Goal: Information Seeking & Learning: Compare options

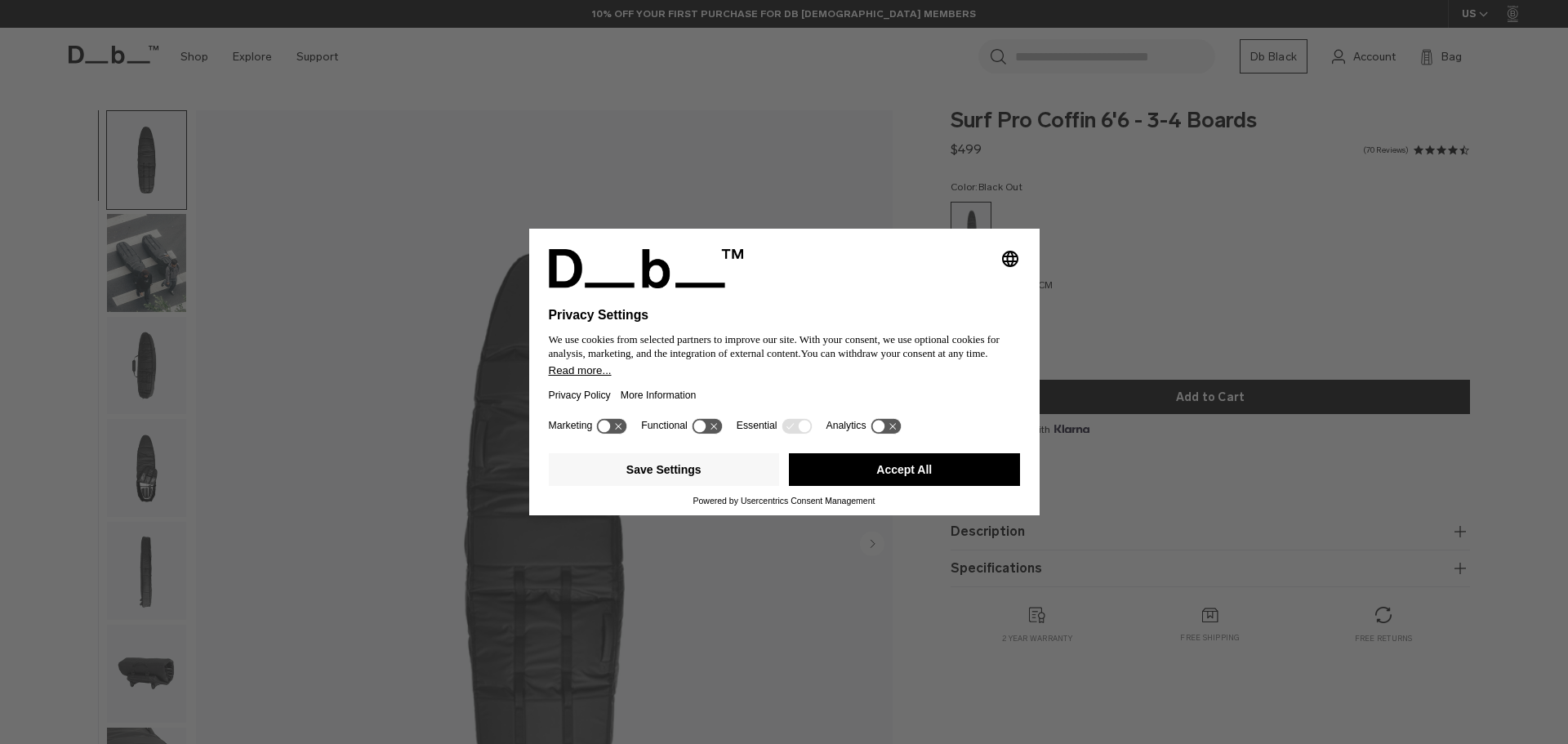
click at [1351, 267] on div "Selecting an option will immediately change the language Privacy Settings We us…" at bounding box center [784, 372] width 1568 height 744
click at [923, 466] on button "Accept All" at bounding box center [904, 470] width 231 height 33
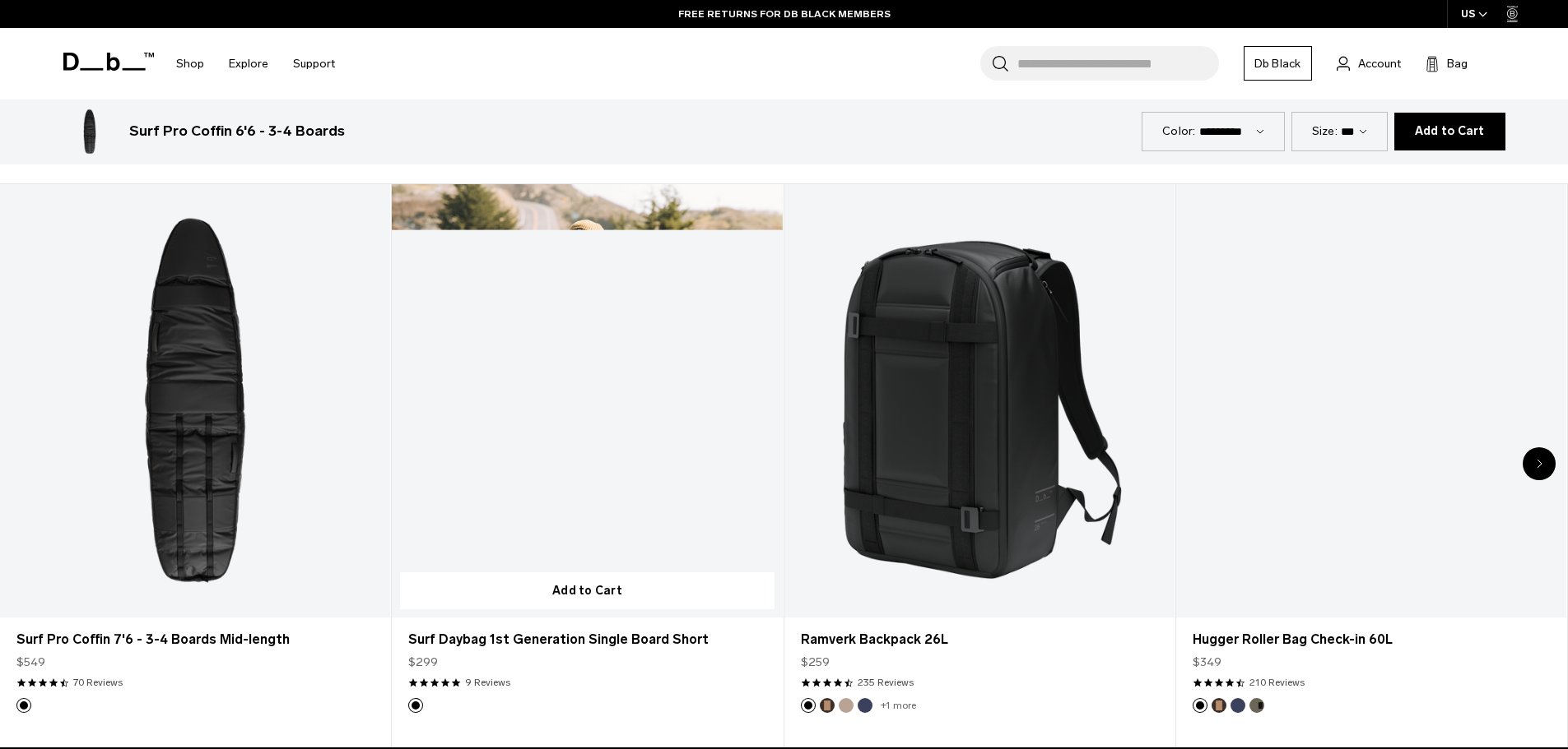
scroll to position [987, 0]
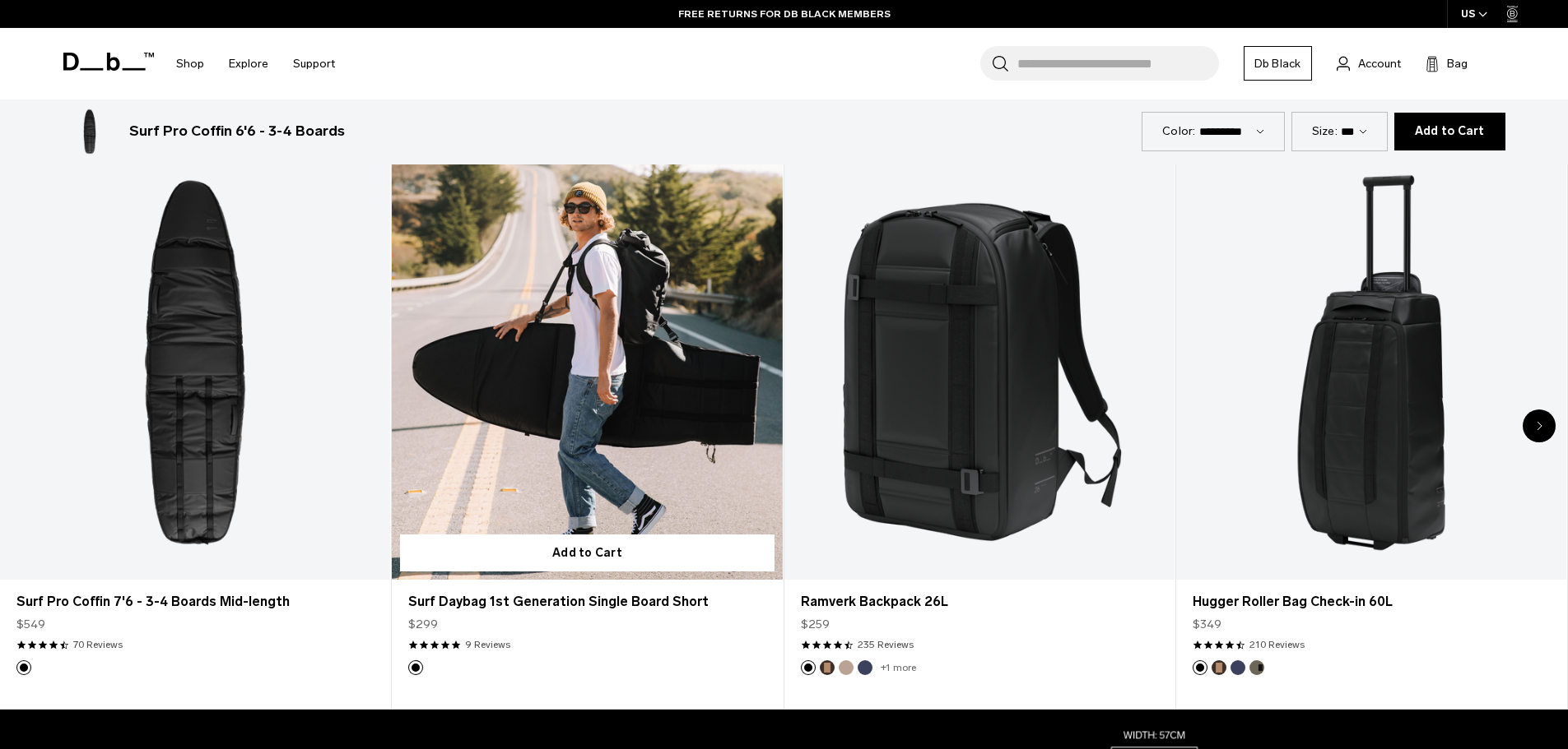
click at [629, 410] on link "Surf Daybag 1st Generation Single Board Short" at bounding box center [586, 362] width 390 height 433
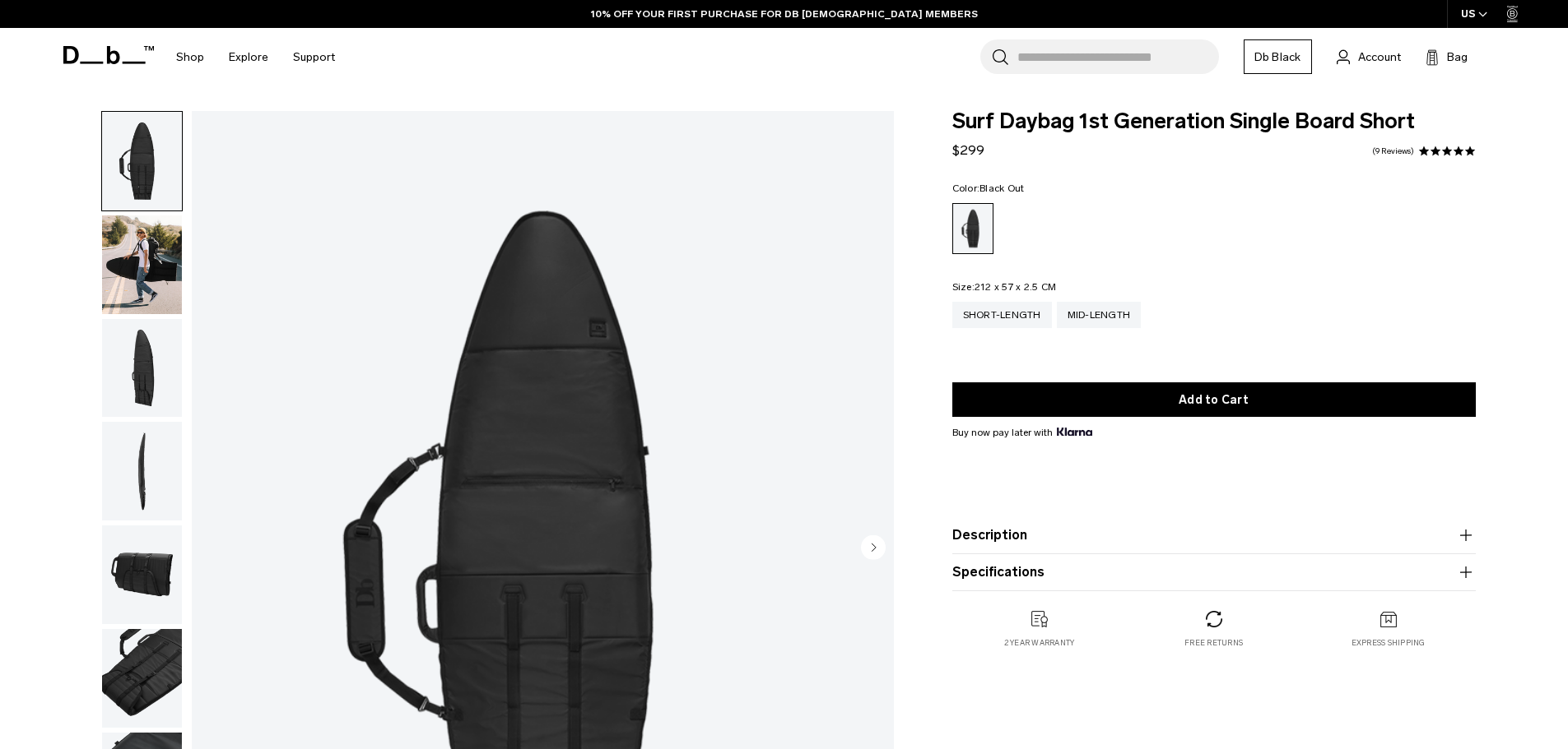
click at [160, 391] on img "button" at bounding box center [142, 368] width 80 height 99
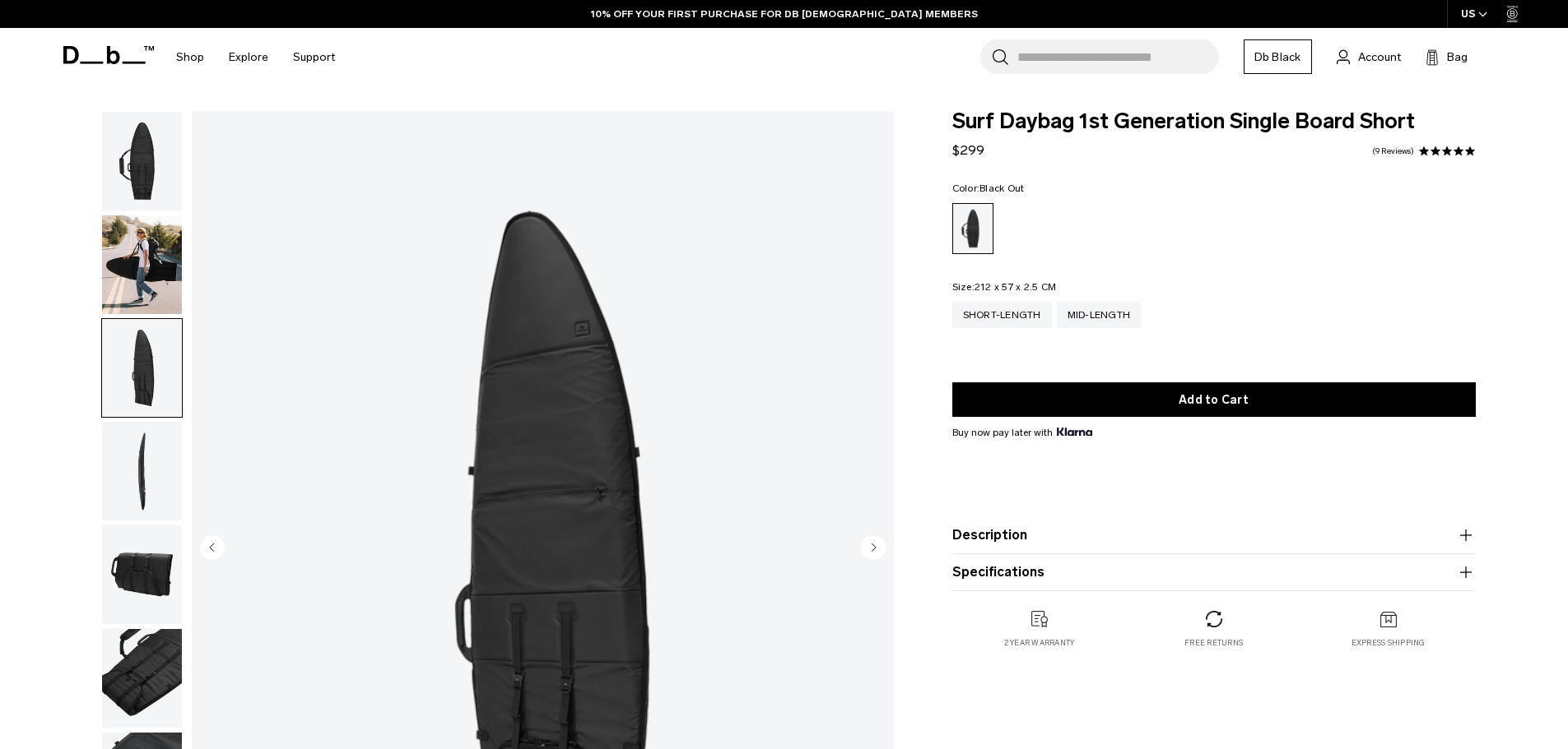
click at [171, 460] on img "button" at bounding box center [142, 471] width 80 height 99
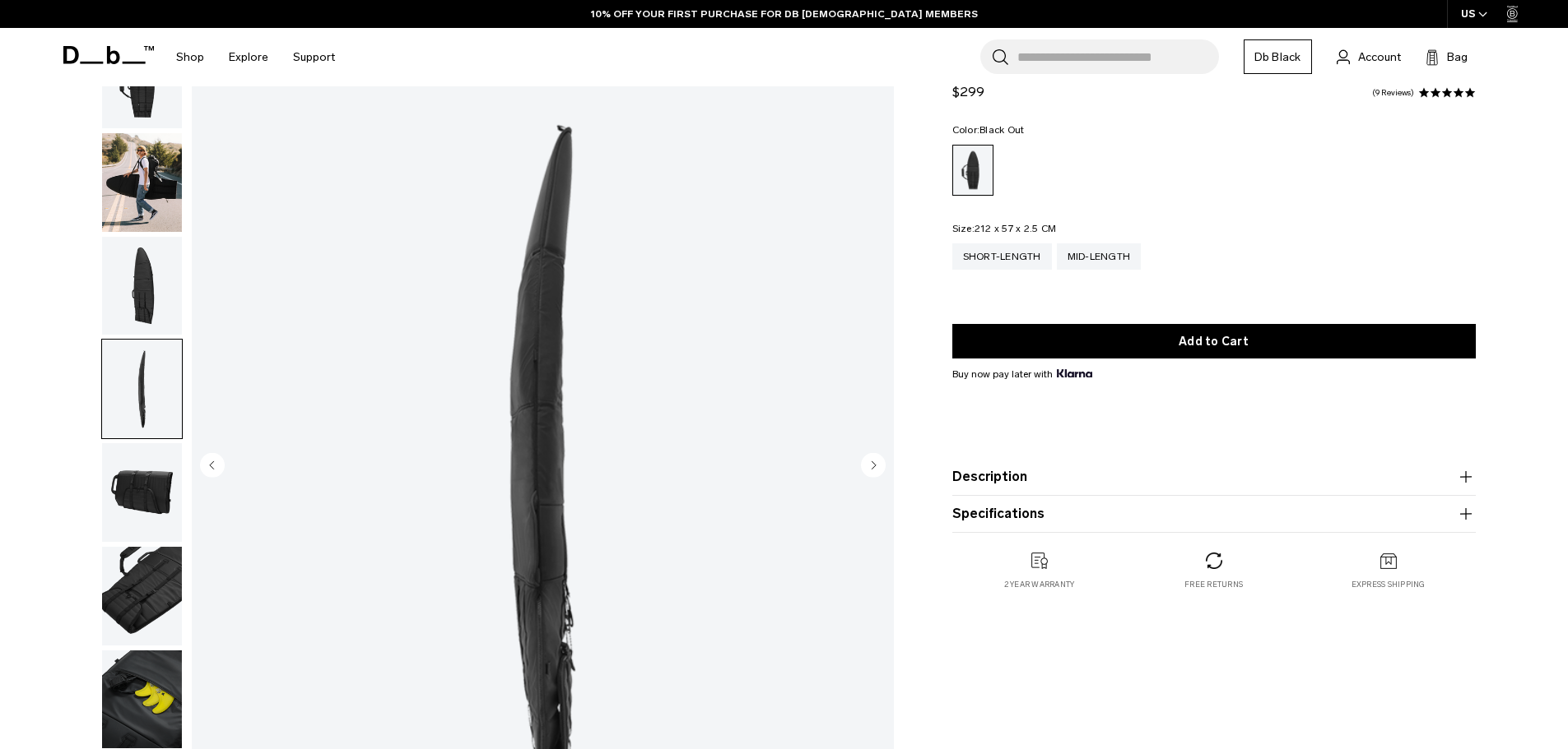
scroll to position [247, 0]
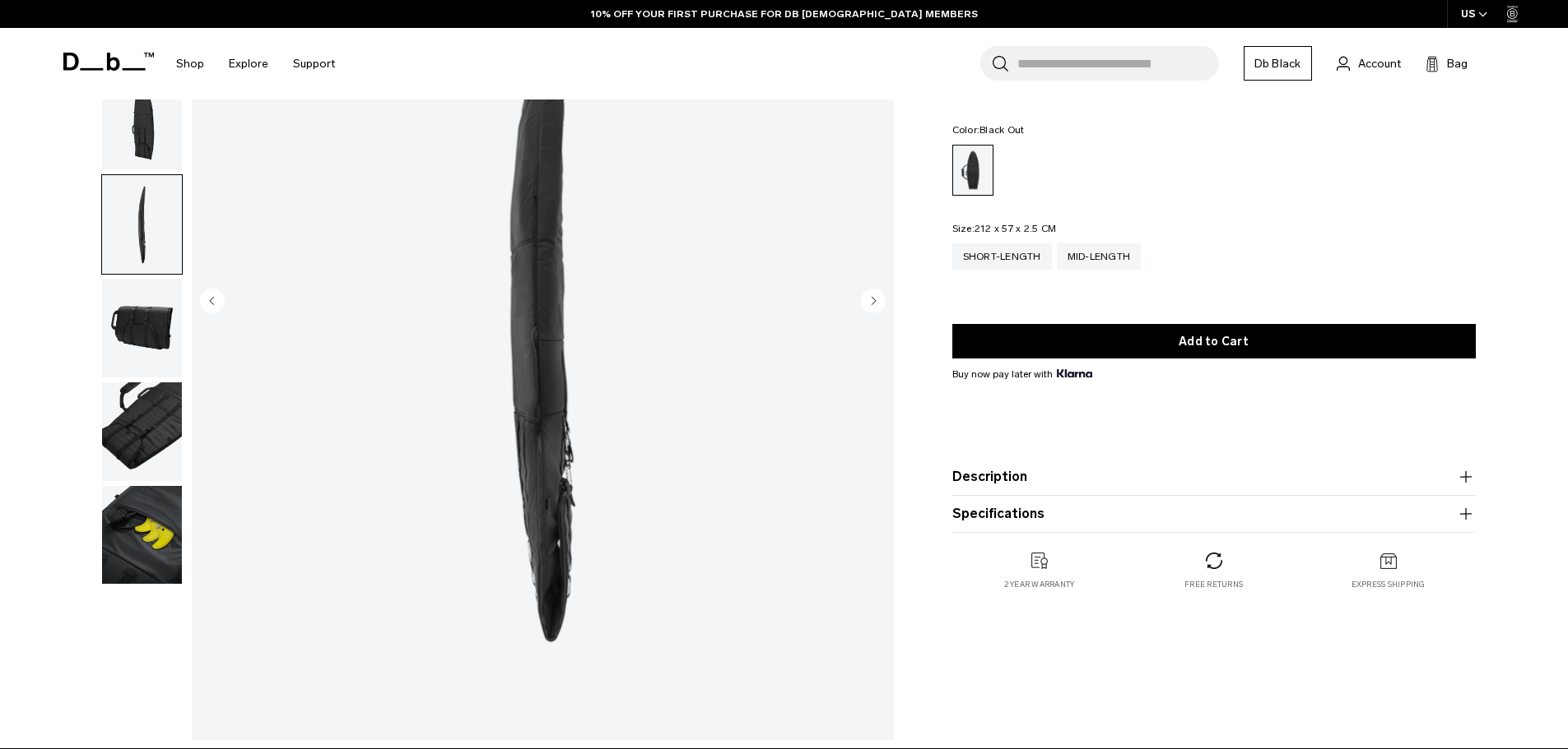
click at [164, 311] on img "button" at bounding box center [142, 328] width 80 height 99
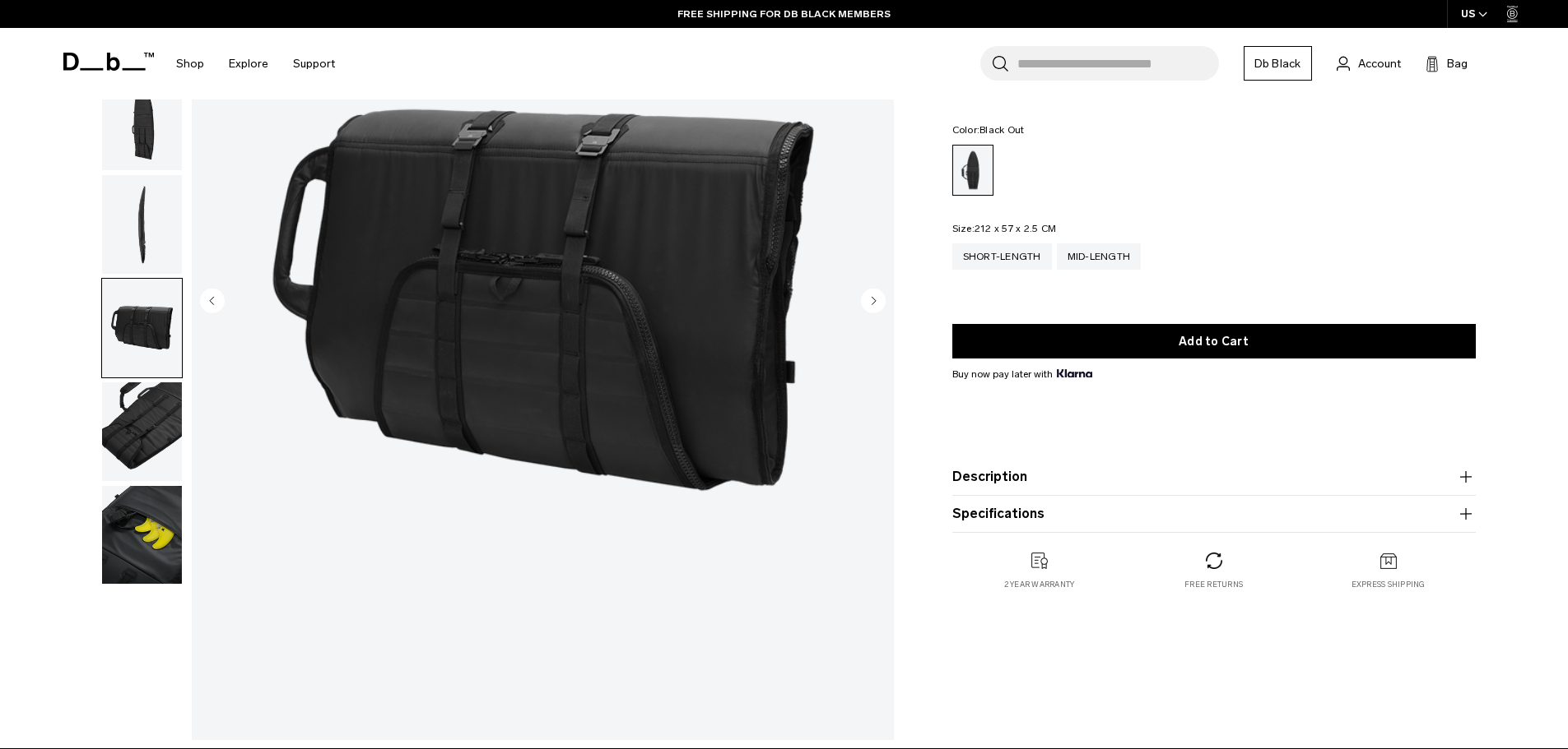
click at [166, 423] on img "button" at bounding box center [142, 431] width 80 height 99
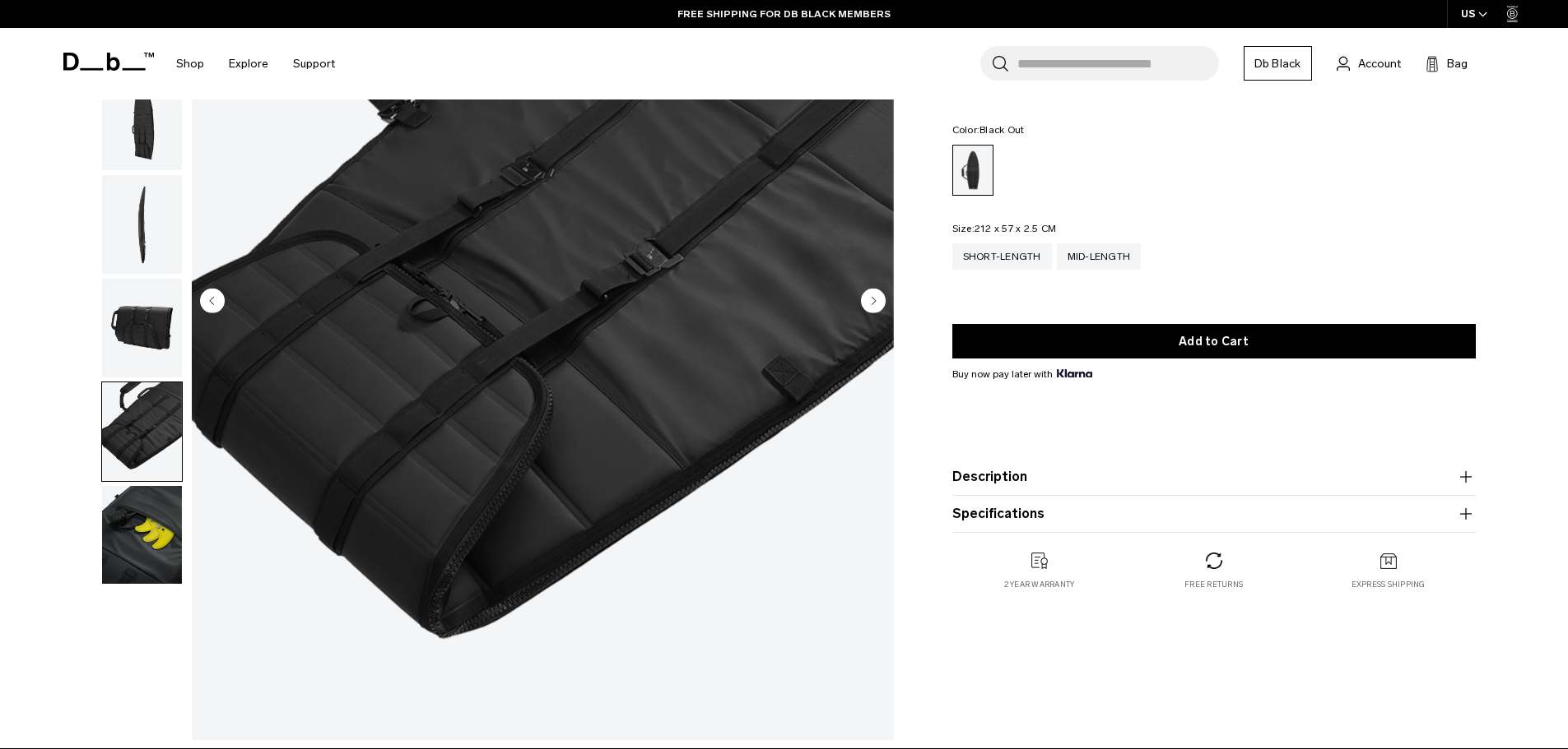
click at [1021, 484] on button "Description" at bounding box center [1214, 477] width 523 height 20
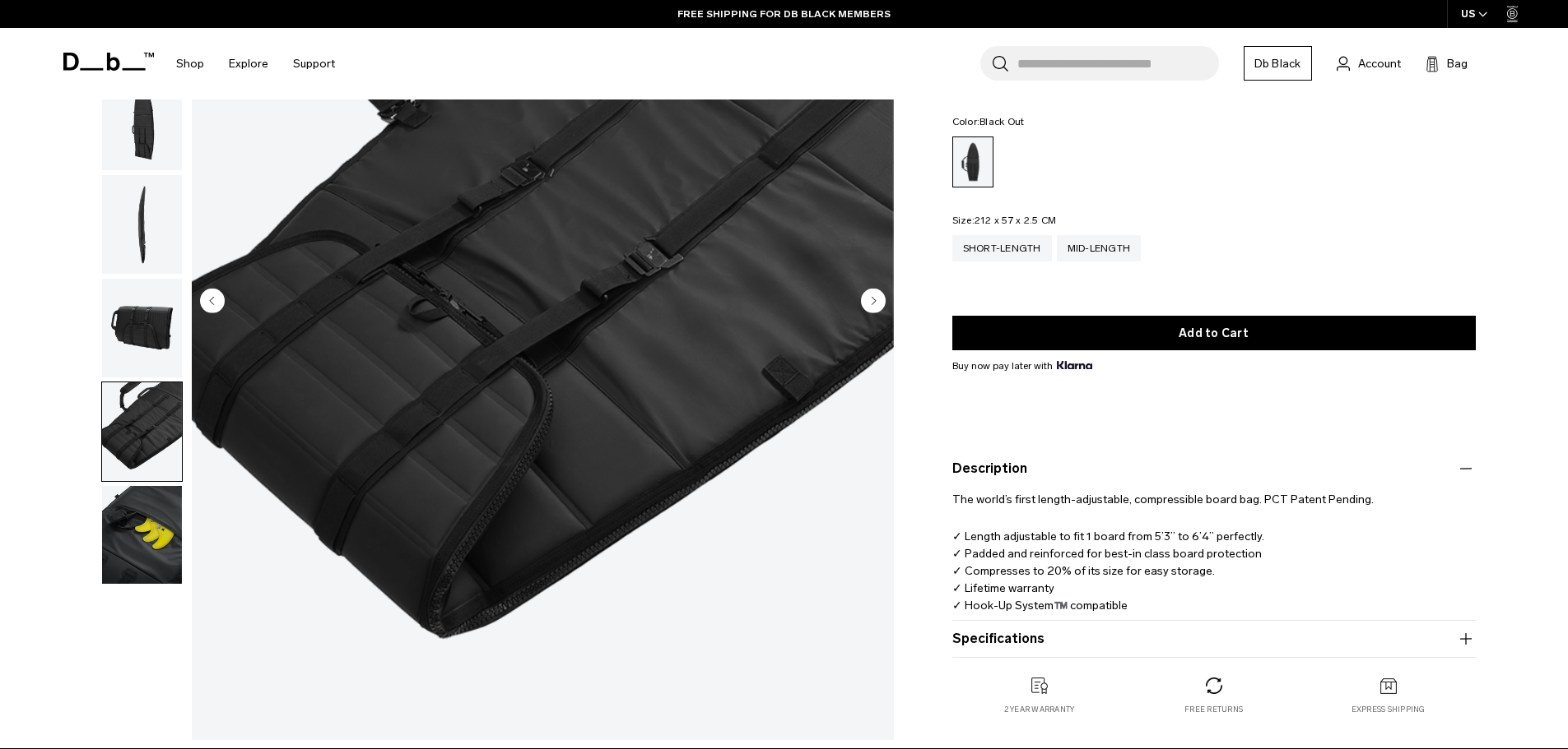
click at [1026, 637] on button "Specifications" at bounding box center [1214, 639] width 523 height 20
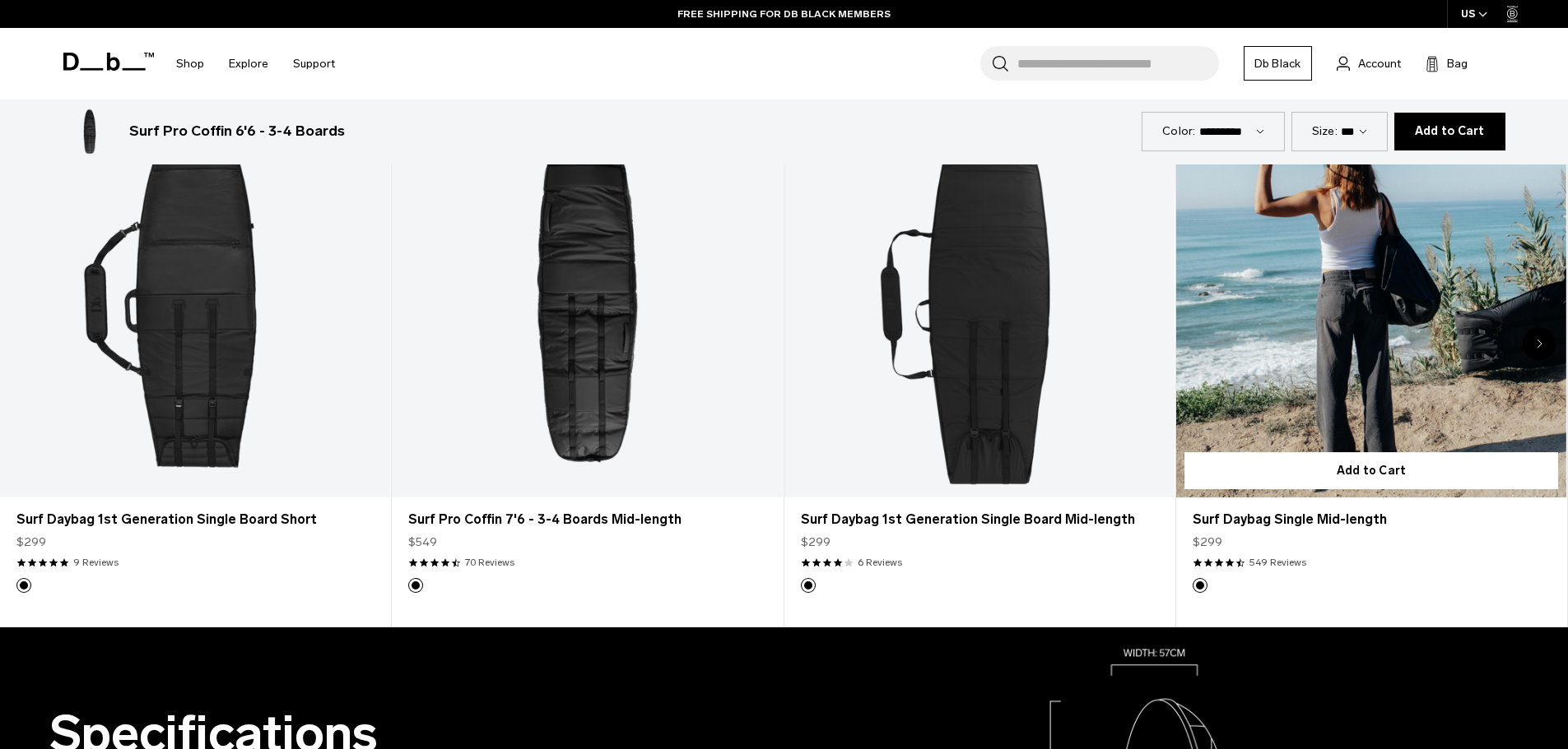
scroll to position [987, 0]
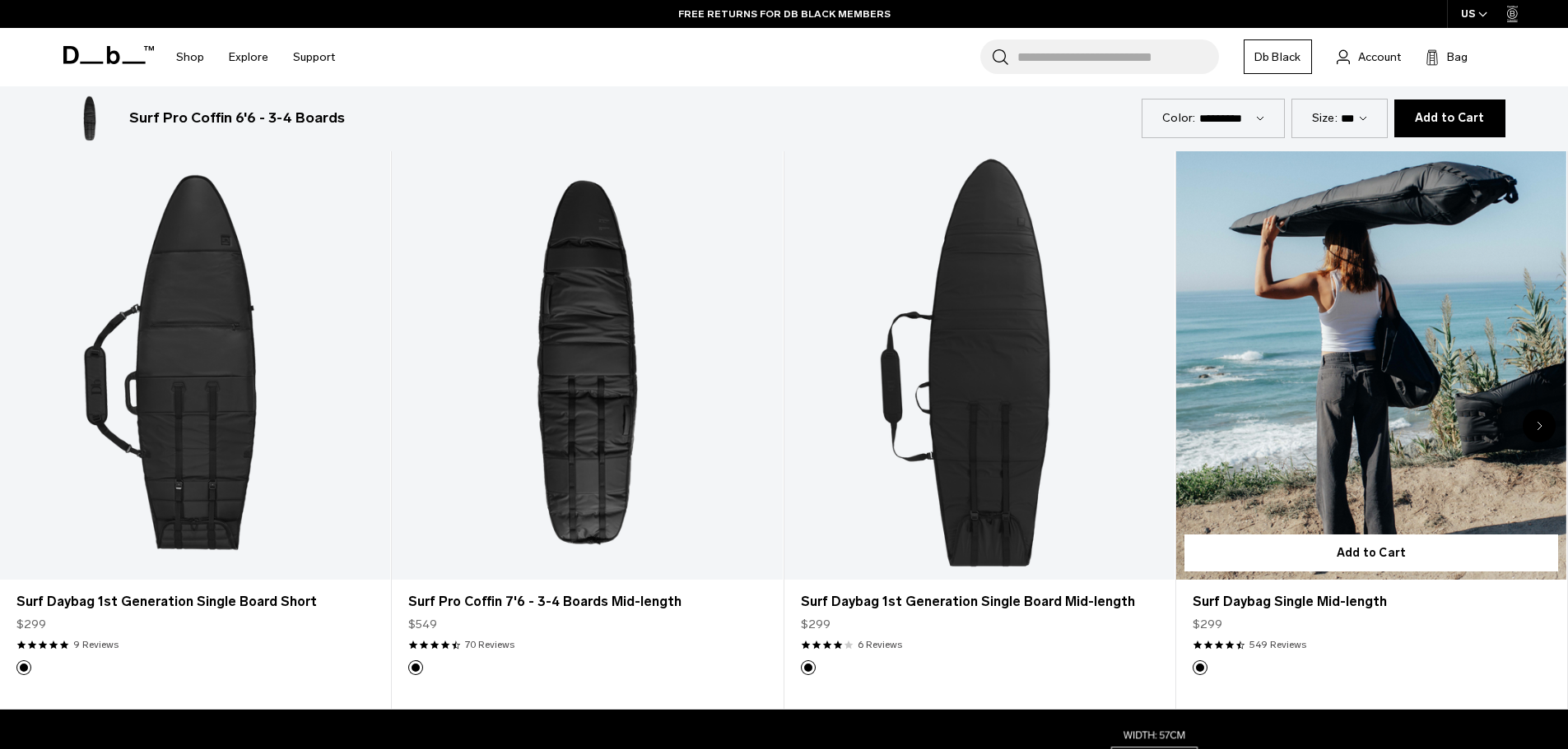
click at [1407, 359] on link "Surf Daybag Single Mid-length" at bounding box center [1371, 362] width 390 height 433
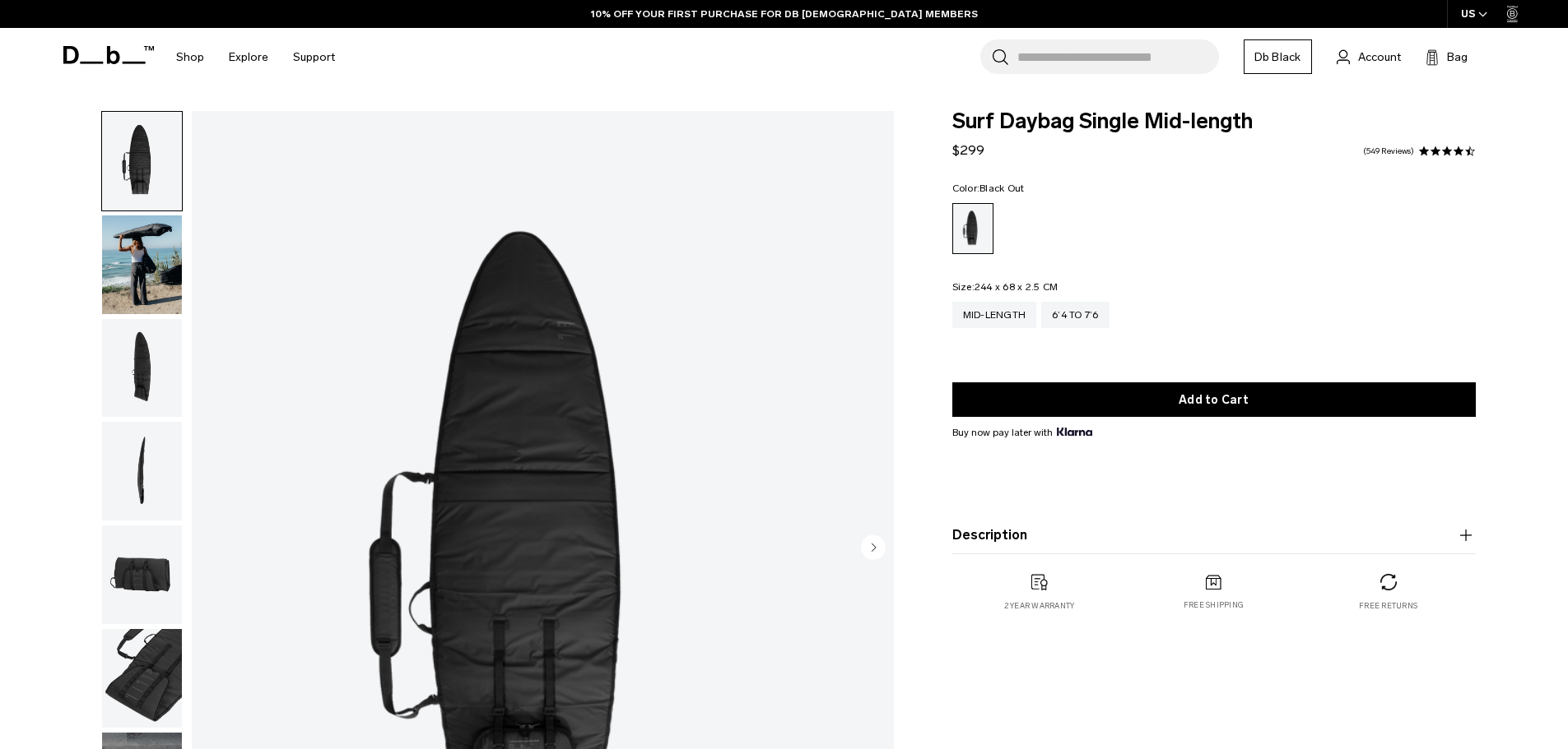
click at [163, 232] on img "button" at bounding box center [142, 264] width 80 height 99
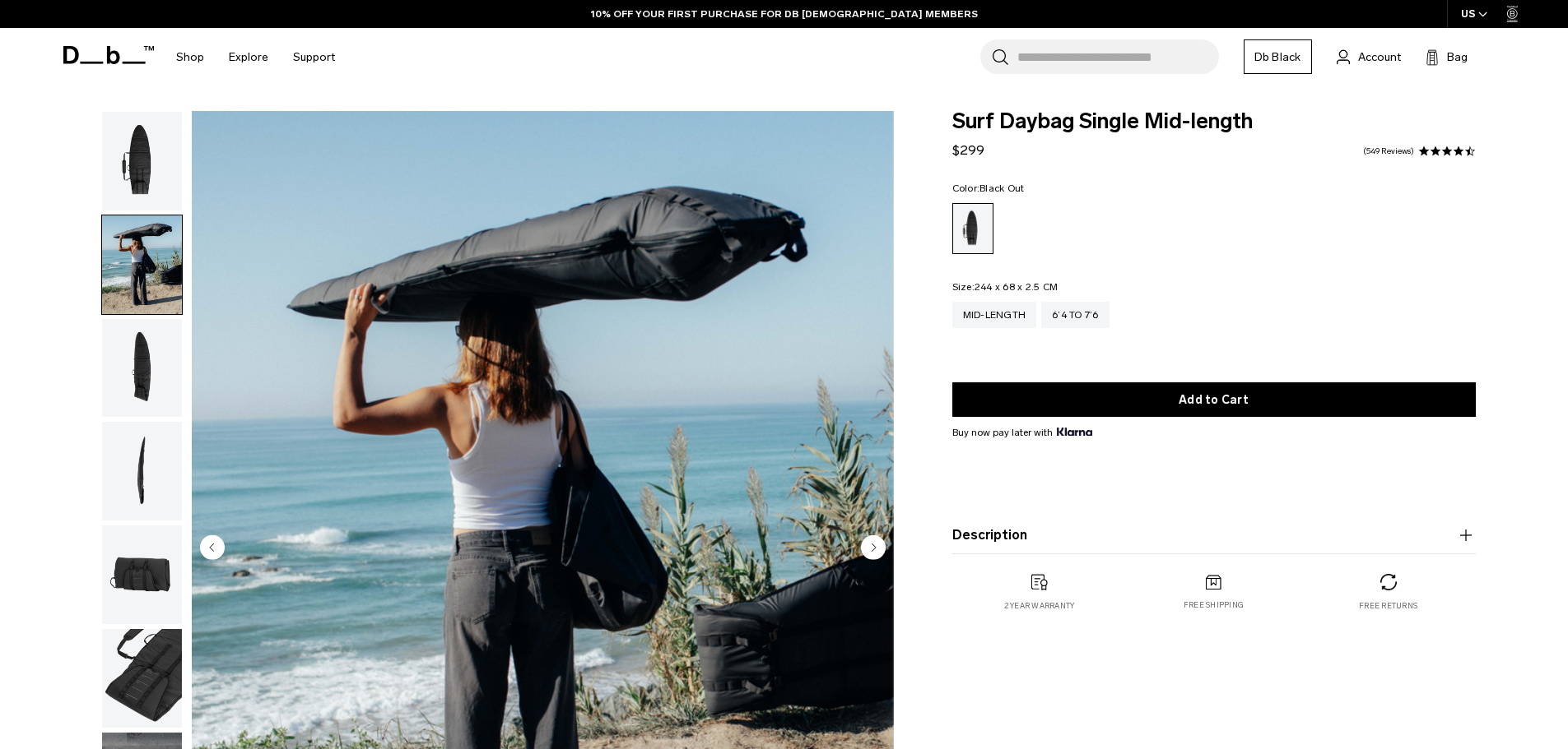
click at [141, 363] on img "button" at bounding box center [142, 368] width 80 height 99
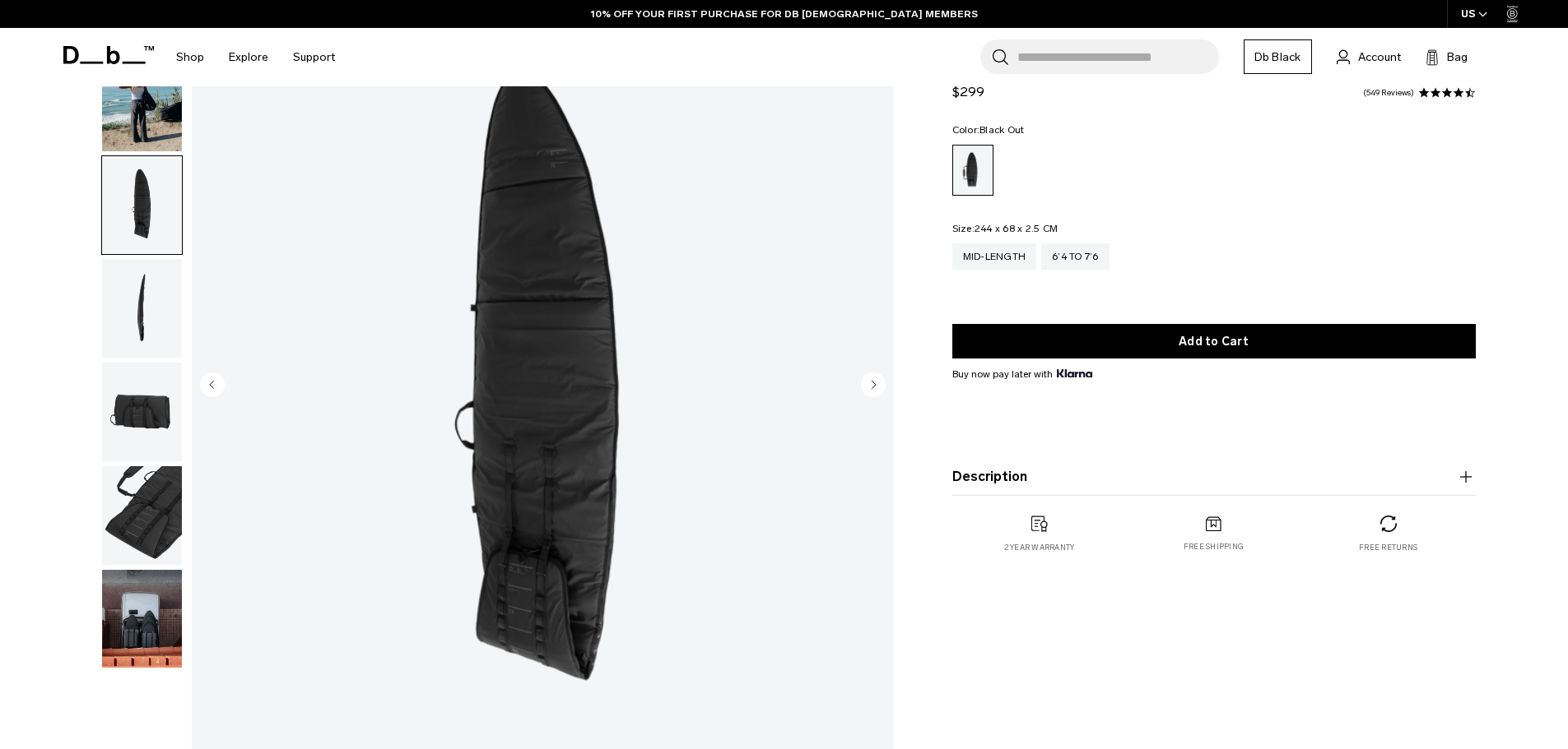
scroll to position [165, 0]
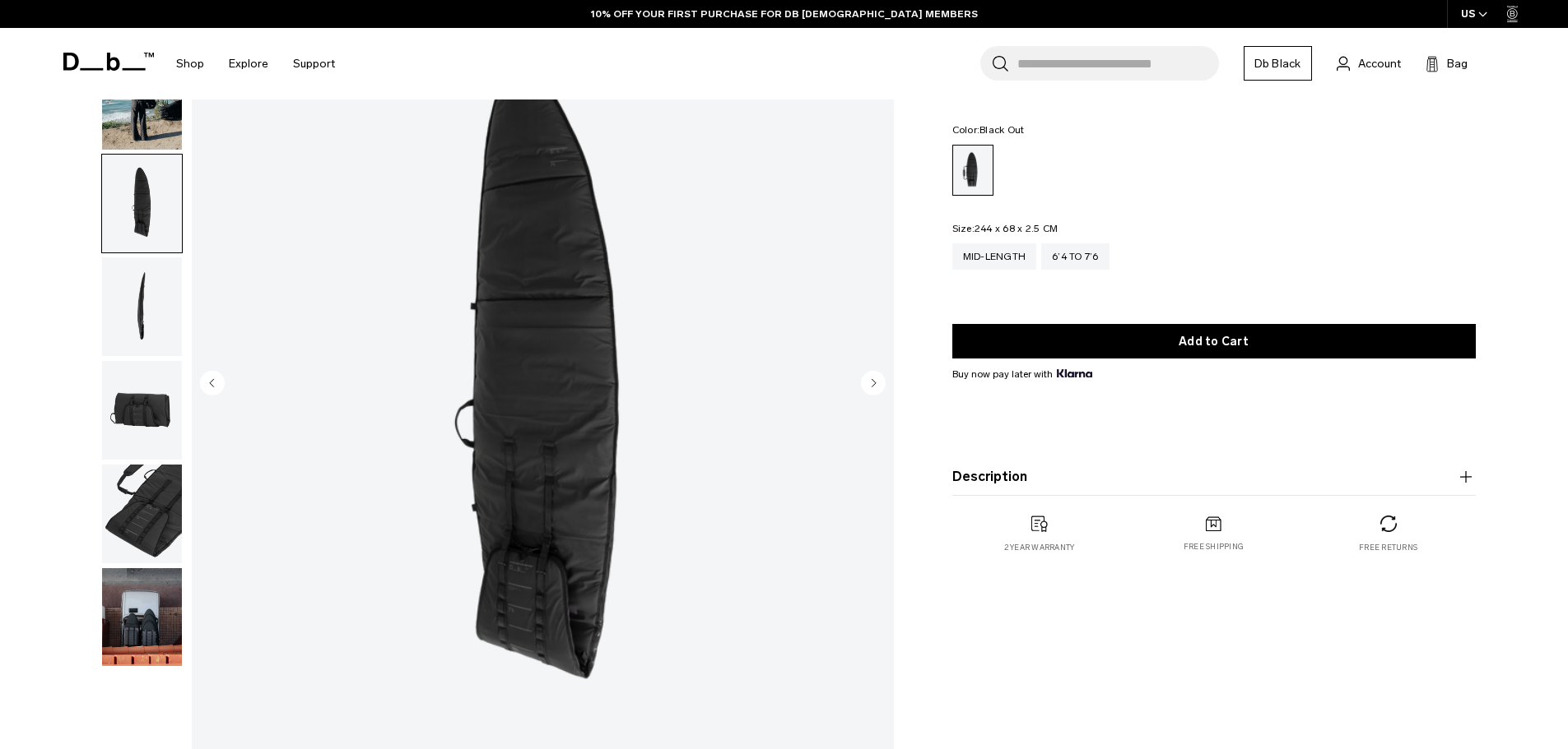
click at [1024, 470] on button "Description" at bounding box center [1214, 477] width 523 height 20
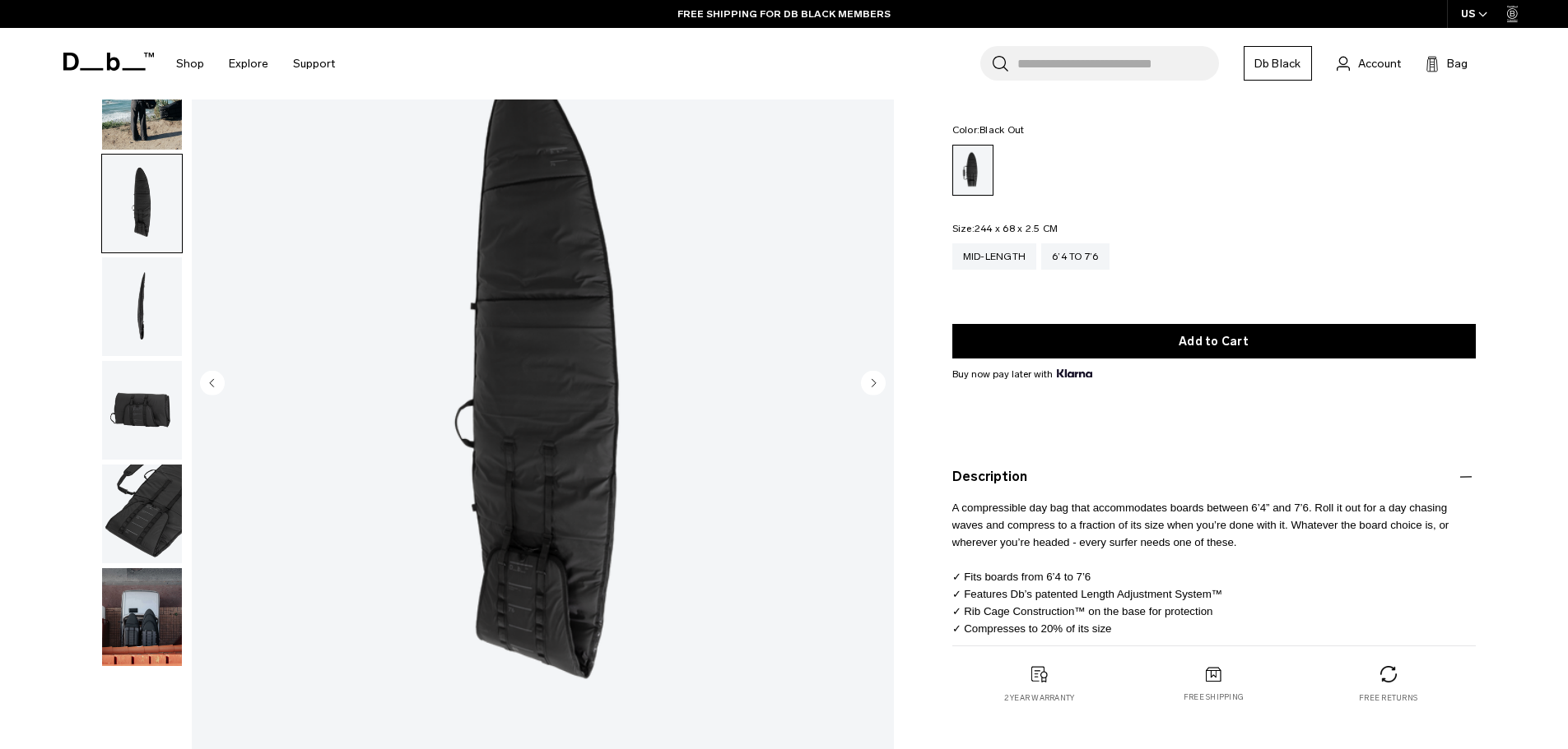
click at [148, 607] on img "button" at bounding box center [142, 618] width 80 height 99
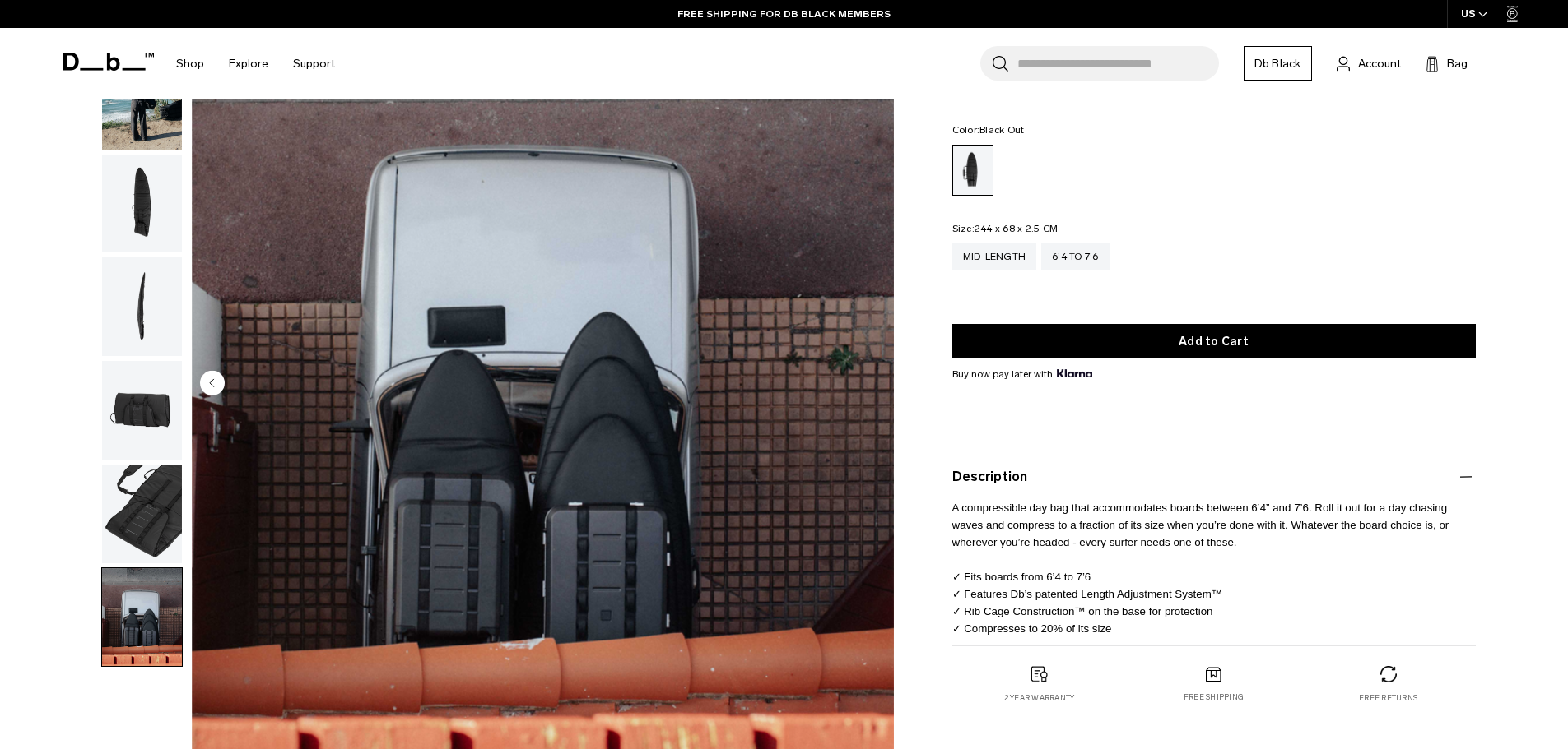
click at [143, 508] on img "button" at bounding box center [142, 514] width 80 height 99
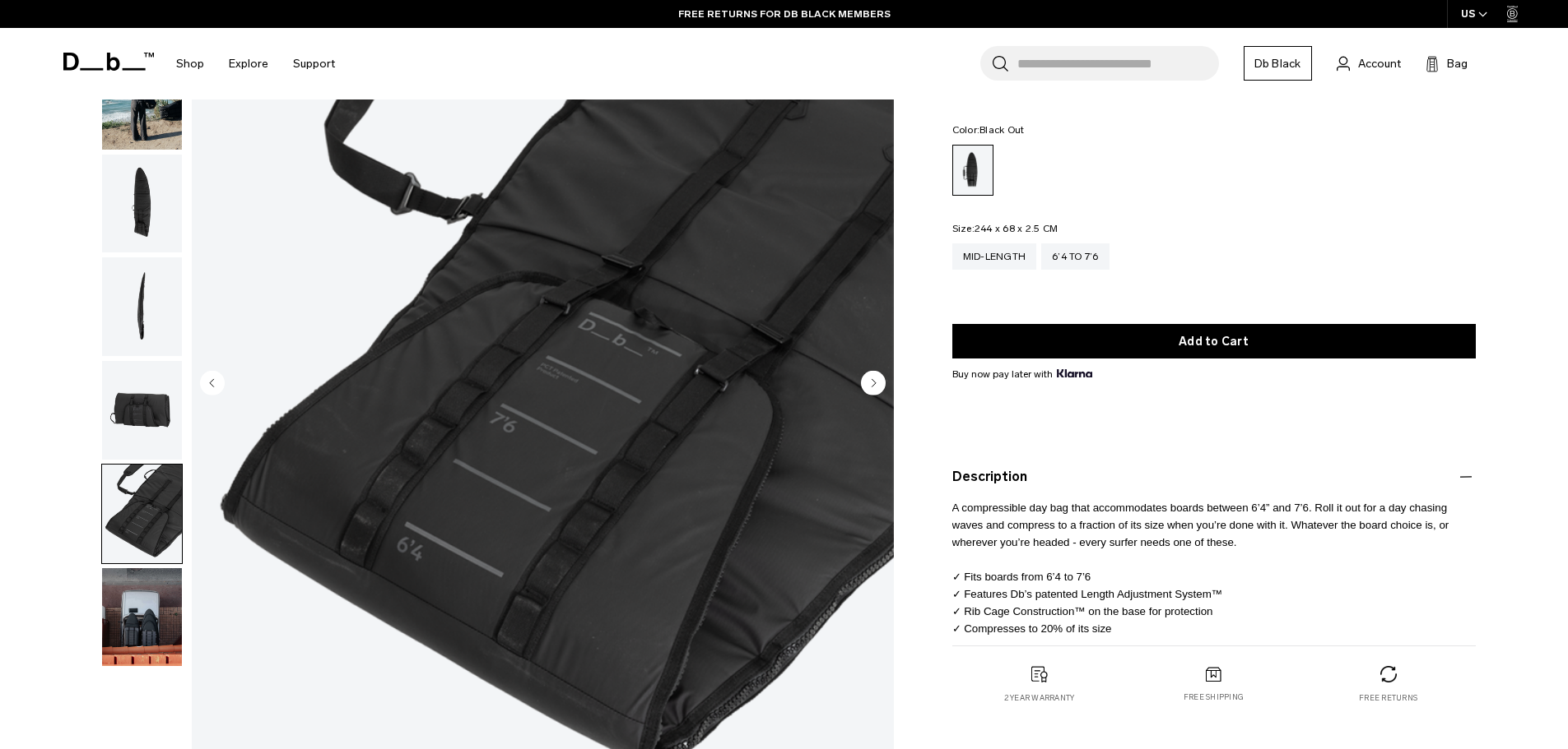
click at [150, 406] on img "button" at bounding box center [142, 410] width 80 height 99
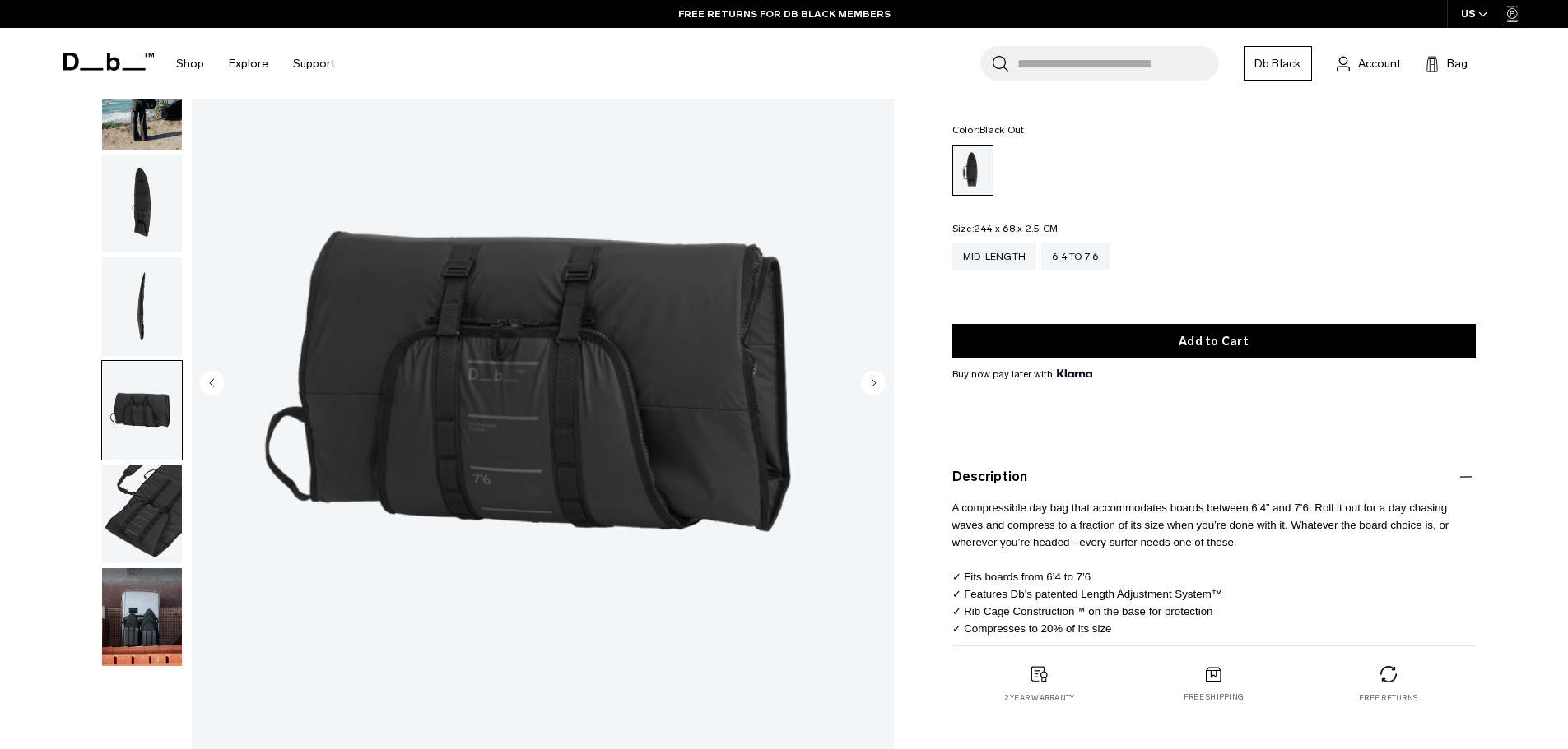
click at [154, 338] on img "button" at bounding box center [142, 307] width 80 height 99
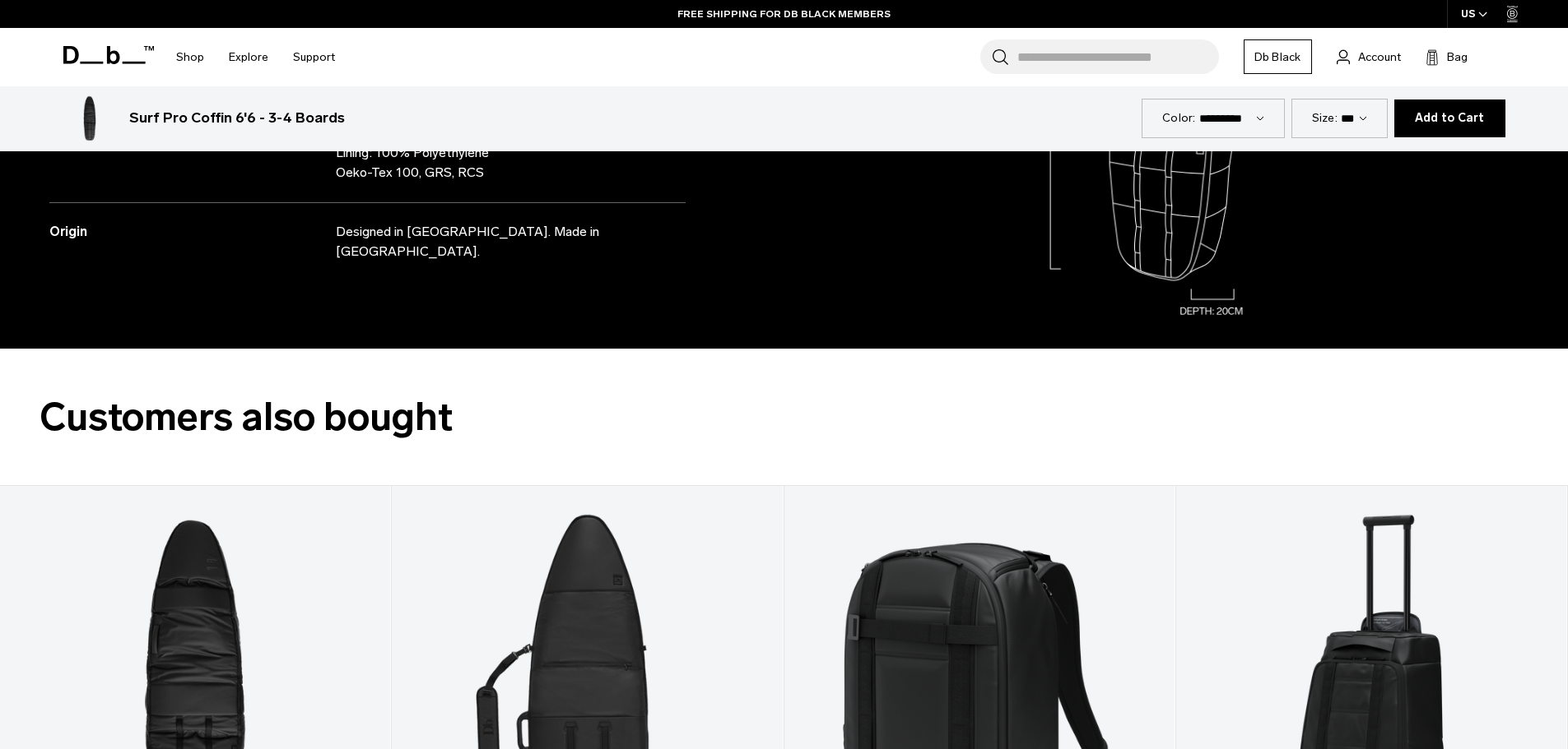
scroll to position [1829, 0]
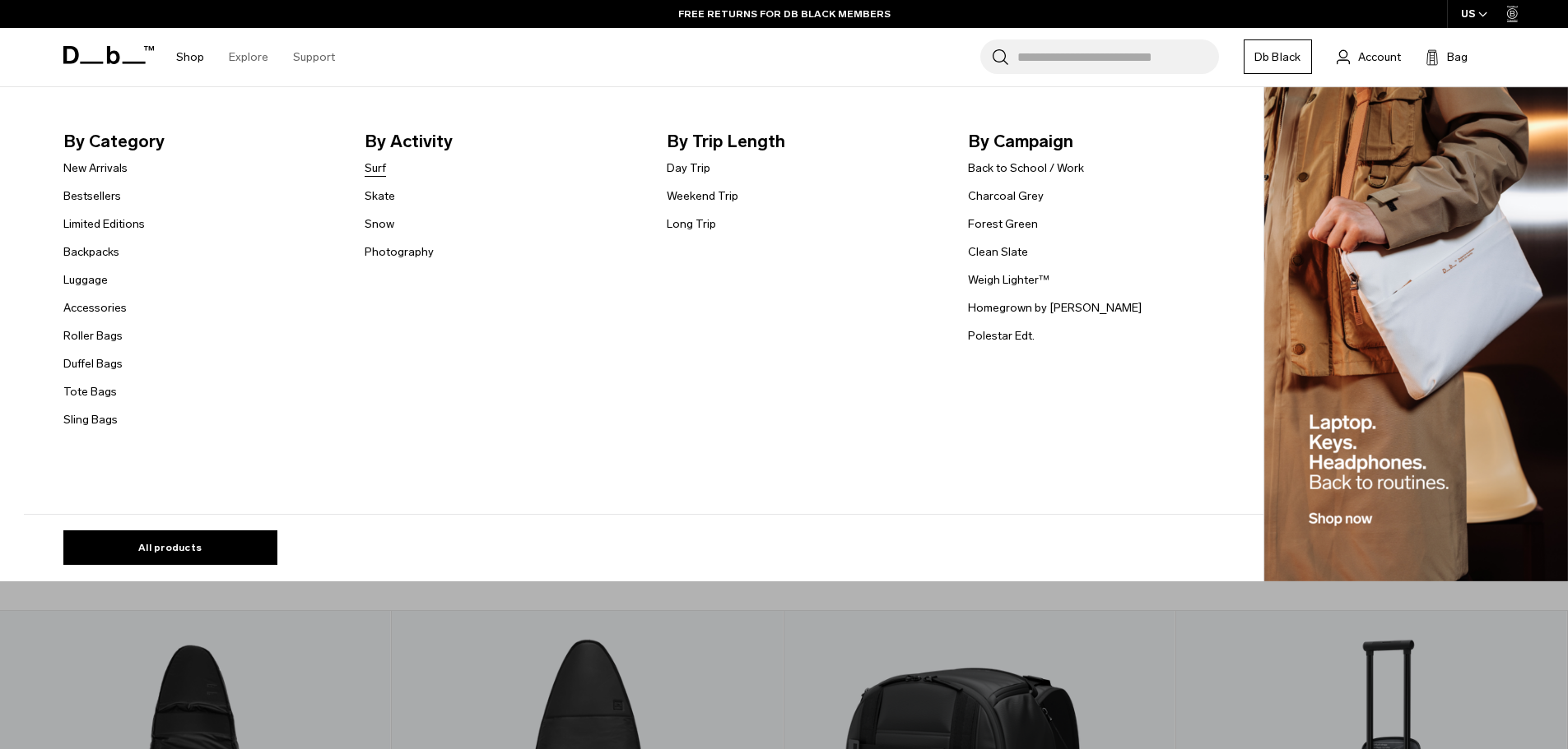
click at [384, 167] on link "Surf" at bounding box center [375, 168] width 22 height 17
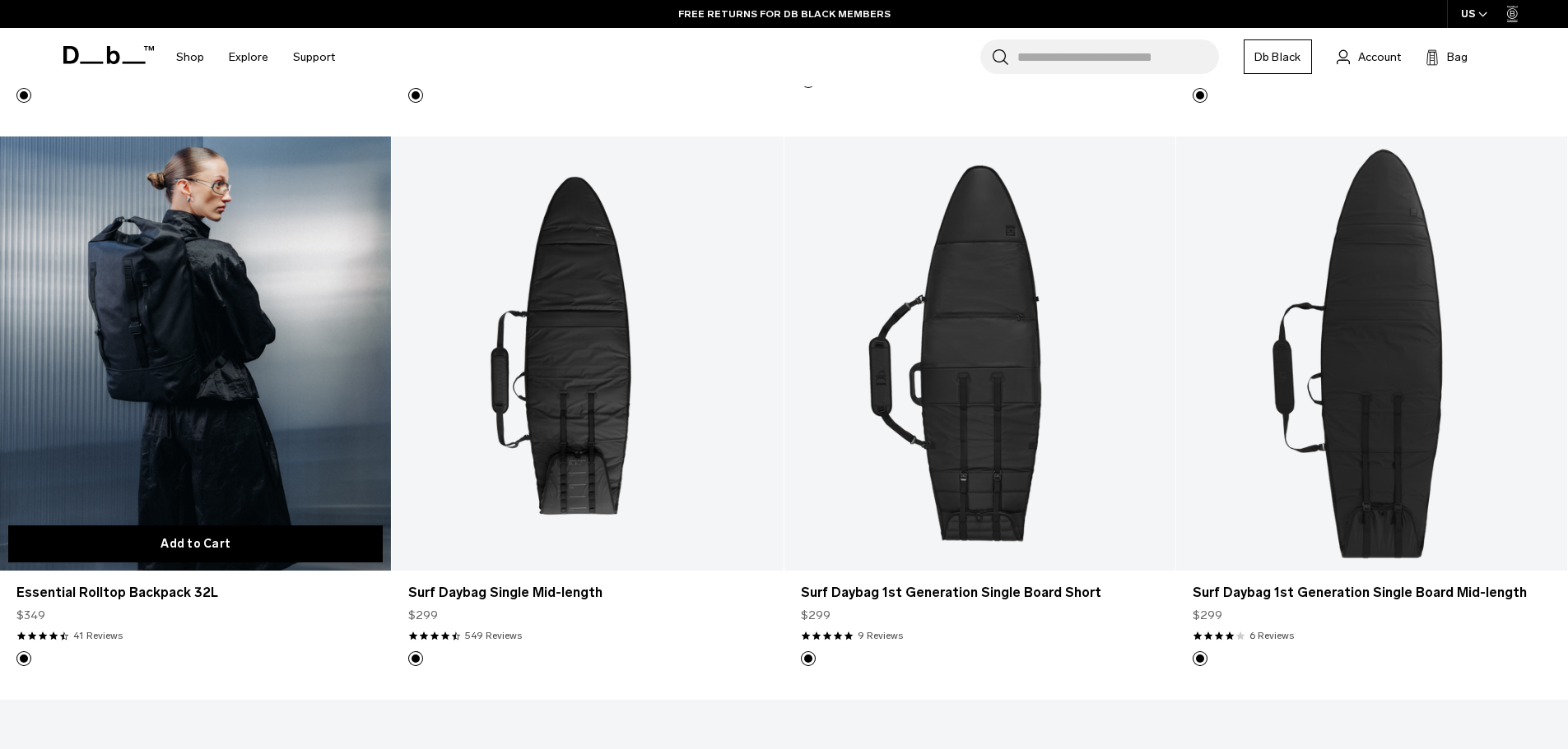
scroll to position [904, 0]
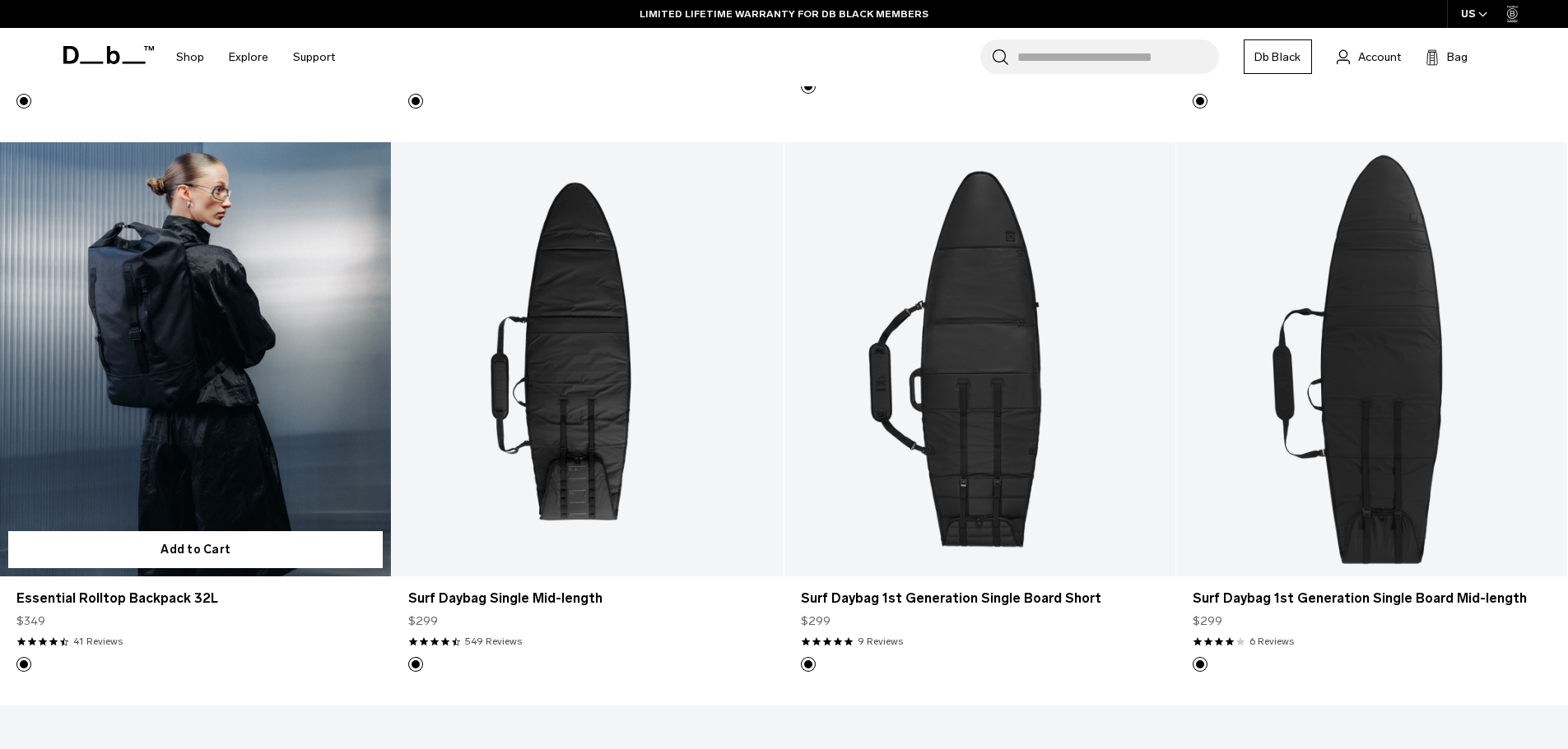
click at [220, 406] on link "Essential Rolltop Backpack 32L" at bounding box center [195, 359] width 391 height 434
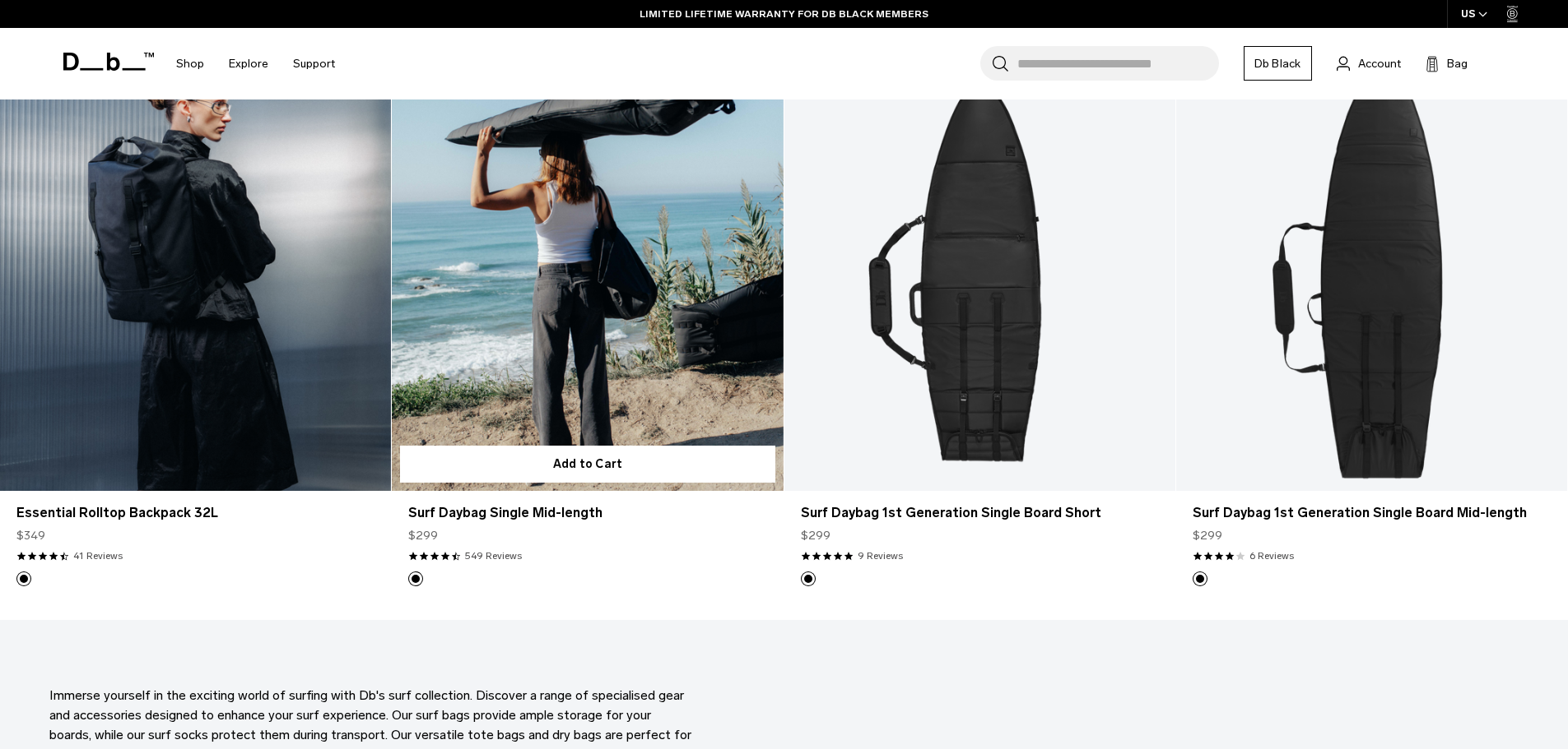
scroll to position [987, 0]
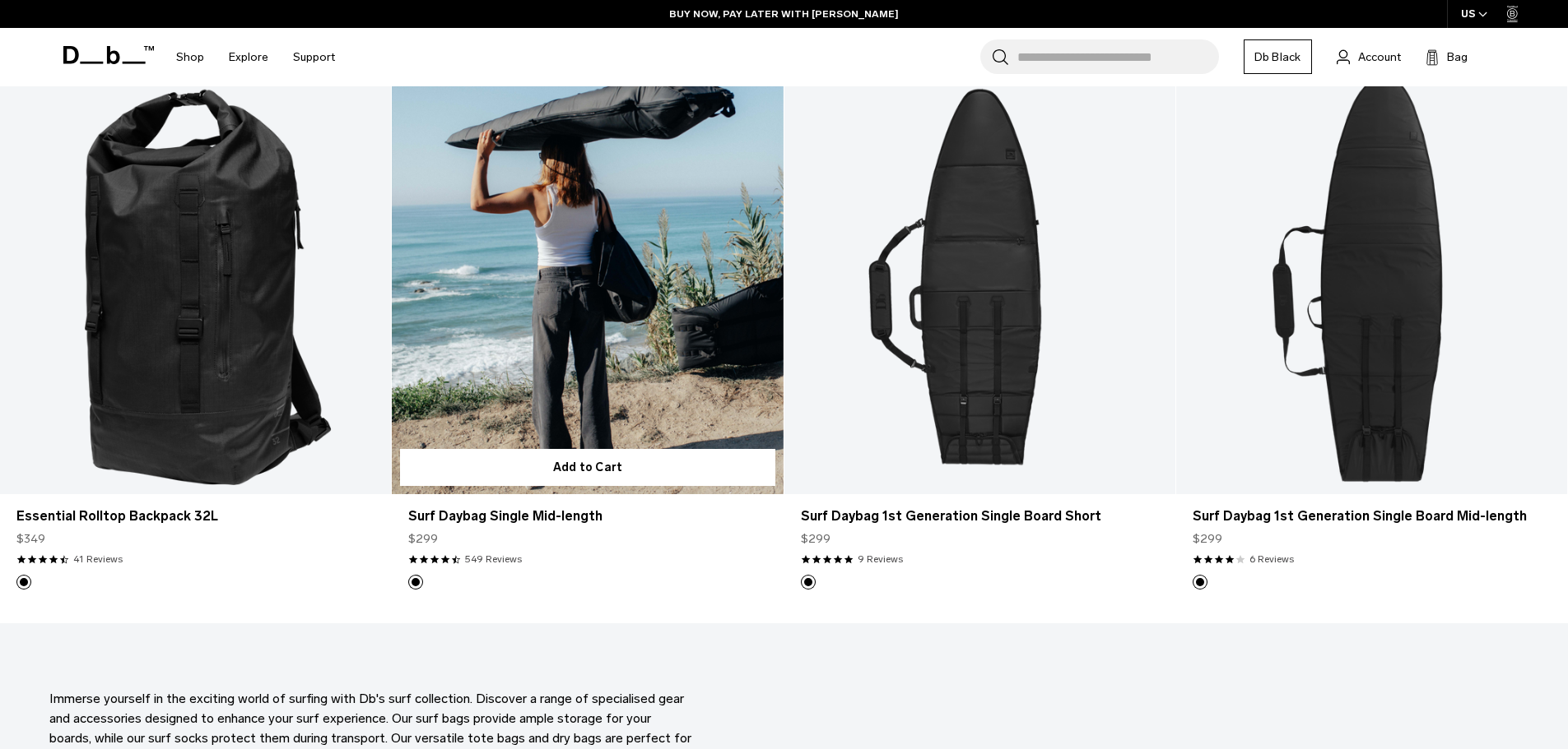
click at [574, 348] on link "Surf Daybag Single Mid-length" at bounding box center [587, 277] width 391 height 434
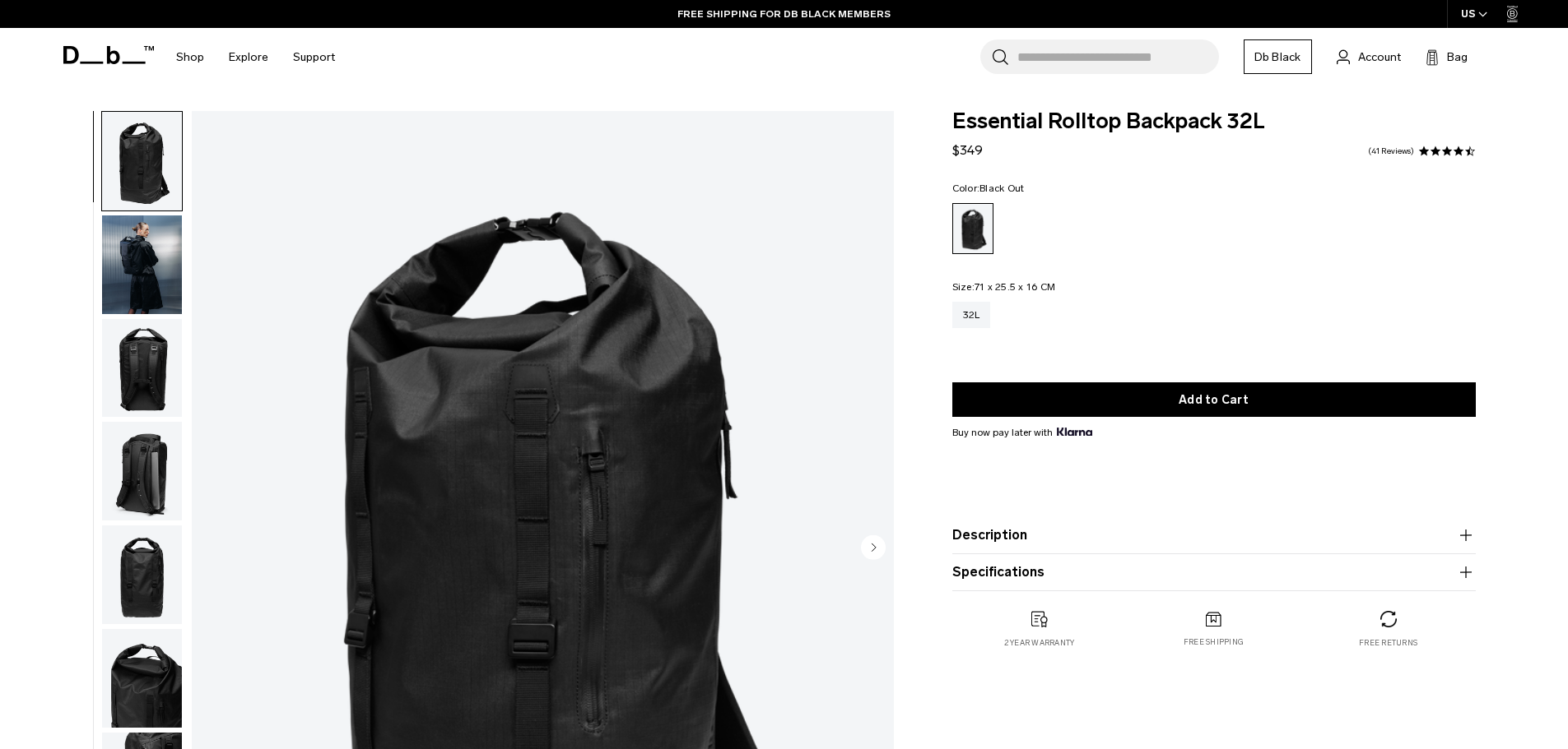
click at [117, 357] on img "button" at bounding box center [142, 368] width 80 height 99
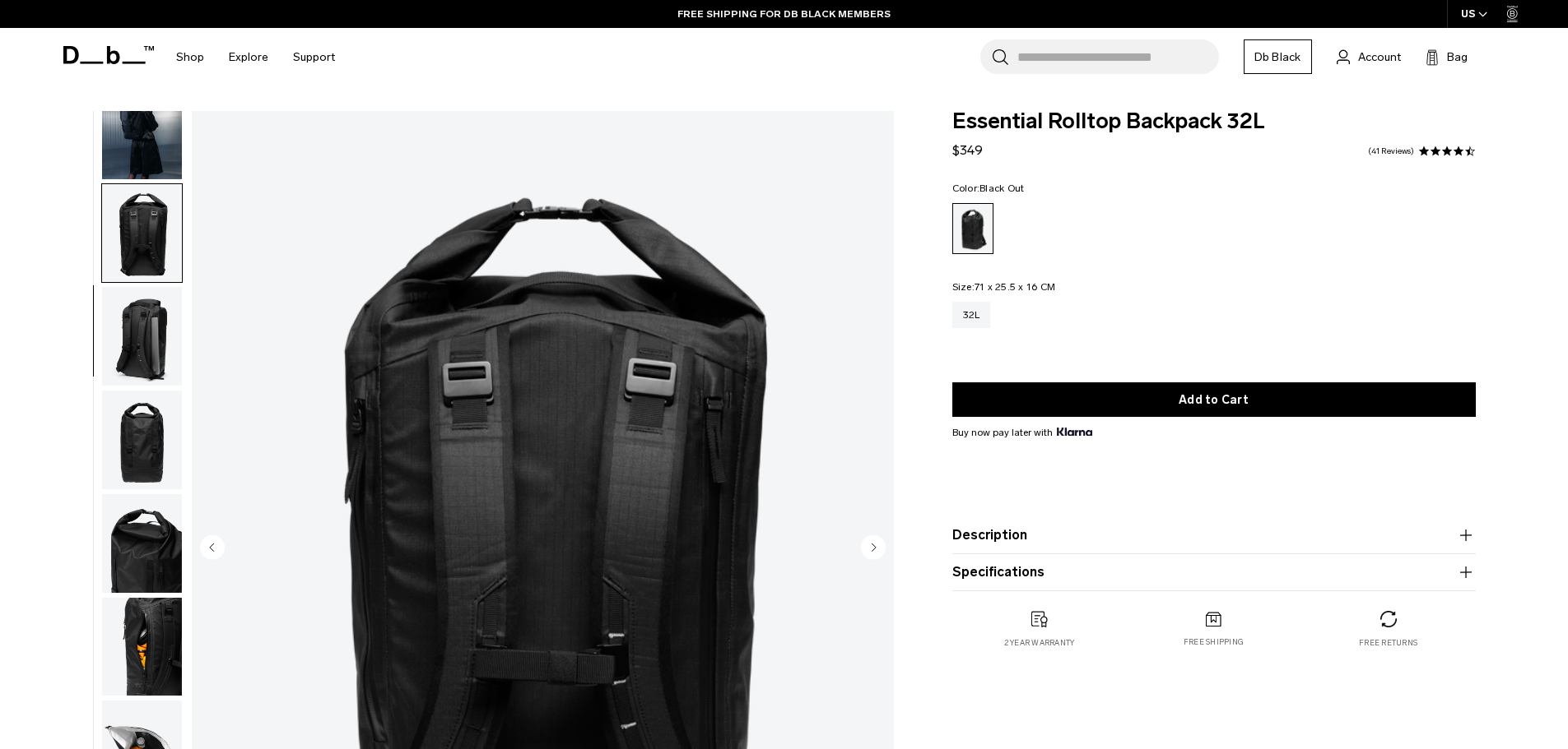
scroll to position [155, 0]
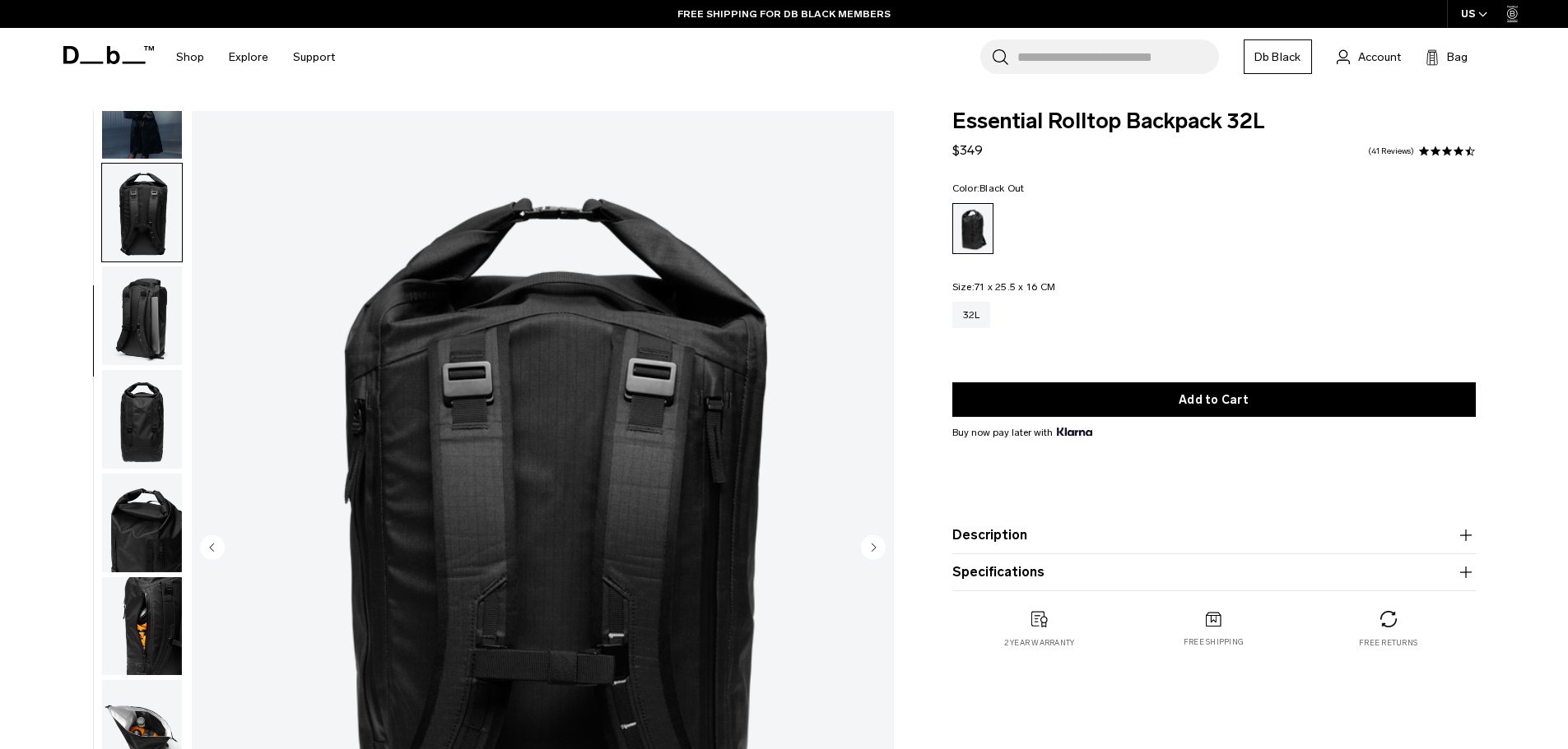
click at [144, 443] on img "button" at bounding box center [142, 419] width 80 height 99
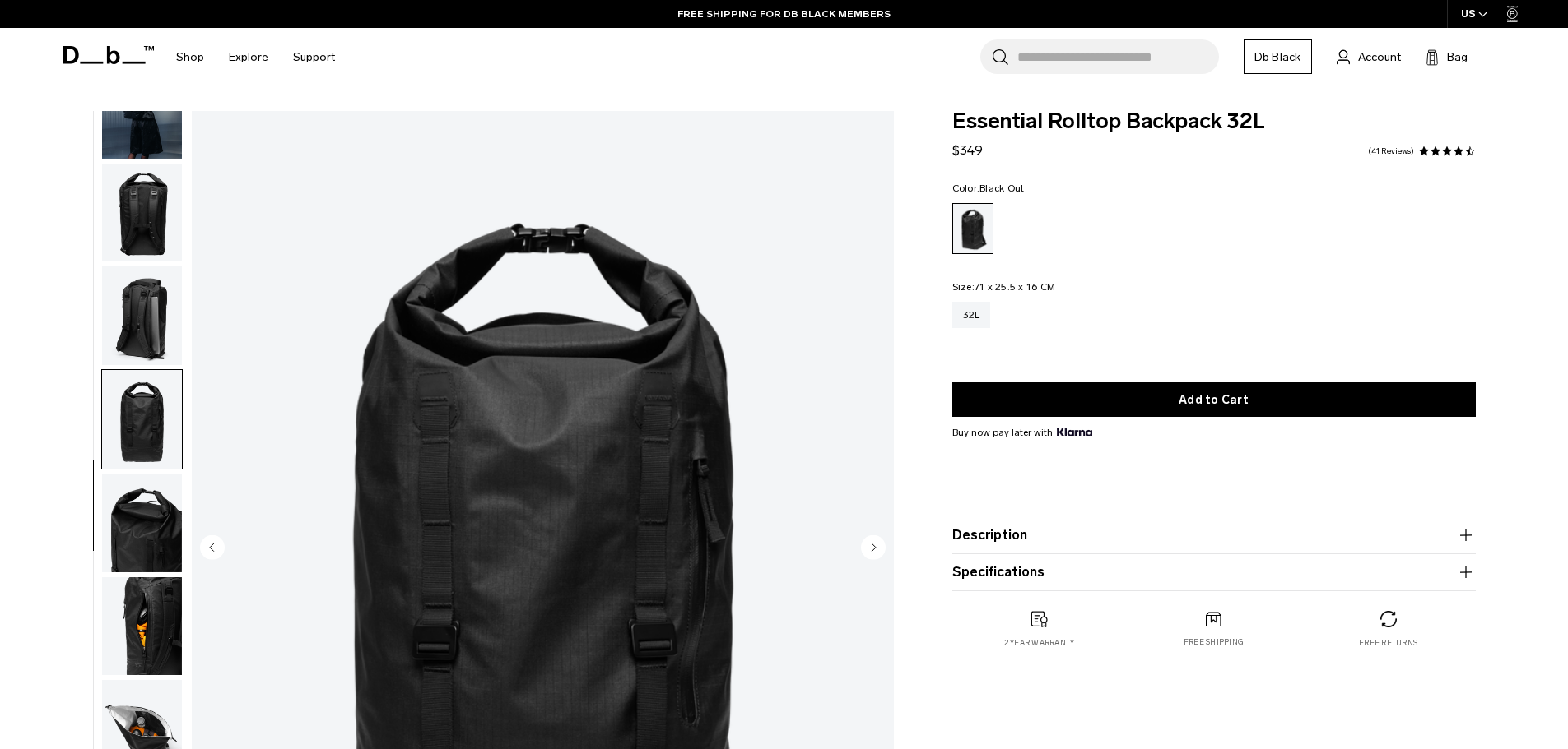
click at [129, 506] on img "button" at bounding box center [142, 523] width 80 height 99
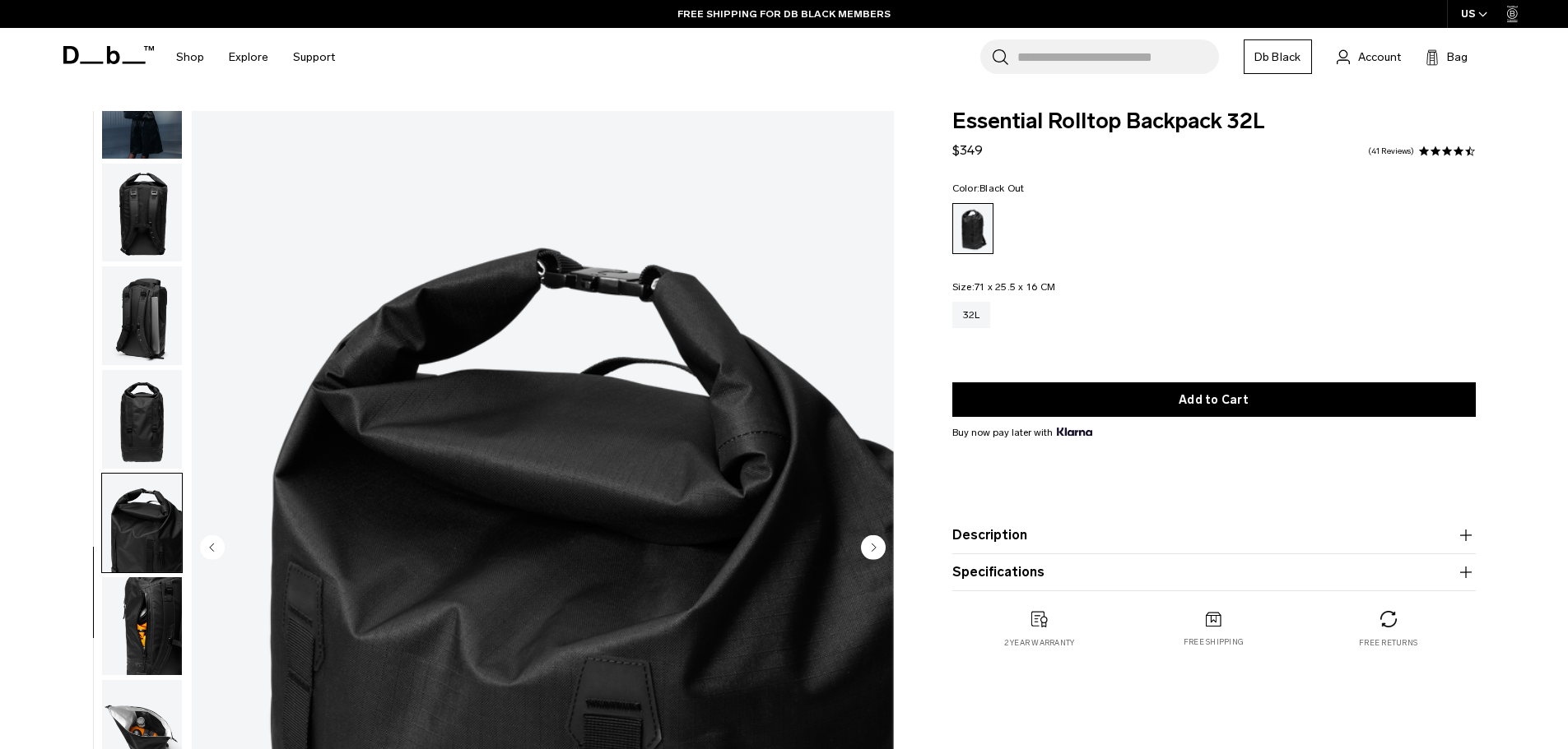
click at [151, 586] on img "button" at bounding box center [142, 627] width 80 height 99
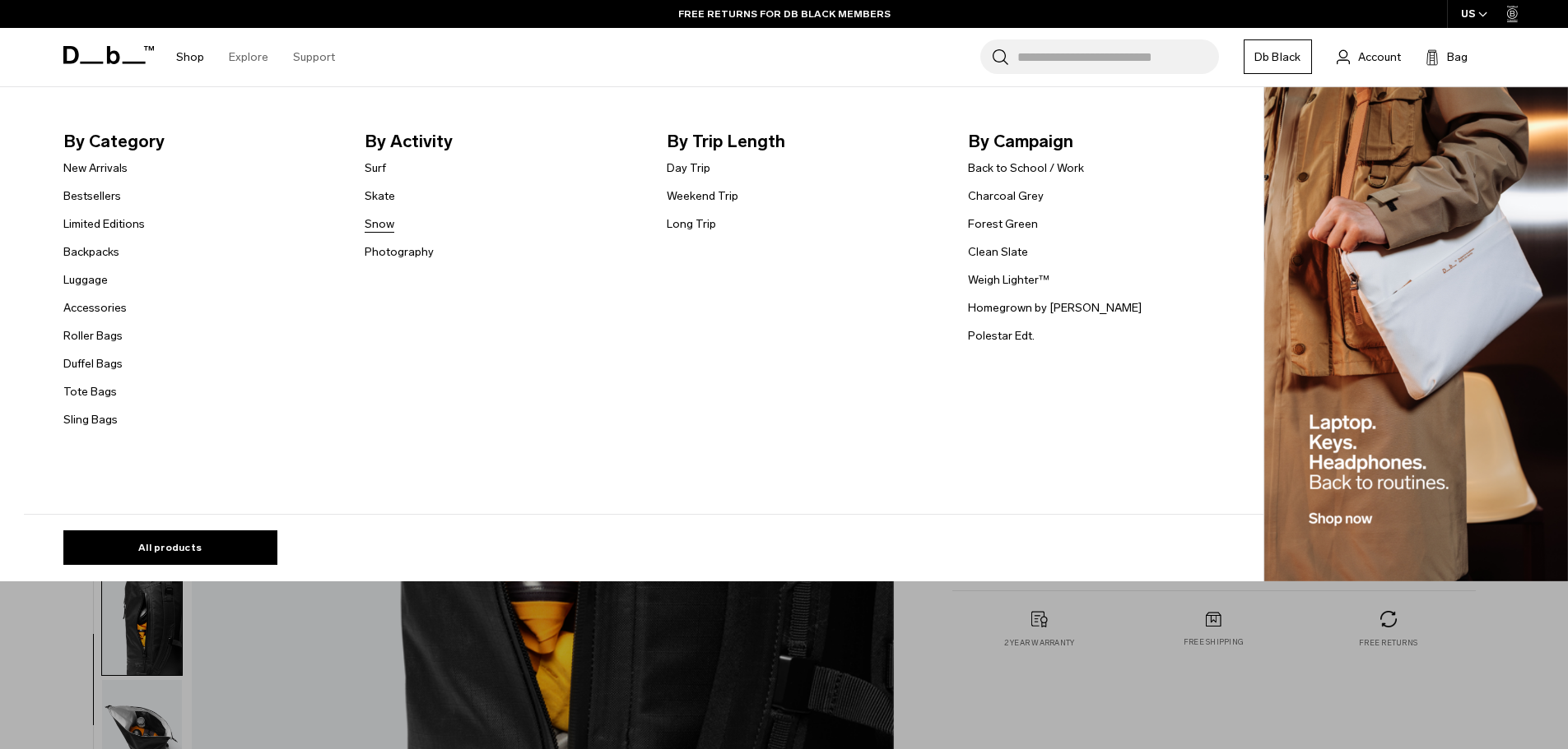
click at [377, 221] on link "Snow" at bounding box center [379, 224] width 30 height 17
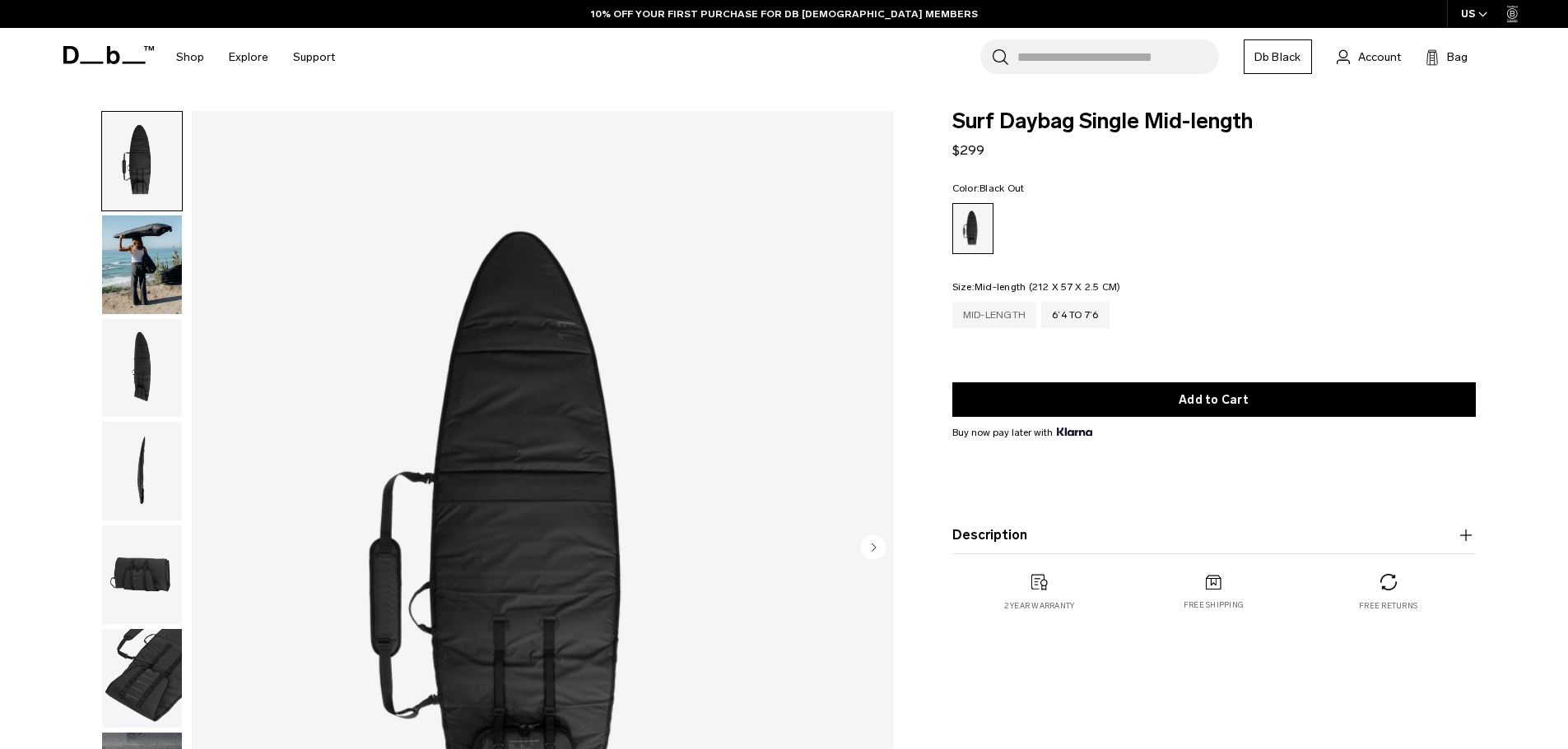
click at [1000, 323] on div "Mid-length" at bounding box center [995, 315] width 85 height 27
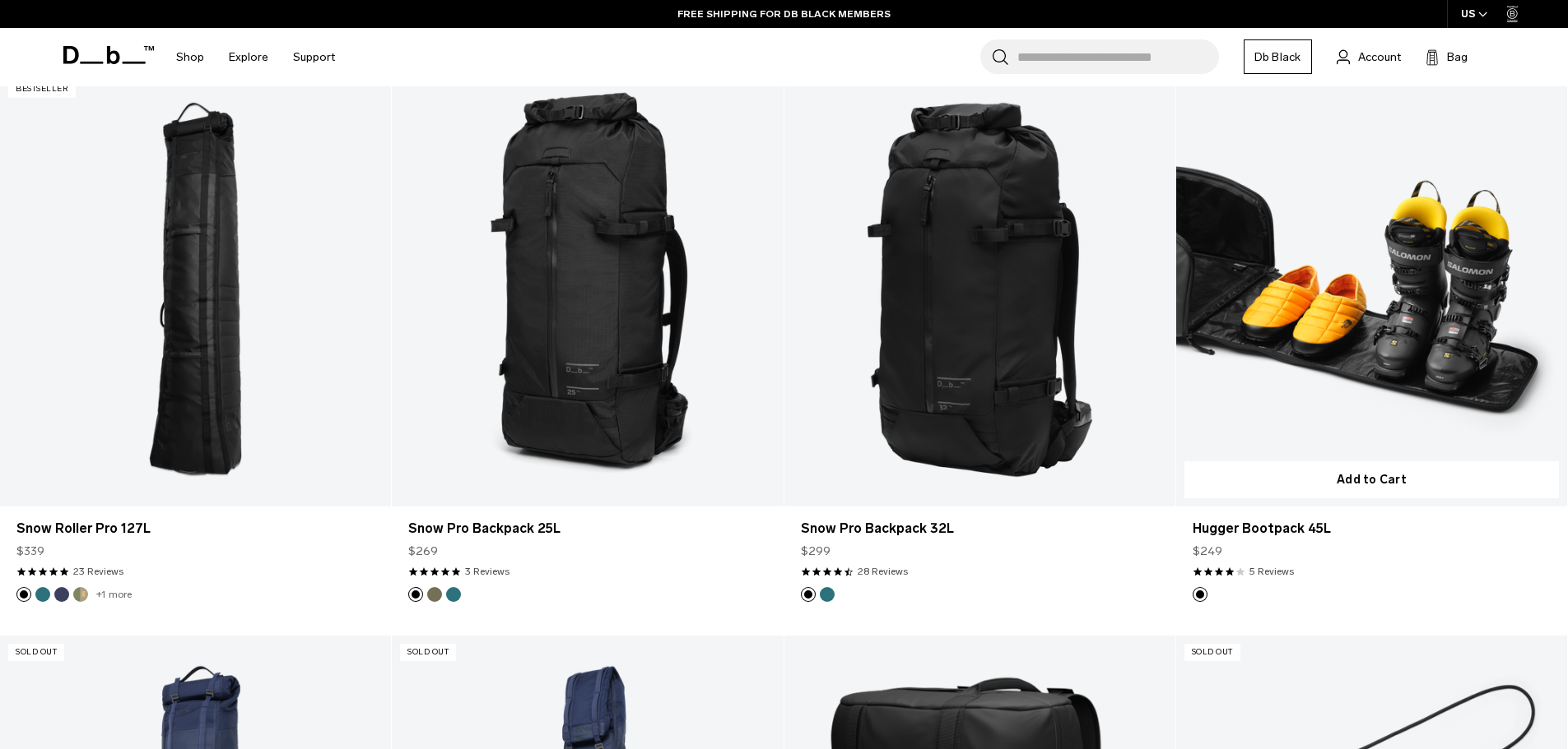
click at [1366, 368] on link "Hugger Bootpack 45L" at bounding box center [1372, 289] width 391 height 434
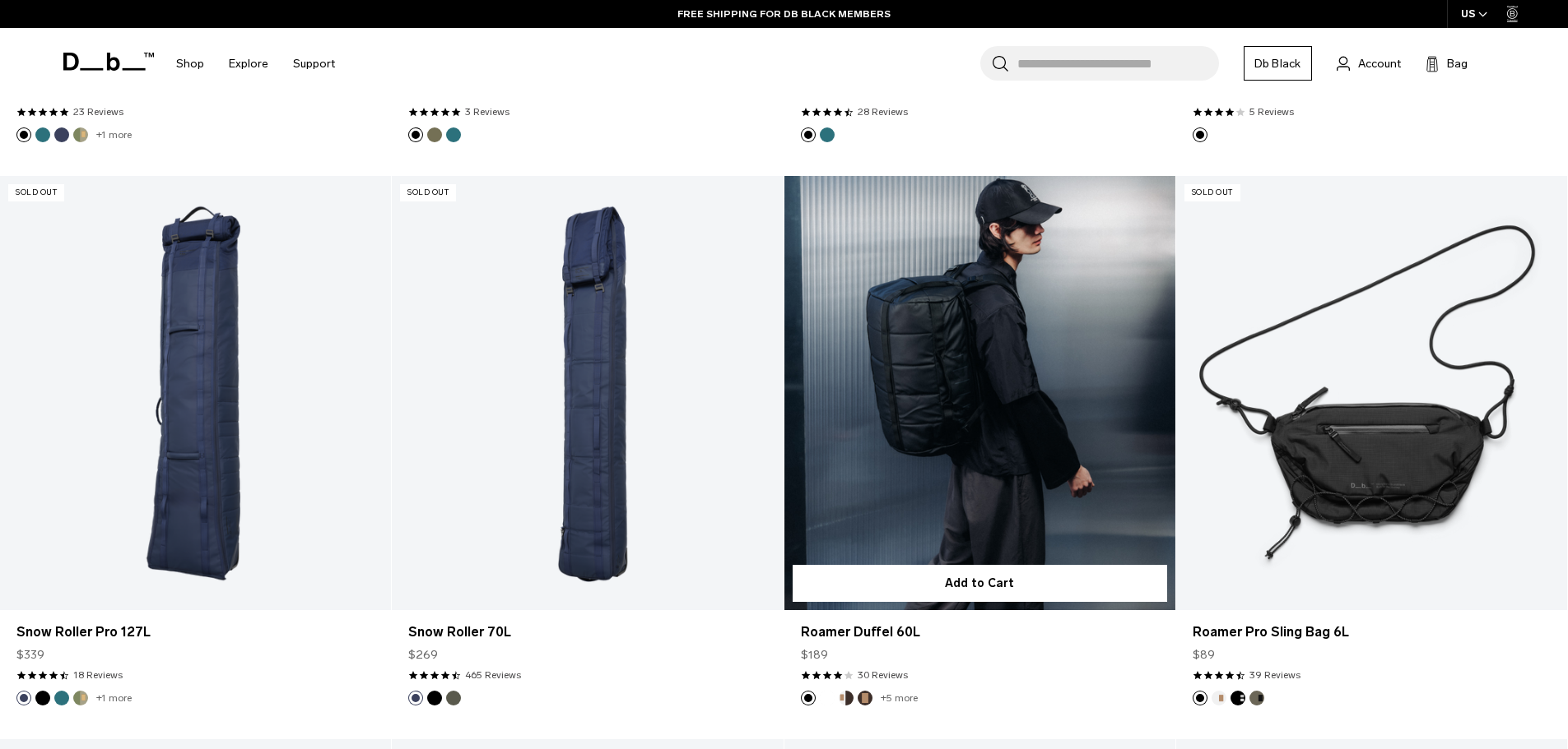
scroll to position [904, 0]
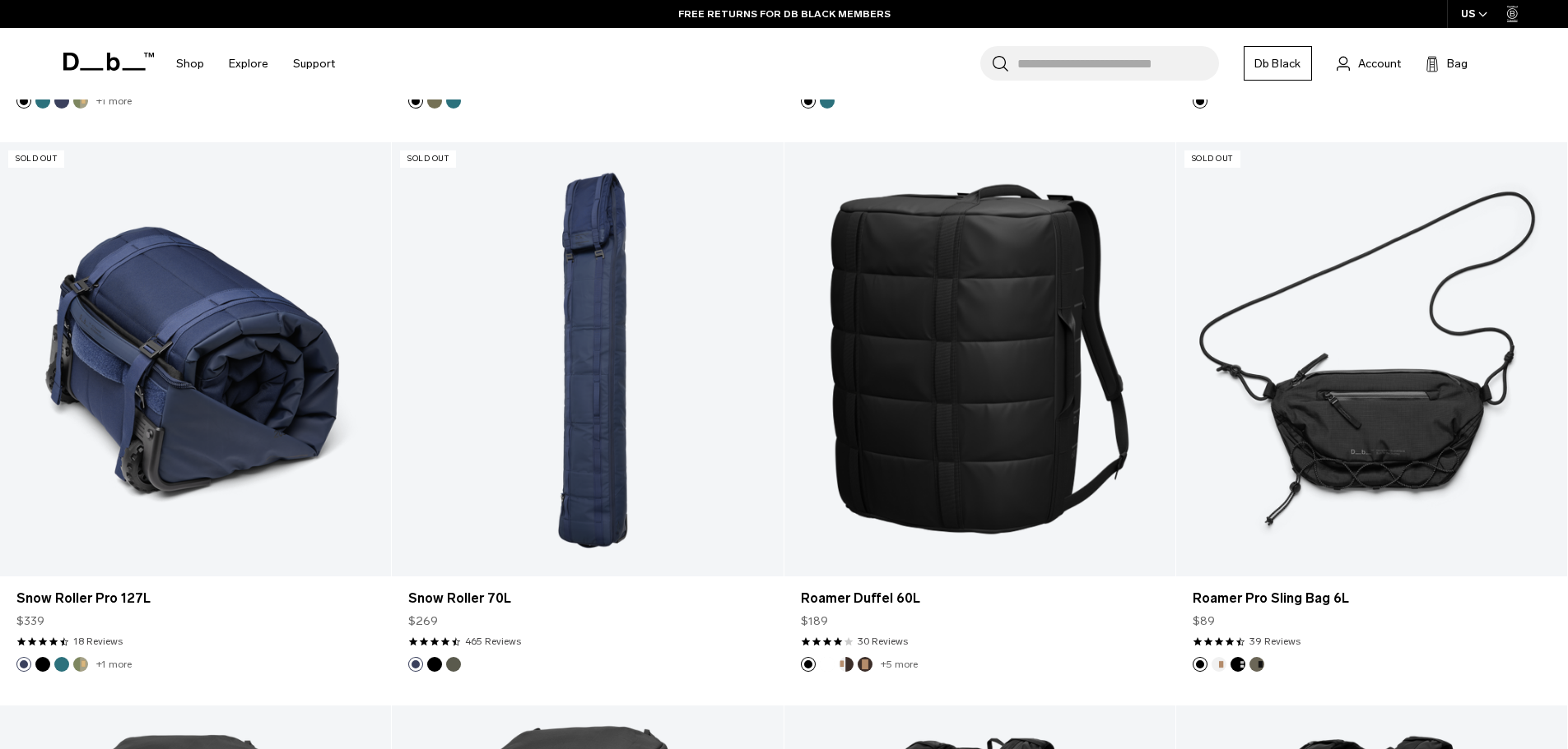
click at [168, 261] on link "Snow Roller Pro 127L" at bounding box center [195, 359] width 391 height 434
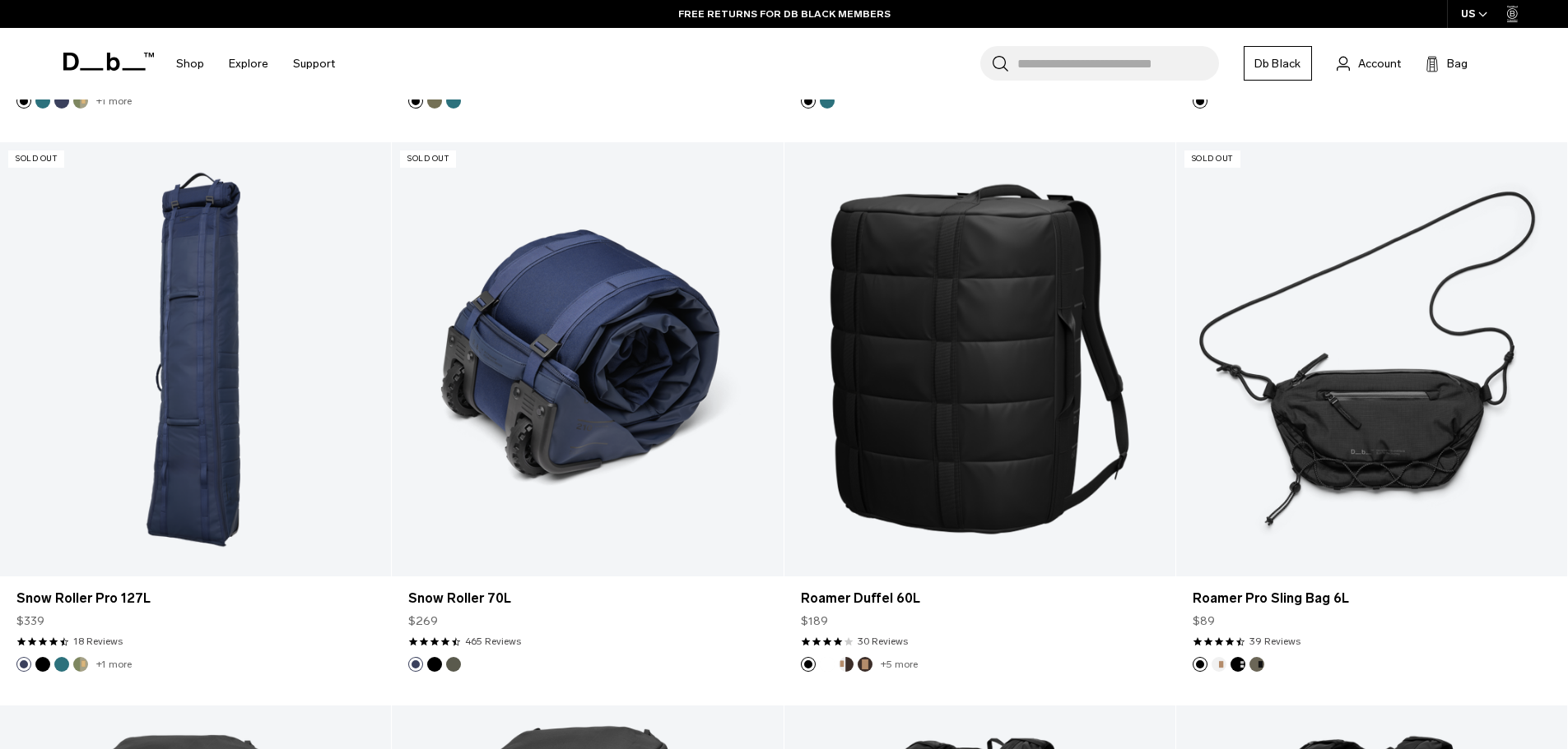
click at [555, 259] on link "Snow Roller 70L" at bounding box center [587, 359] width 391 height 434
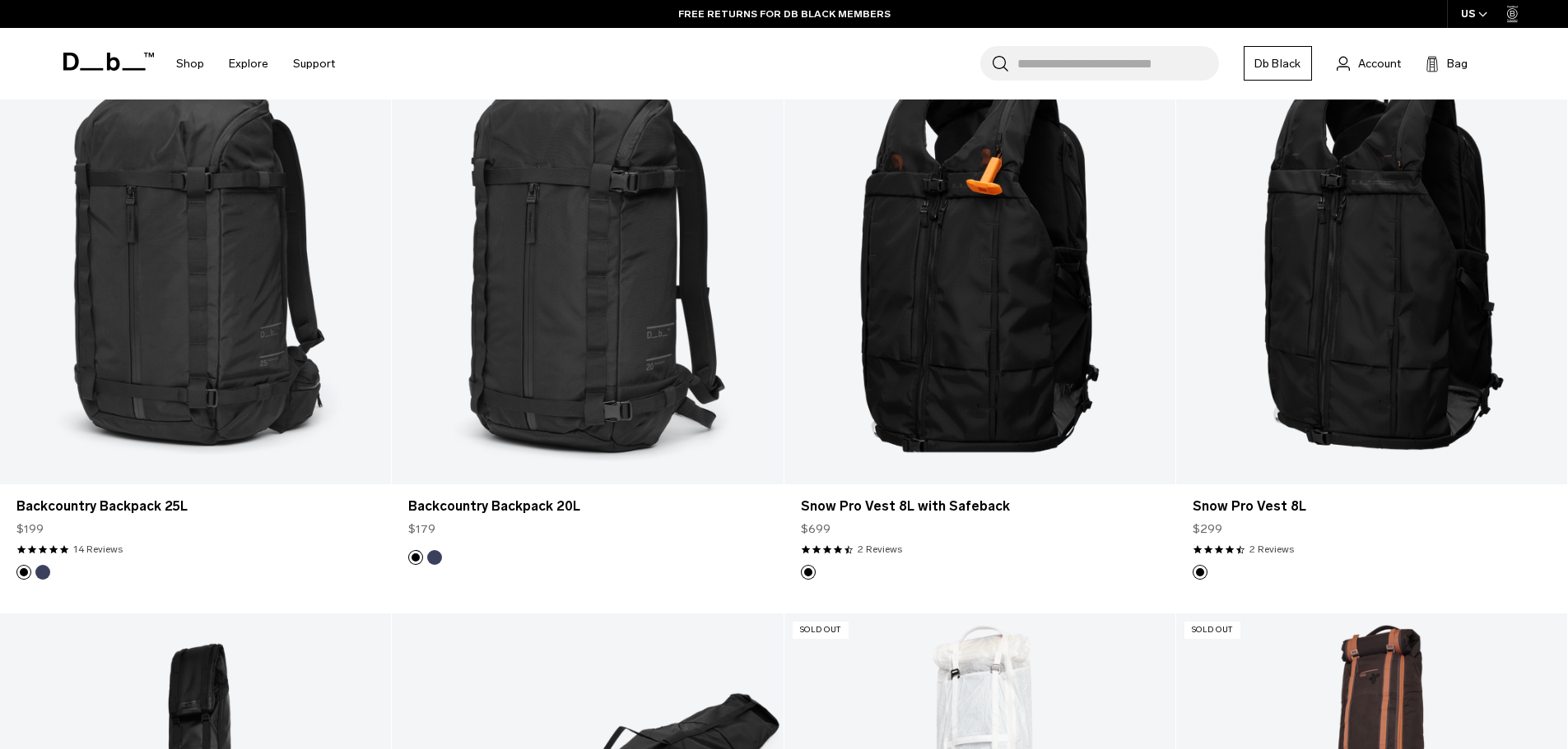
scroll to position [1563, 0]
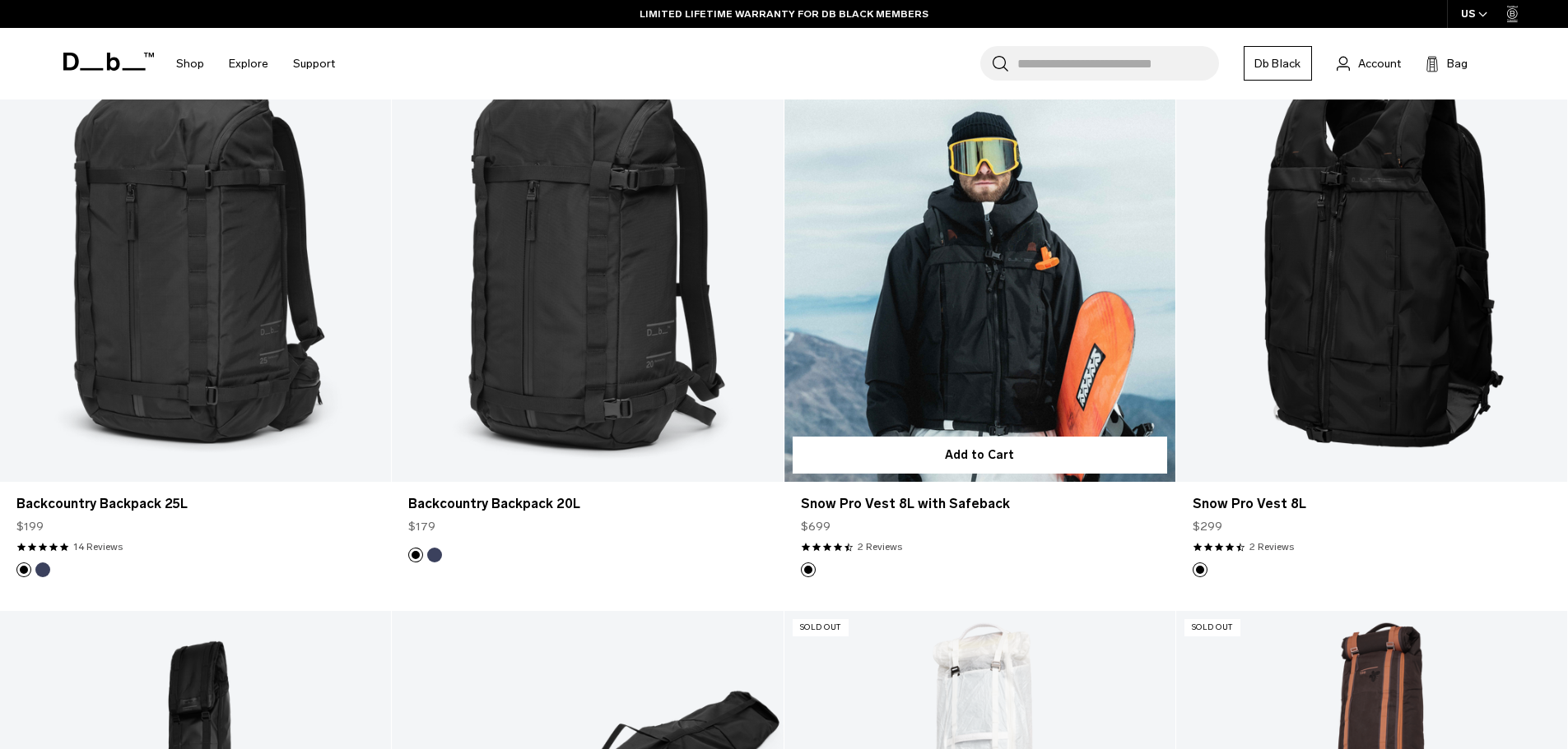
click at [1013, 267] on link "Snow Pro Vest 8L with Safeback" at bounding box center [980, 264] width 391 height 434
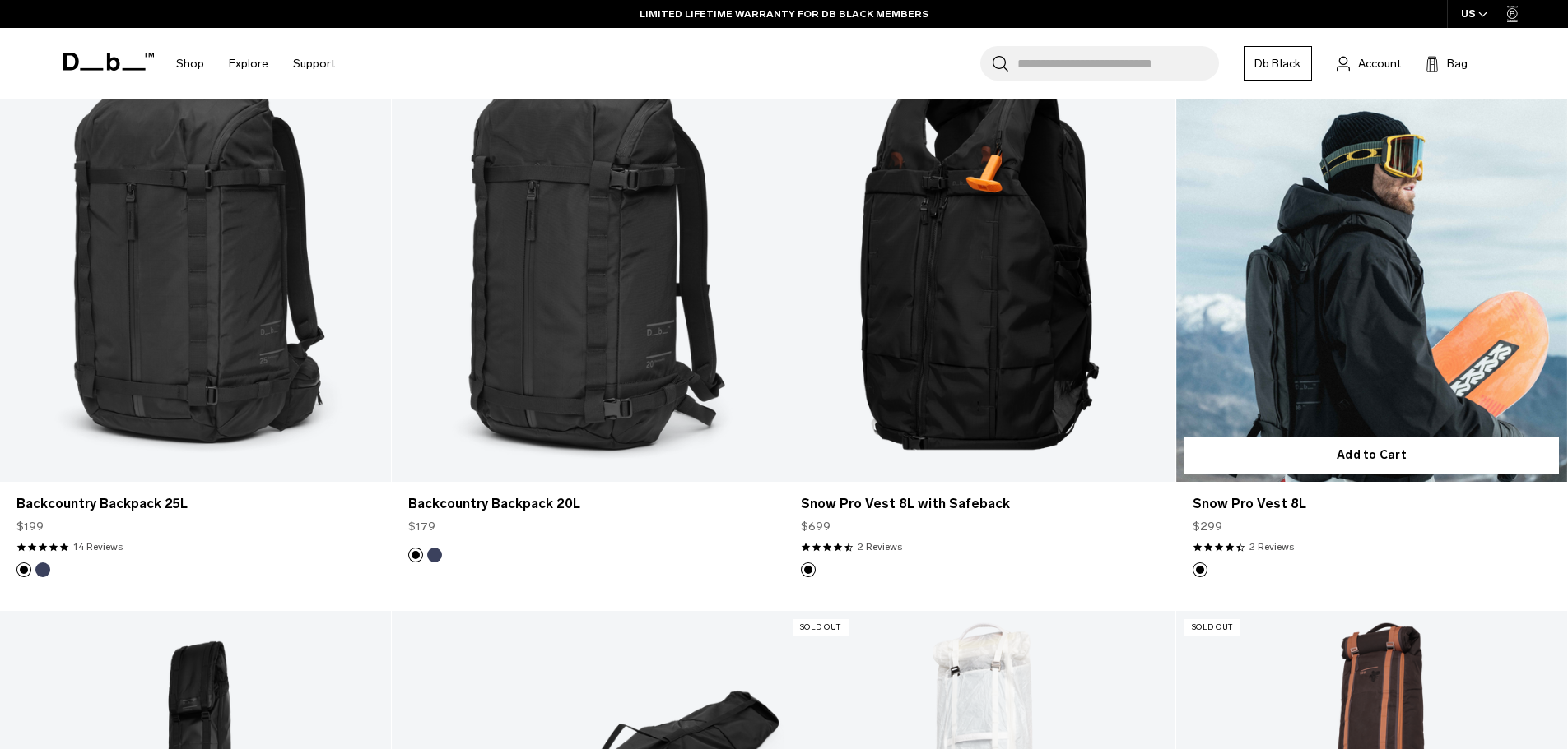
click at [1368, 288] on link "Snow Pro Vest 8L" at bounding box center [1372, 264] width 391 height 434
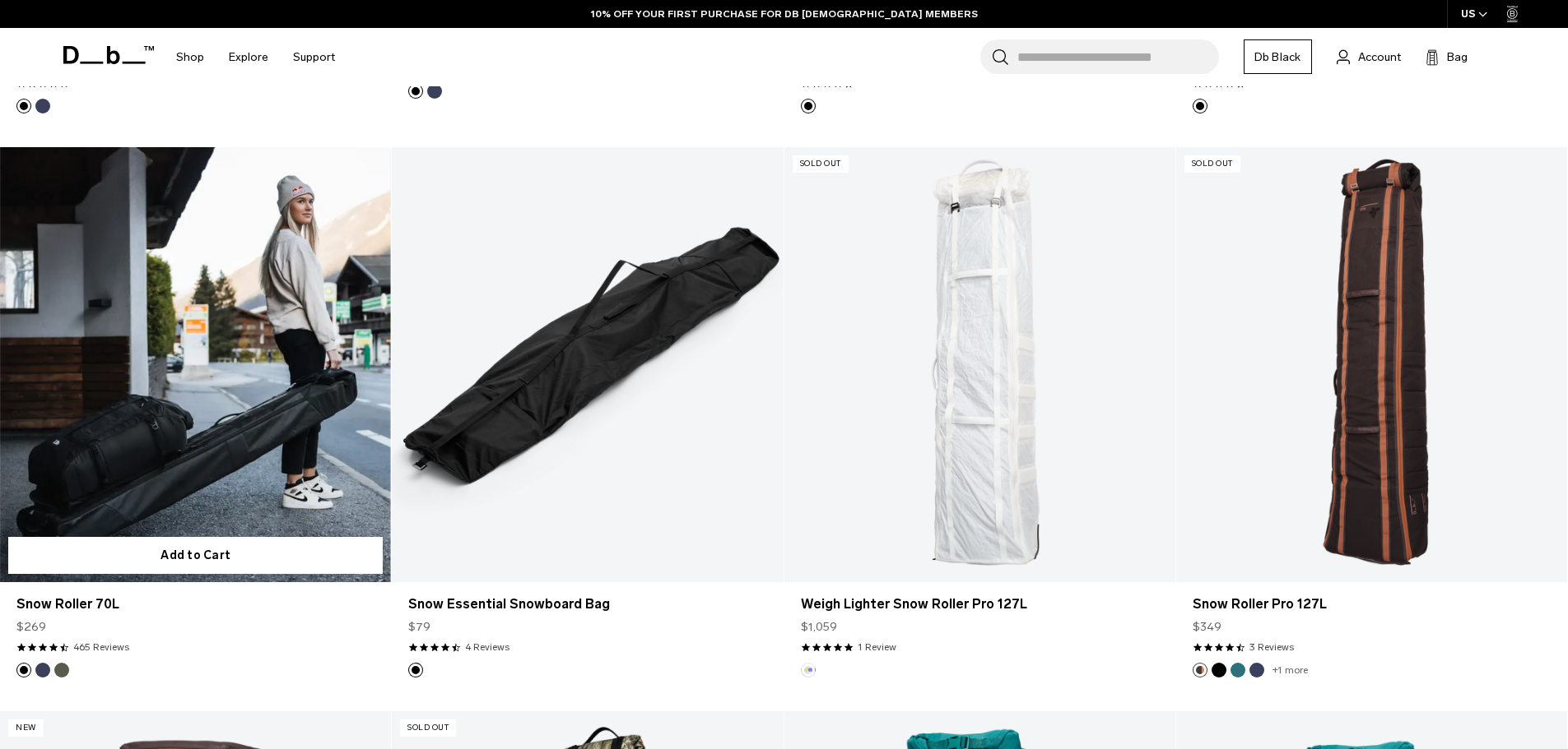
scroll to position [2057, 0]
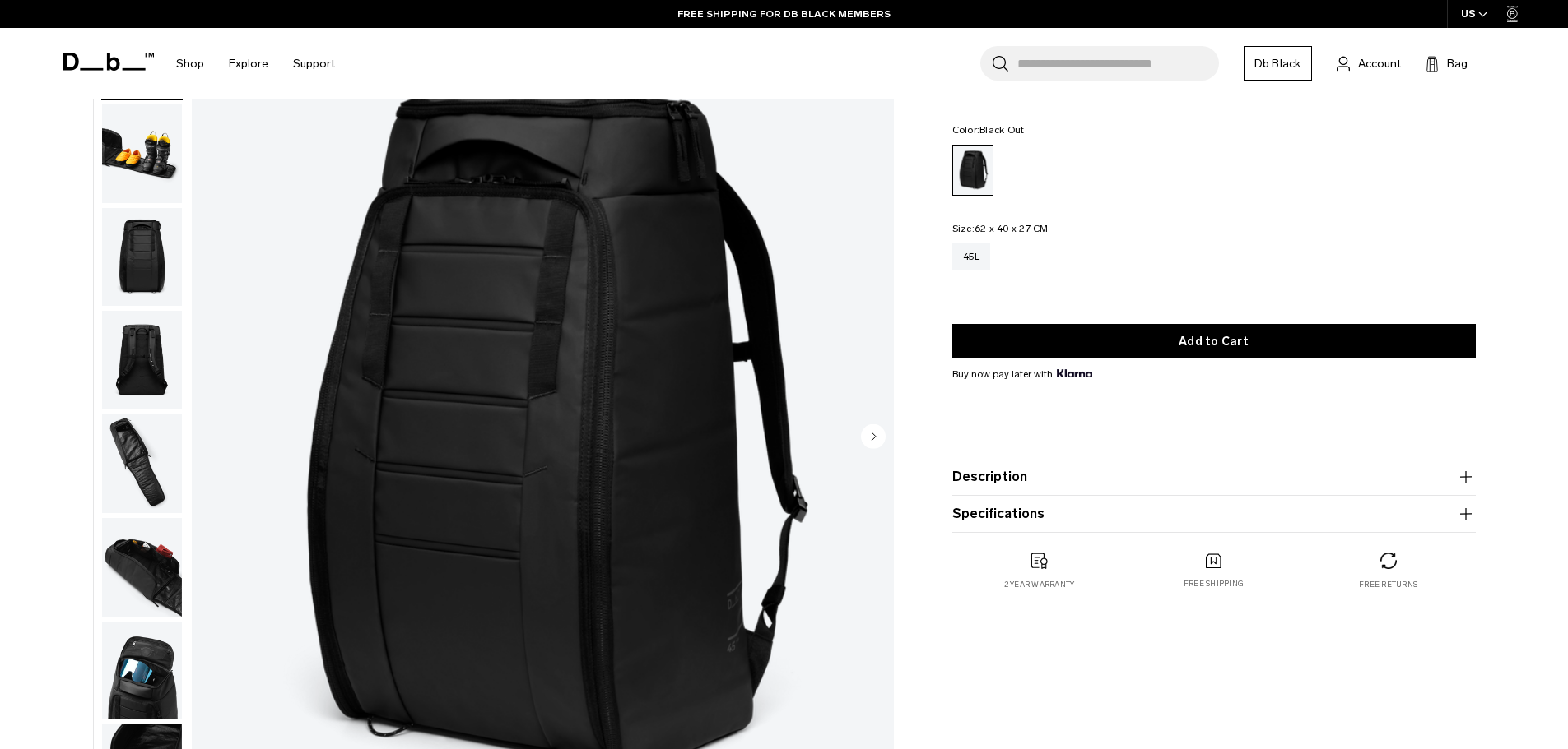
scroll to position [82, 0]
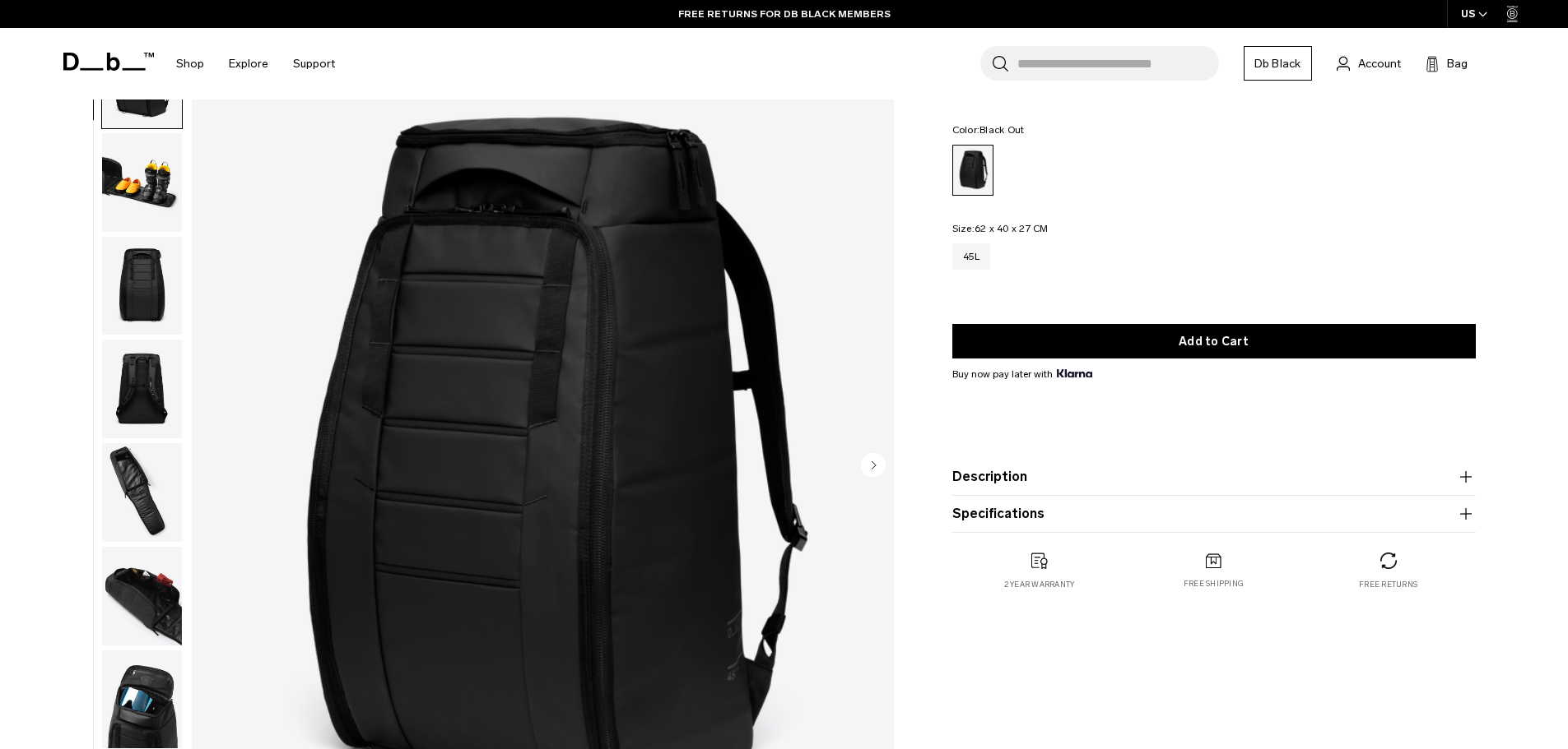
click at [127, 176] on img "button" at bounding box center [142, 182] width 80 height 99
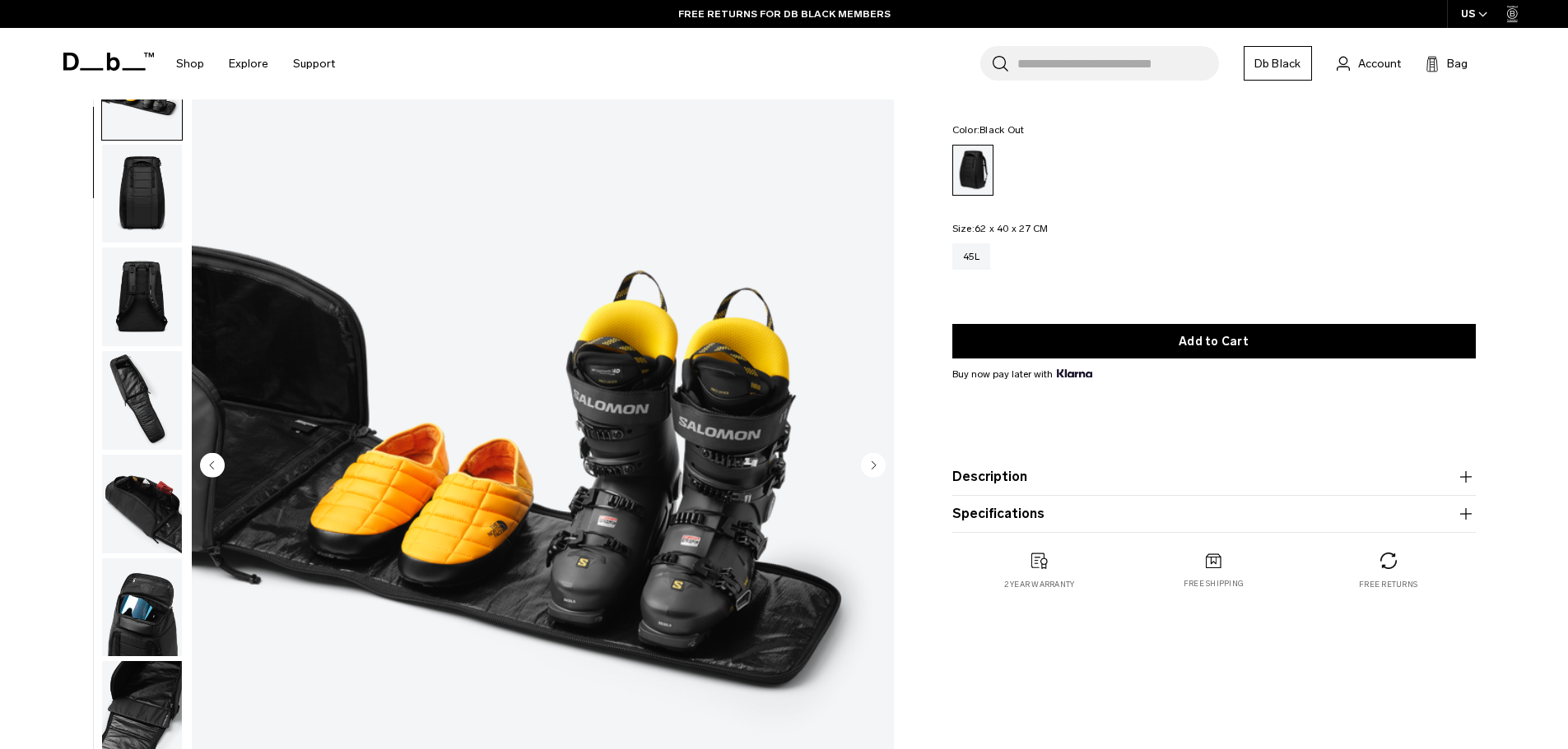
scroll to position [104, 0]
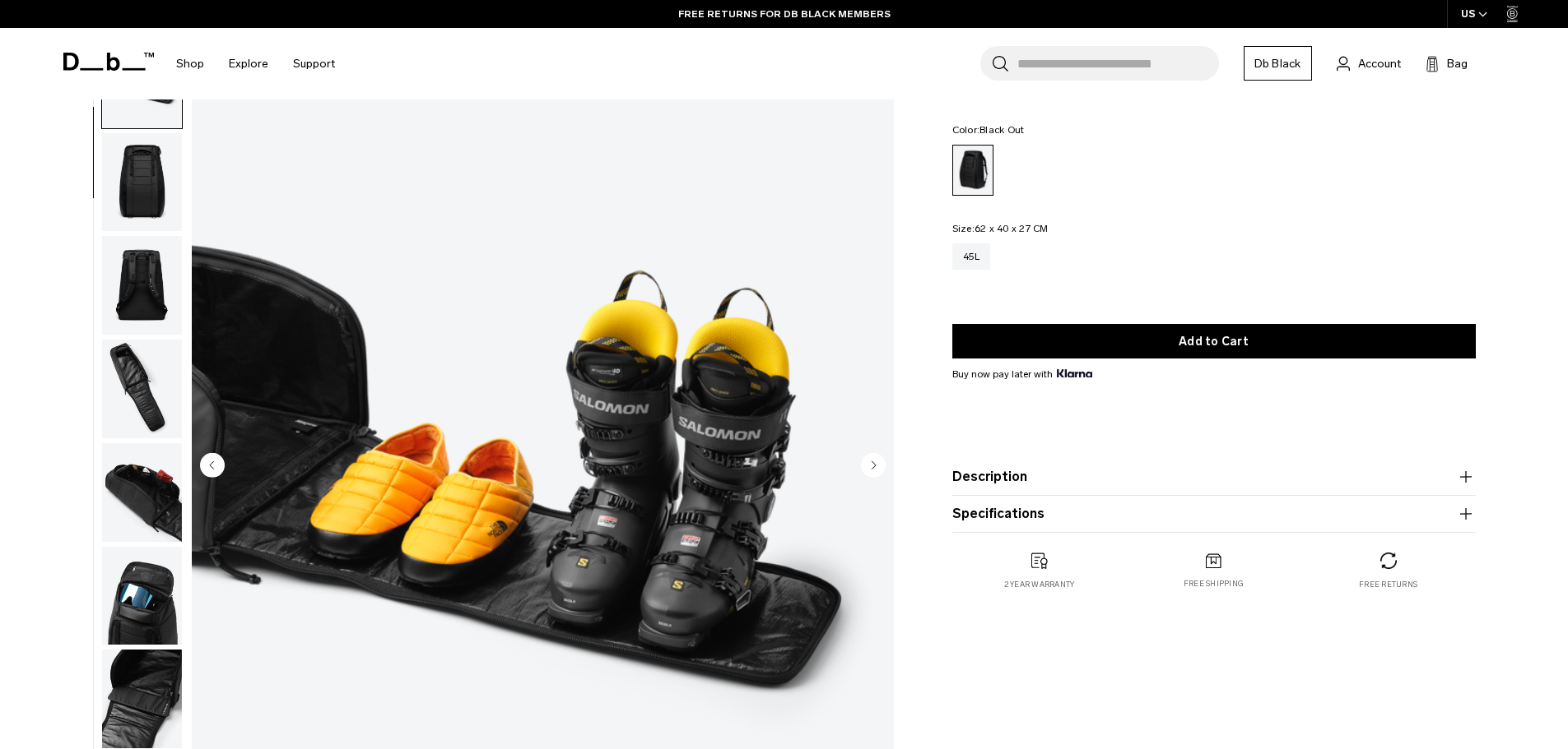
click at [157, 273] on img "button" at bounding box center [142, 285] width 80 height 99
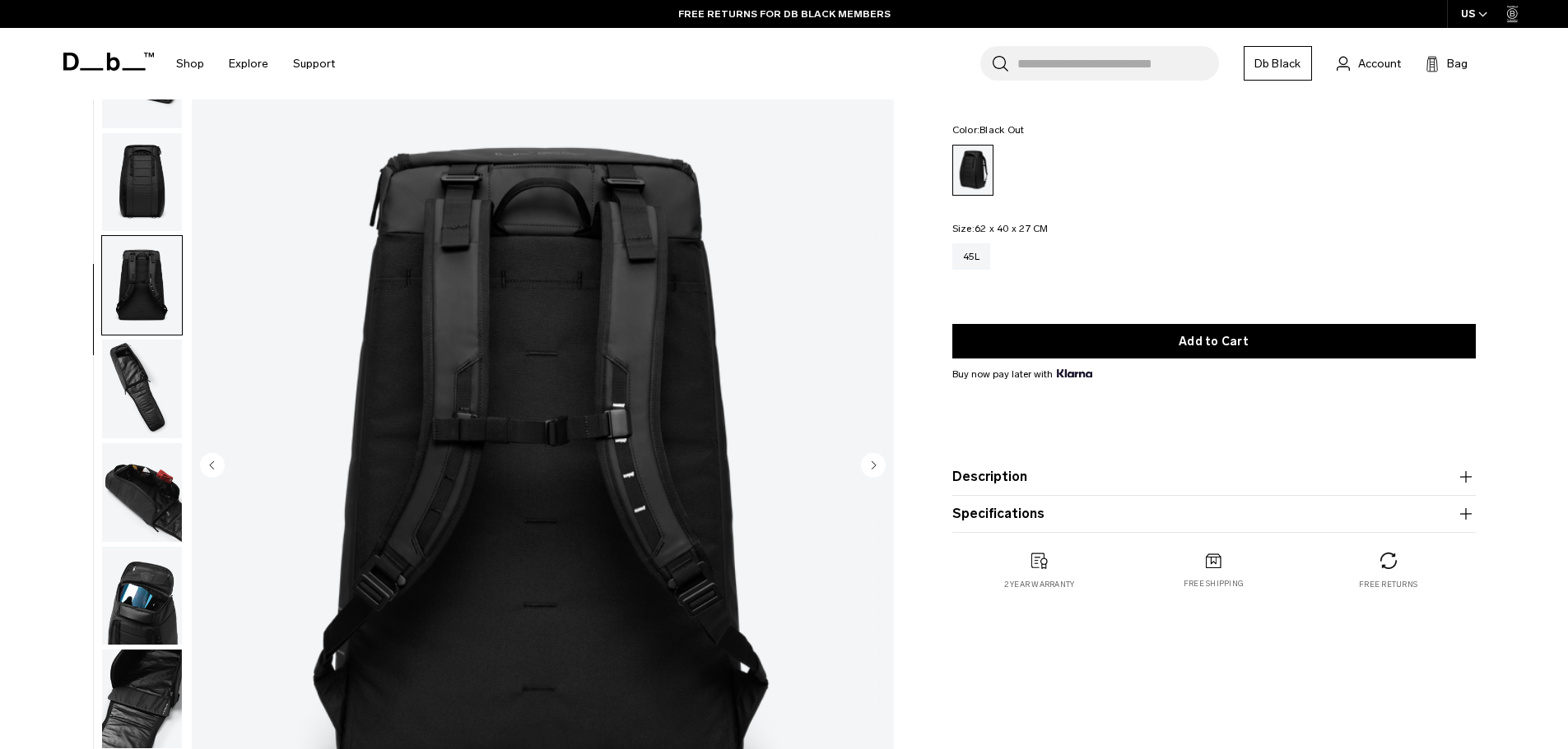
scroll to position [259, 0]
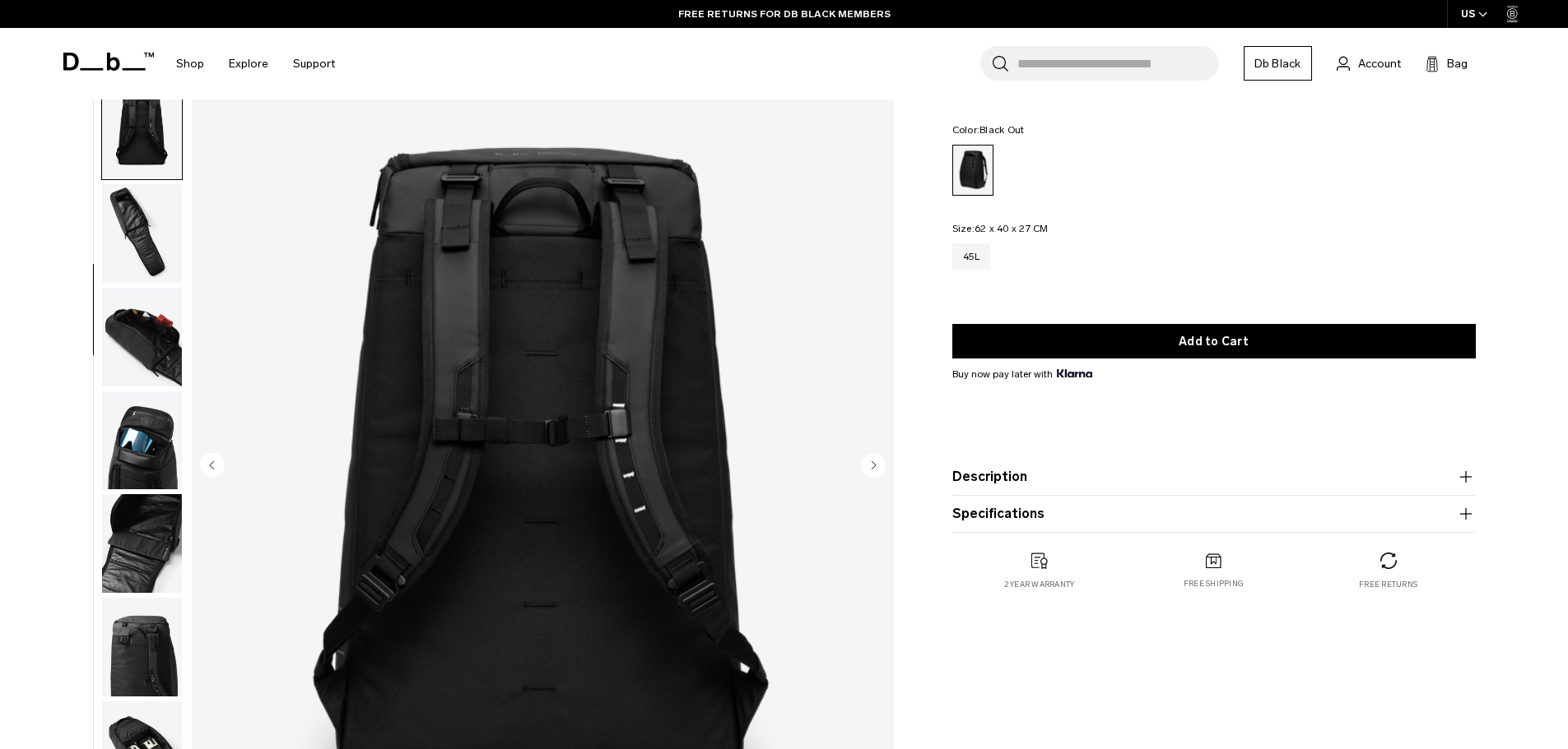
click at [157, 316] on img "button" at bounding box center [142, 337] width 80 height 99
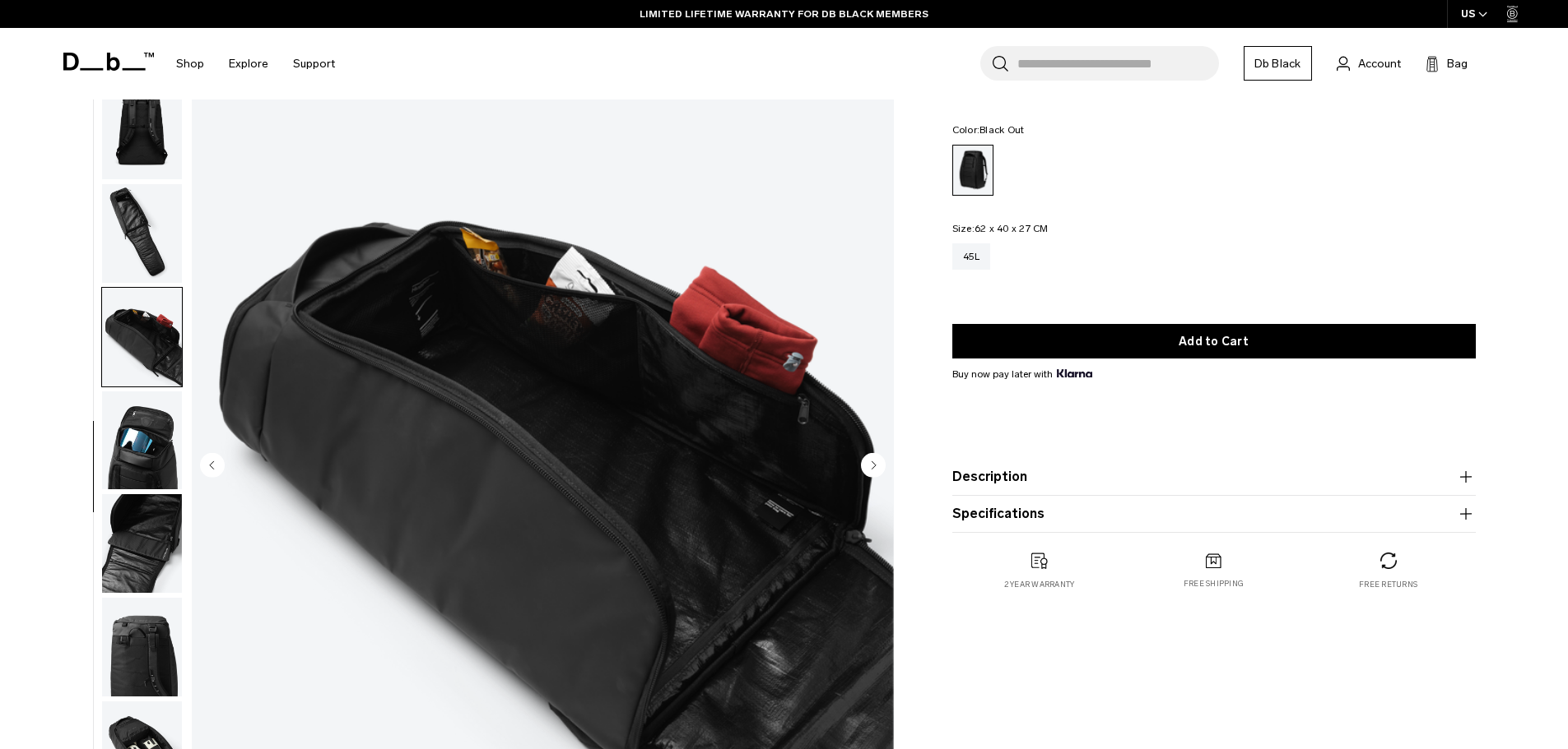
click at [146, 354] on img "button" at bounding box center [142, 337] width 80 height 99
click at [156, 443] on img "button" at bounding box center [142, 441] width 80 height 99
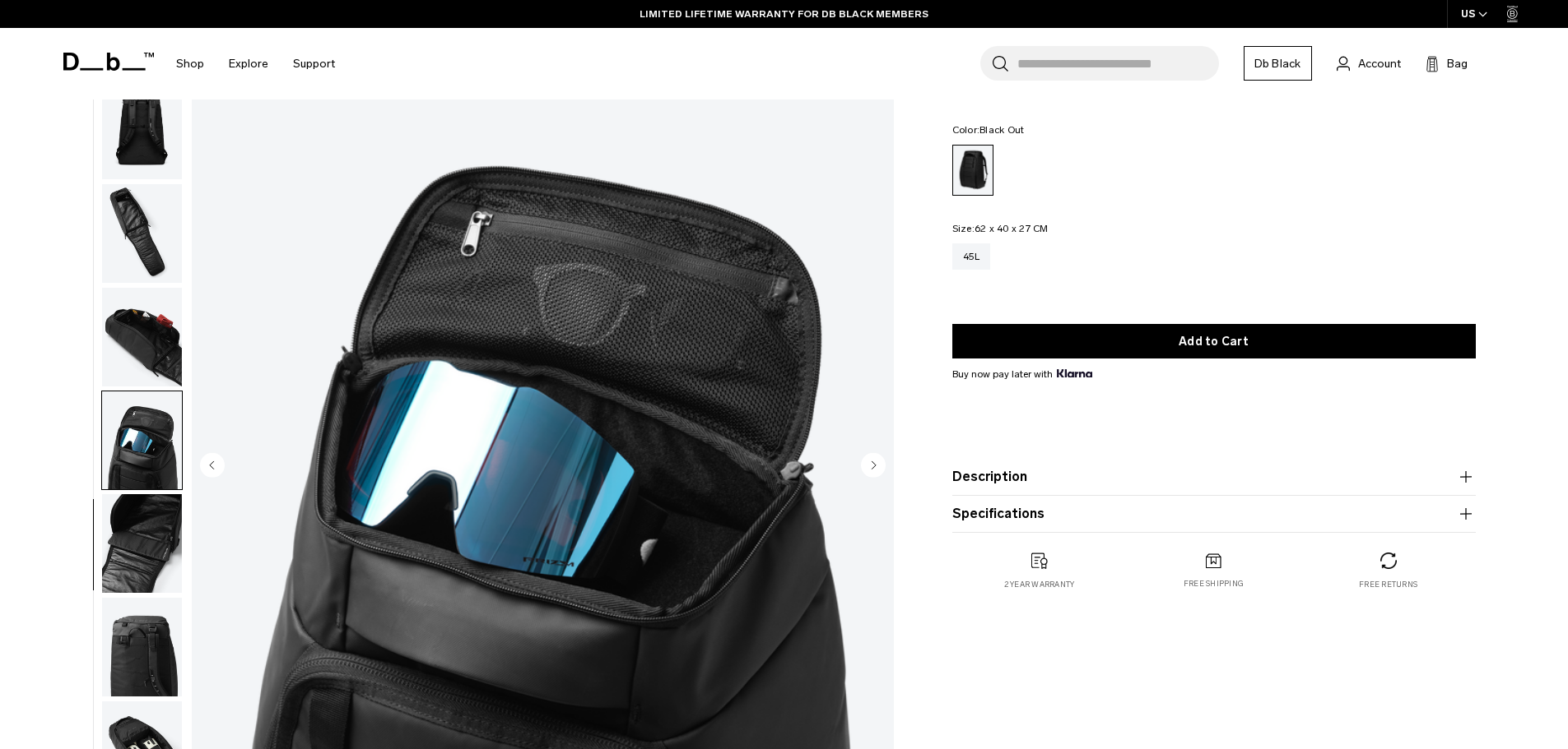
click at [144, 537] on img "button" at bounding box center [142, 544] width 80 height 99
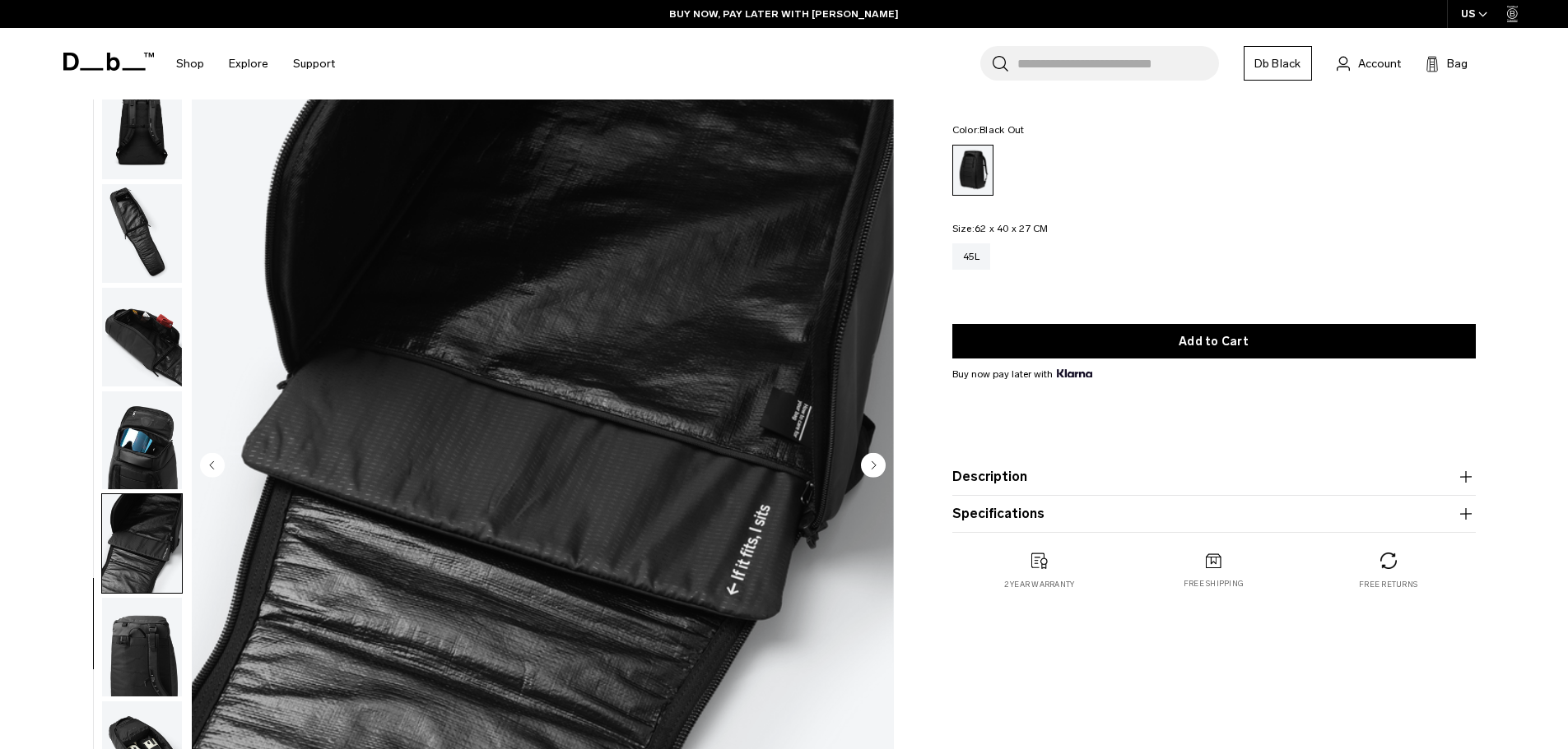
click at [142, 630] on img "button" at bounding box center [142, 647] width 80 height 99
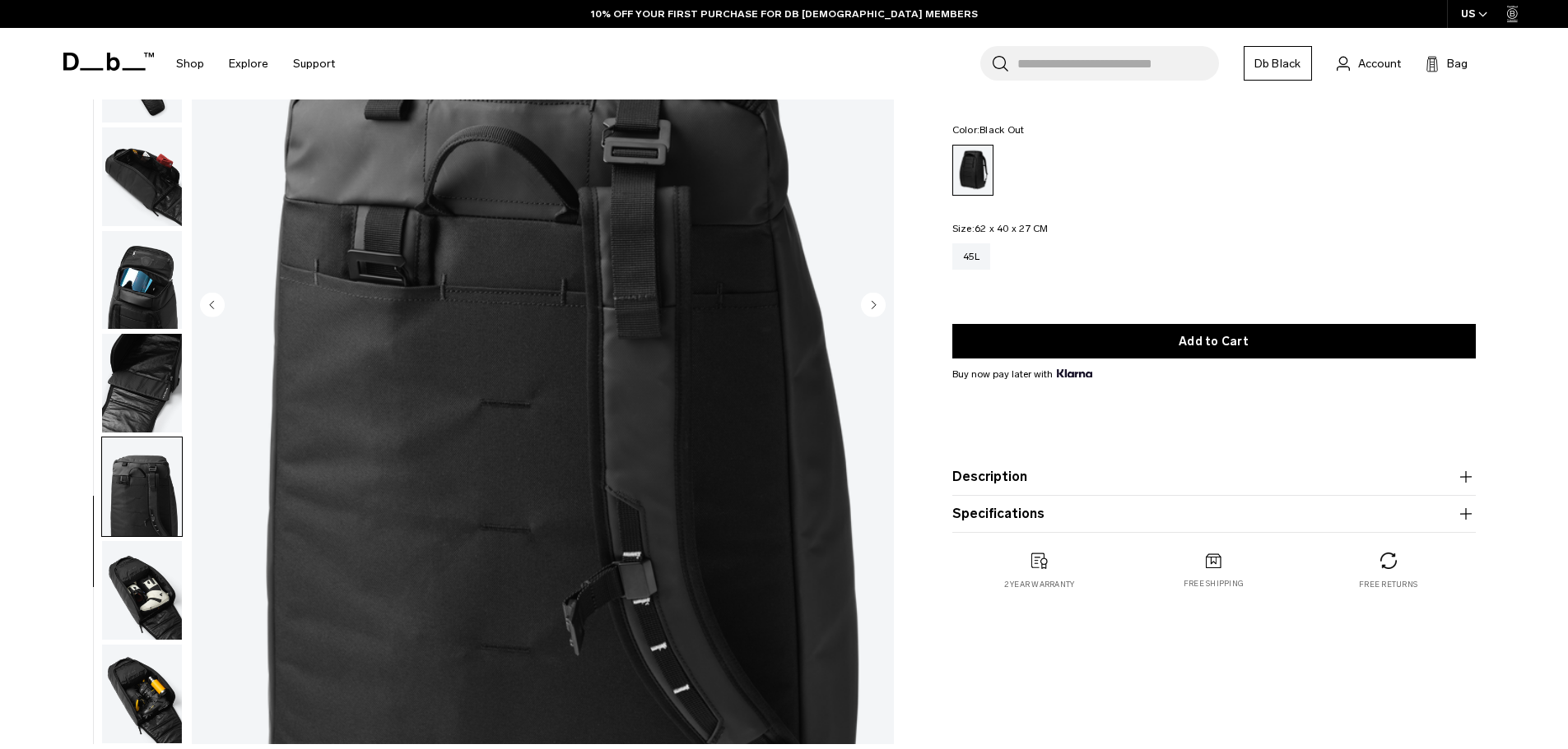
scroll to position [247, 0]
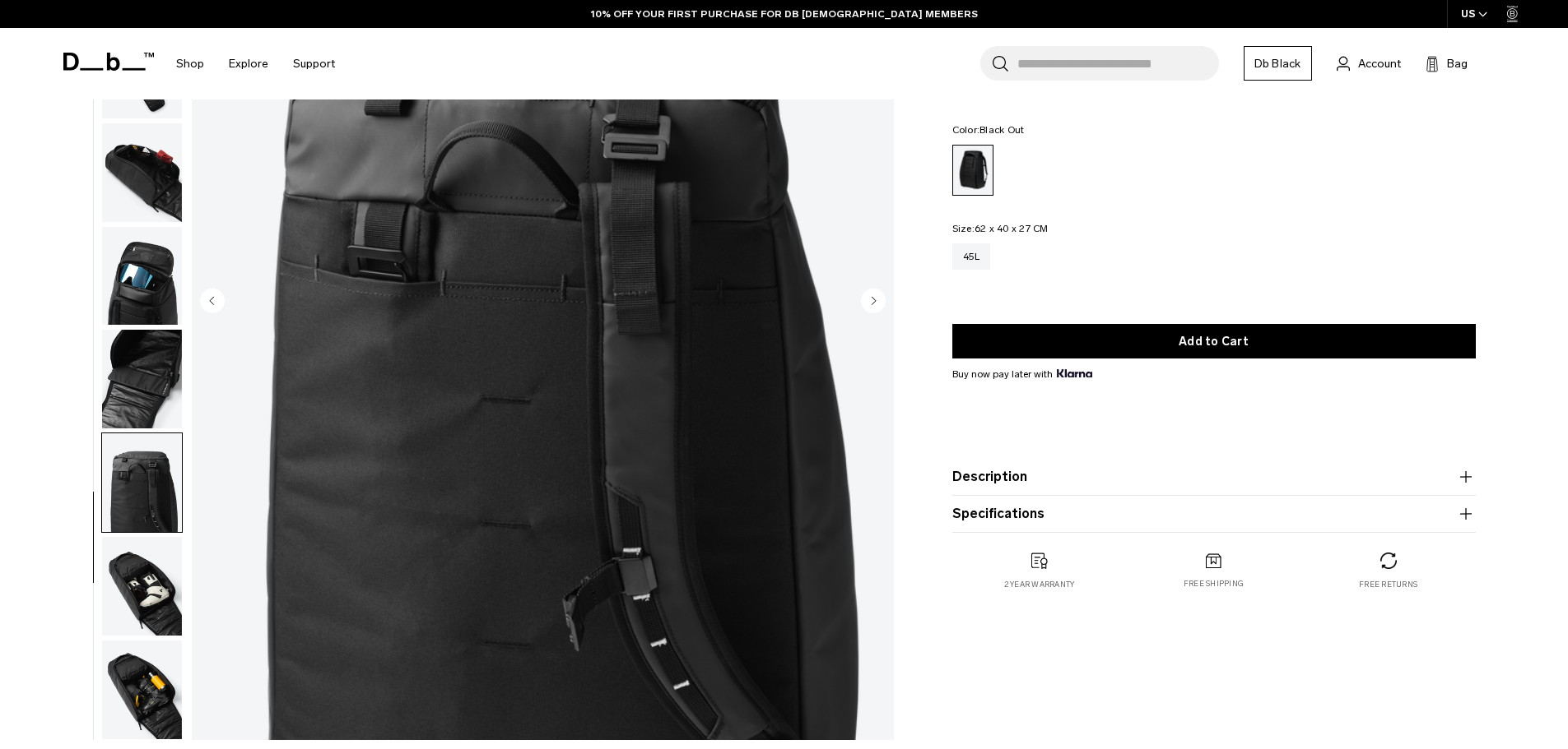
click at [154, 582] on img "button" at bounding box center [142, 586] width 80 height 99
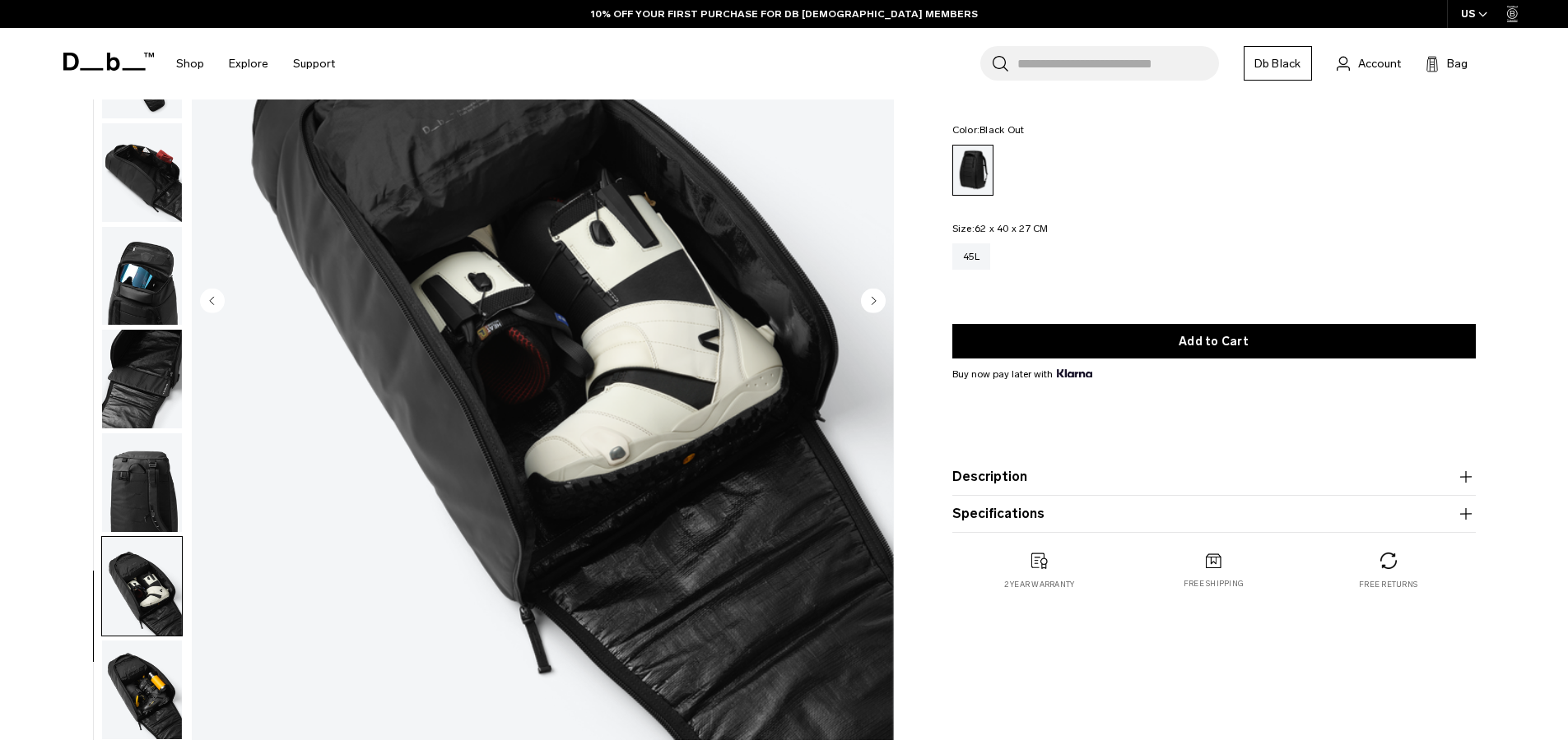
click at [165, 677] on img "button" at bounding box center [142, 690] width 80 height 99
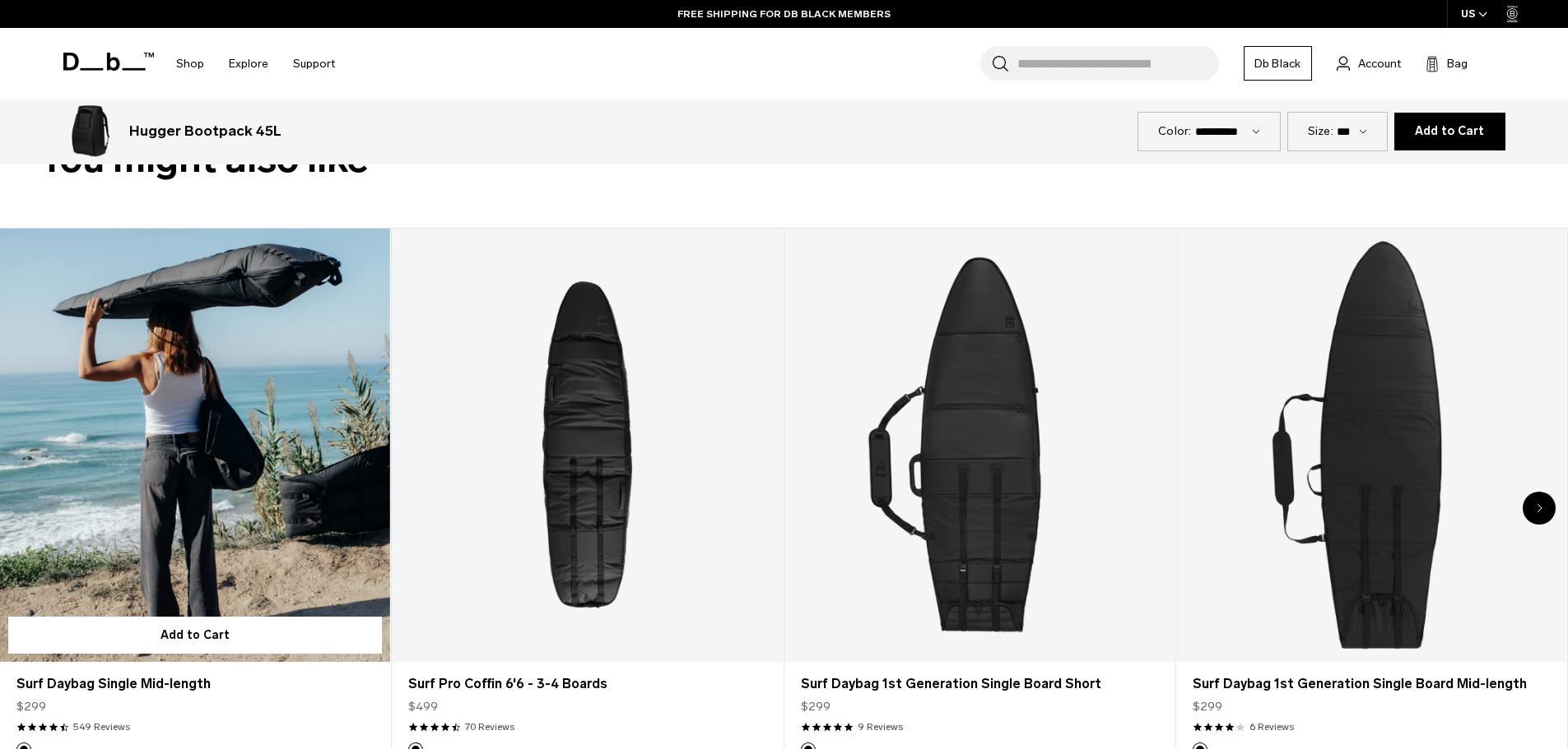
scroll to position [411, 0]
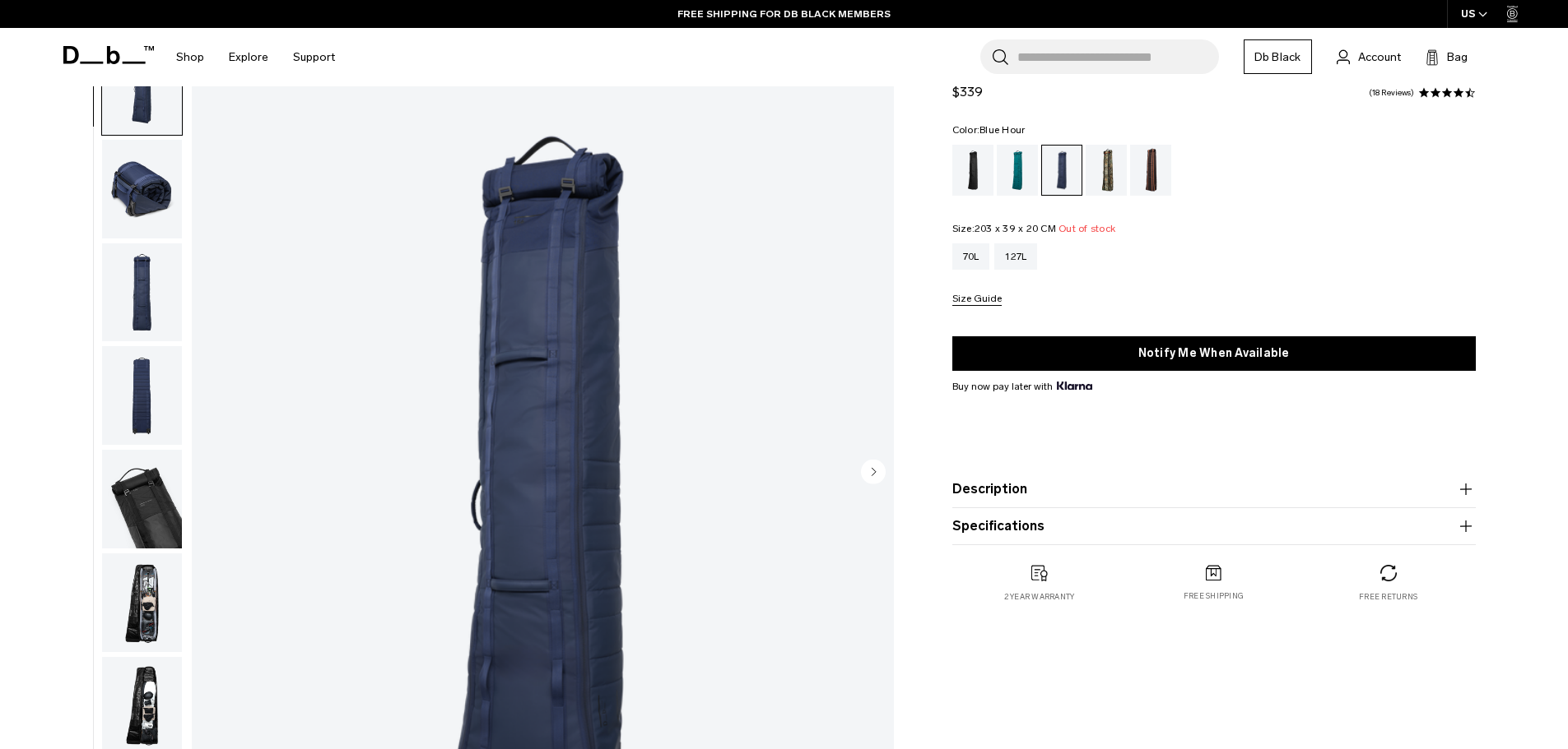
scroll to position [165, 0]
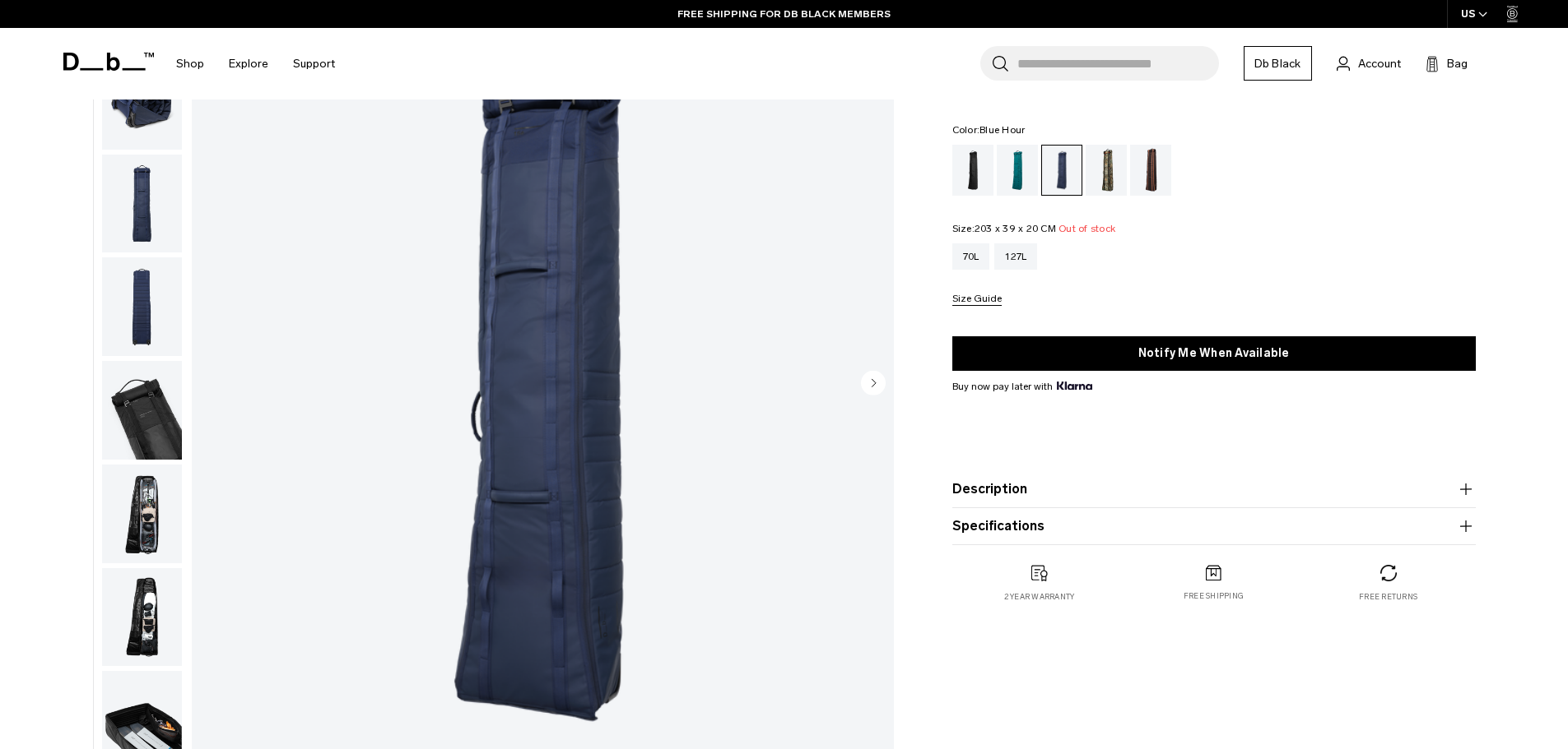
click at [990, 294] on button "Size Guide" at bounding box center [977, 299] width 49 height 12
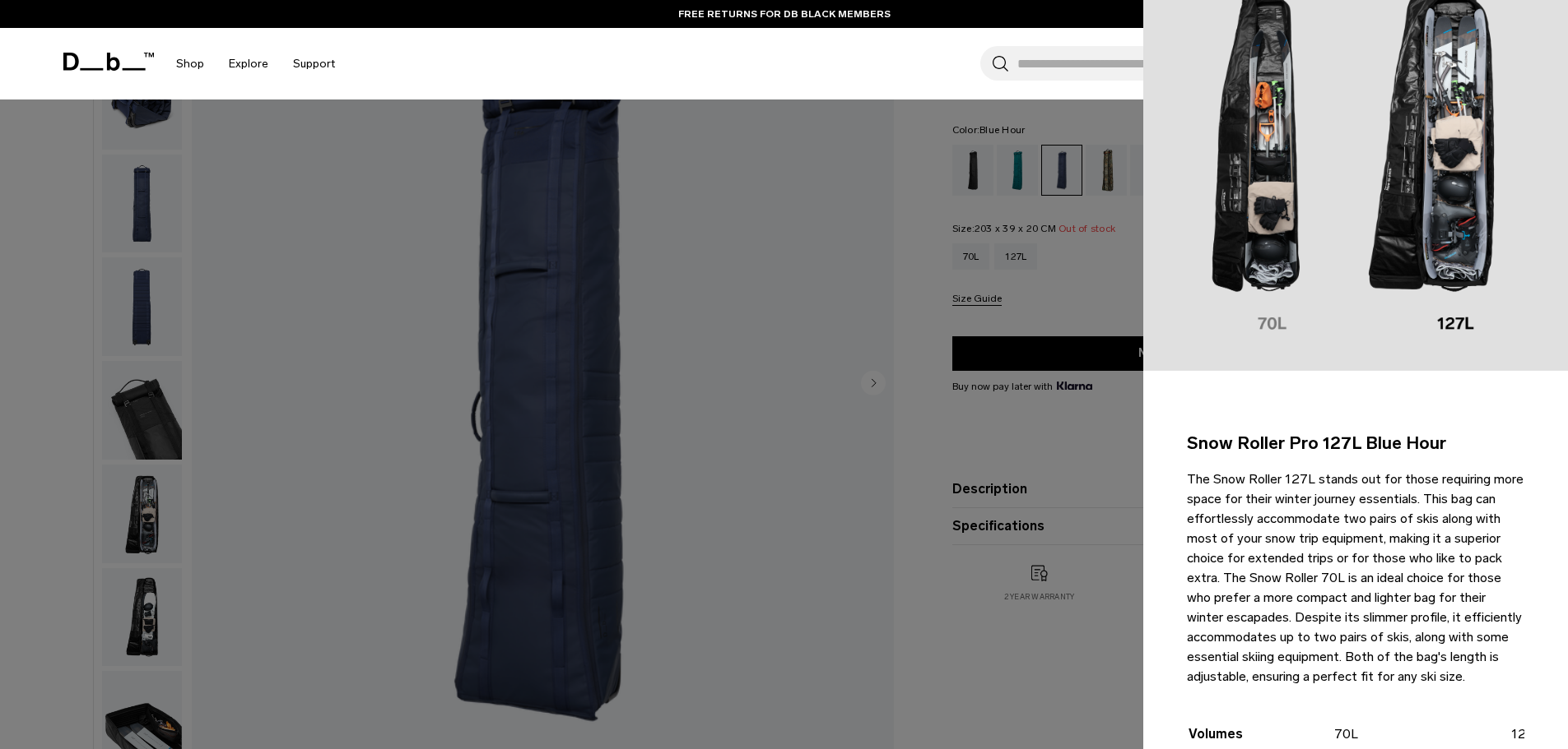
scroll to position [82, 0]
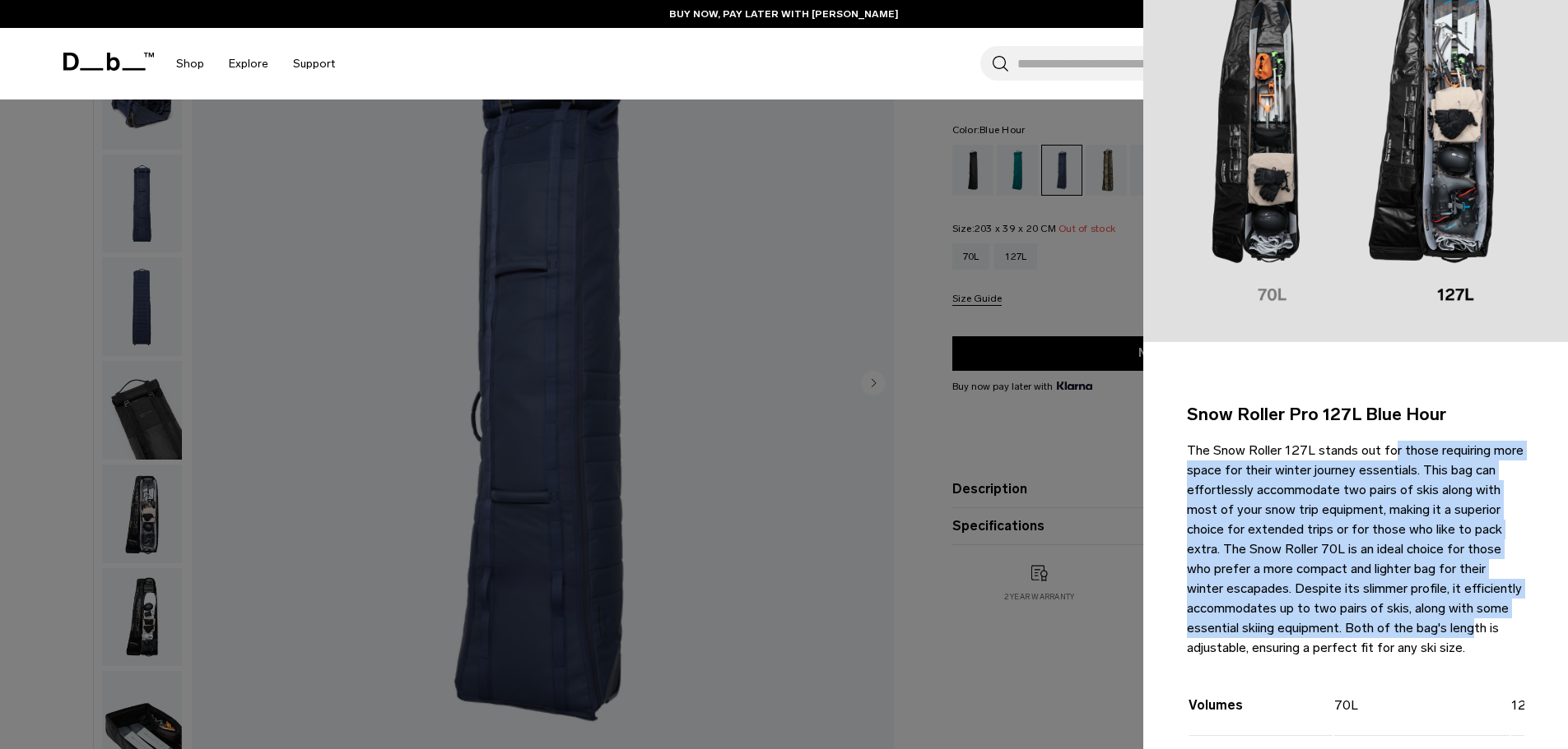
drag, startPoint x: 1339, startPoint y: 439, endPoint x: 1224, endPoint y: 549, distance: 159.1
click at [1447, 603] on p "The Snow Roller 127L stands out for those requiring more space for their winter…" at bounding box center [1356, 549] width 338 height 217
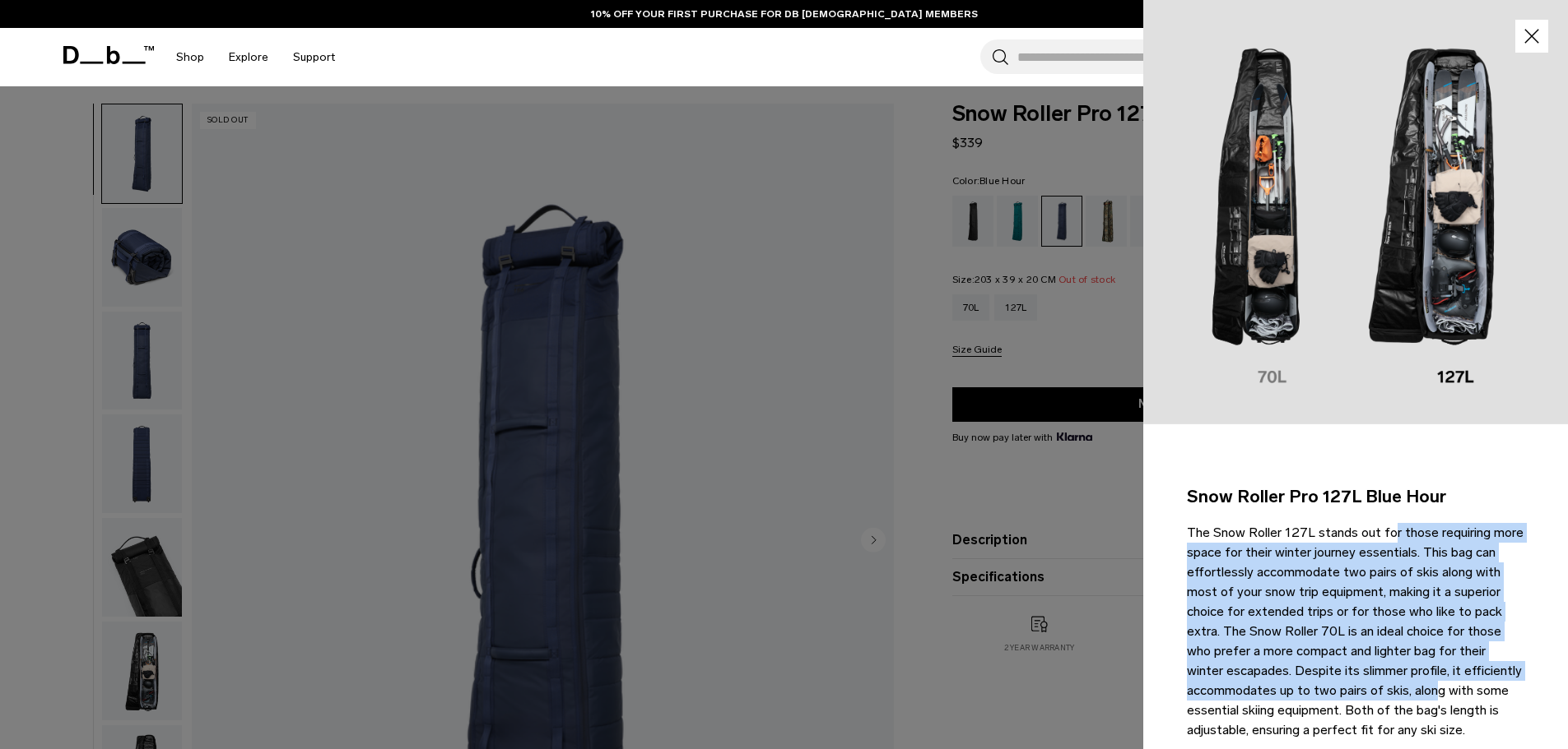
scroll to position [0, 0]
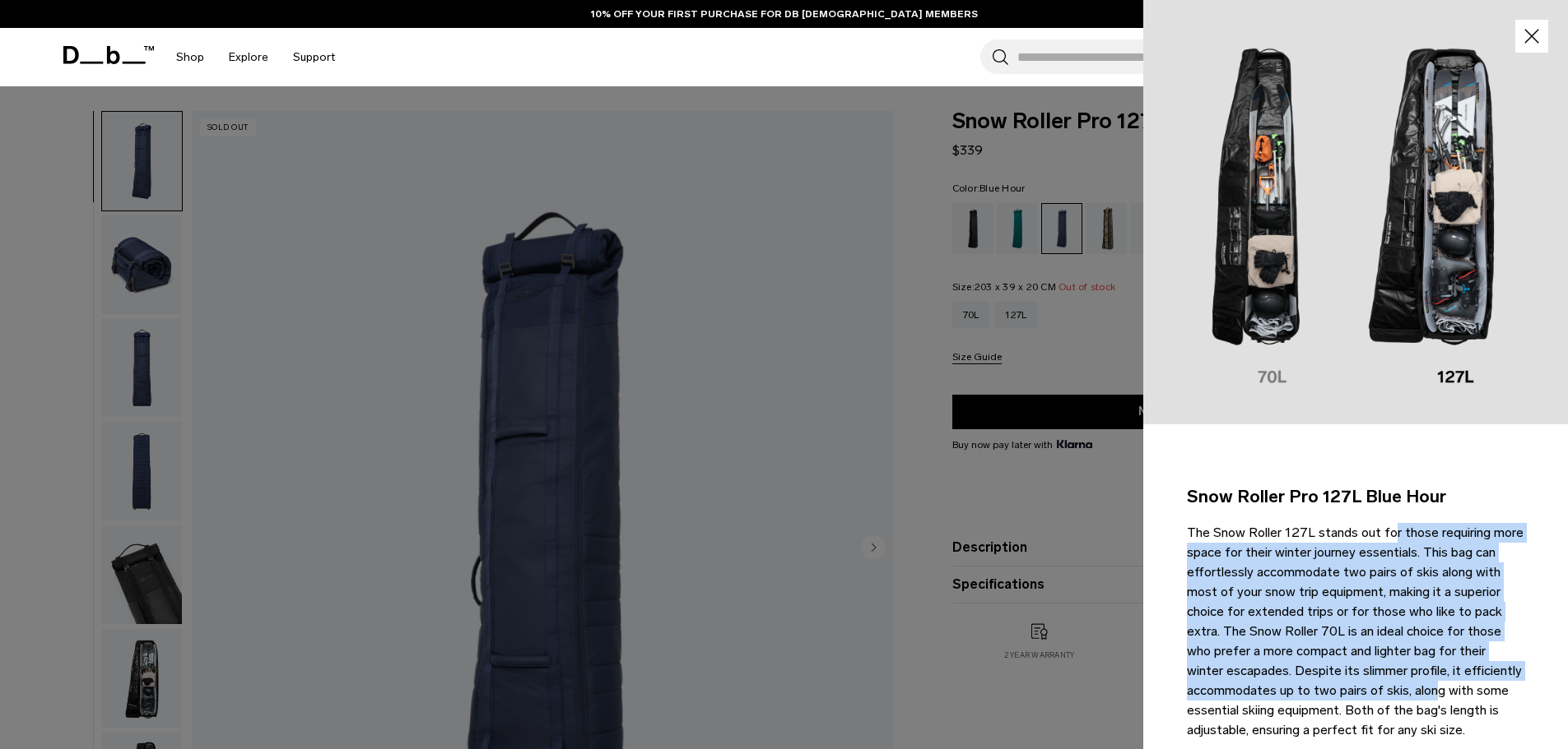
click at [1525, 33] on icon "button" at bounding box center [1532, 37] width 15 height 15
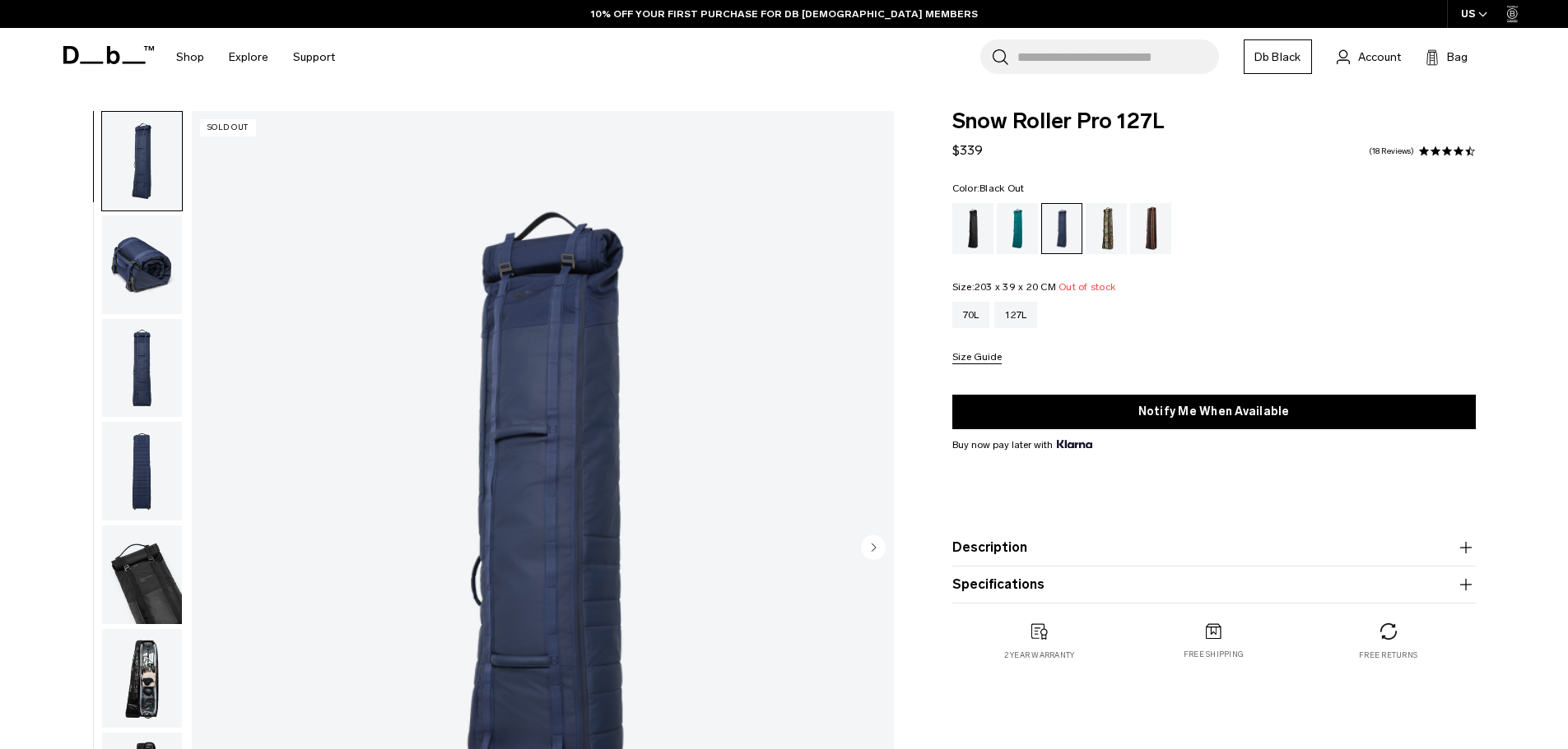
click at [983, 229] on div "Black Out" at bounding box center [973, 228] width 42 height 51
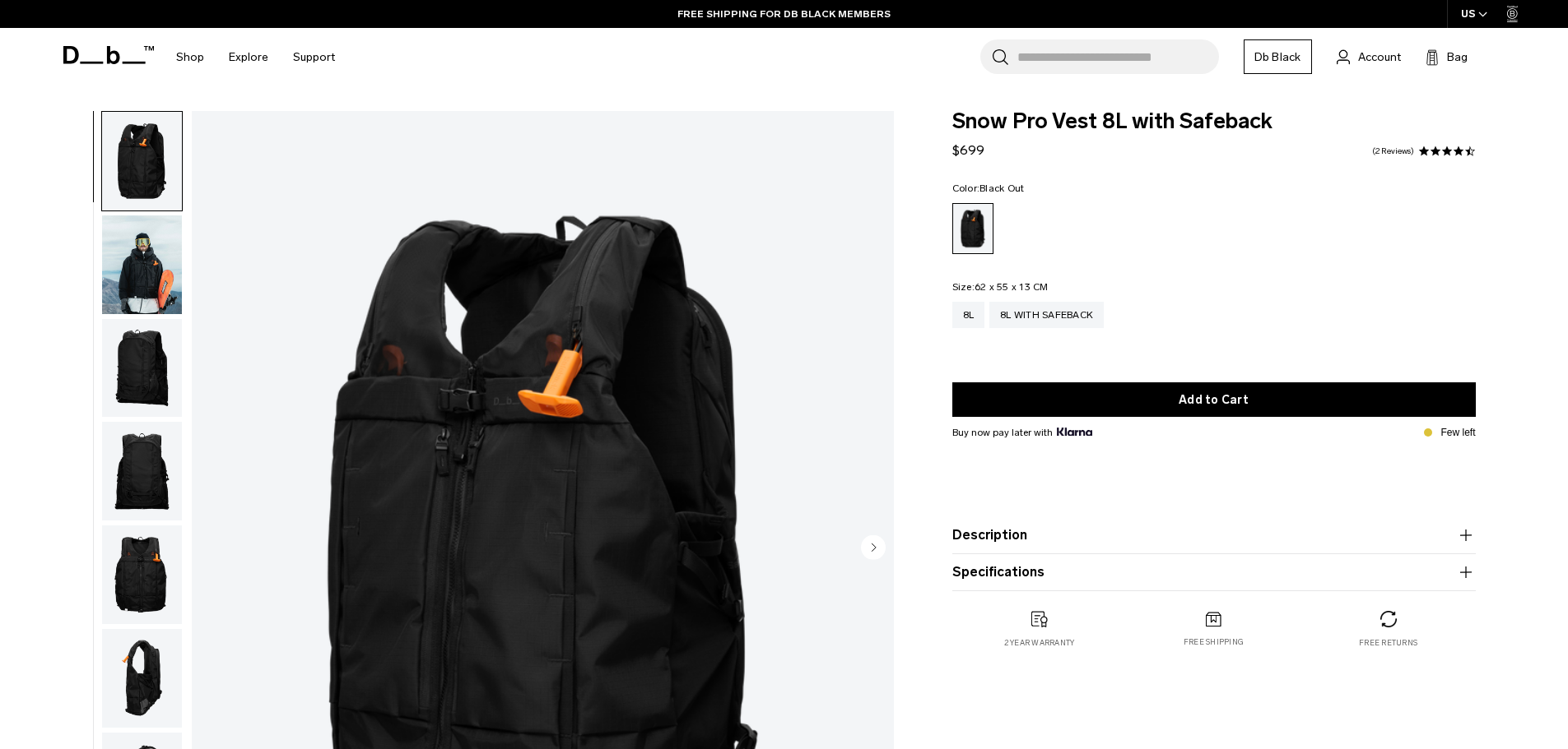
click at [141, 246] on img "button" at bounding box center [142, 264] width 80 height 99
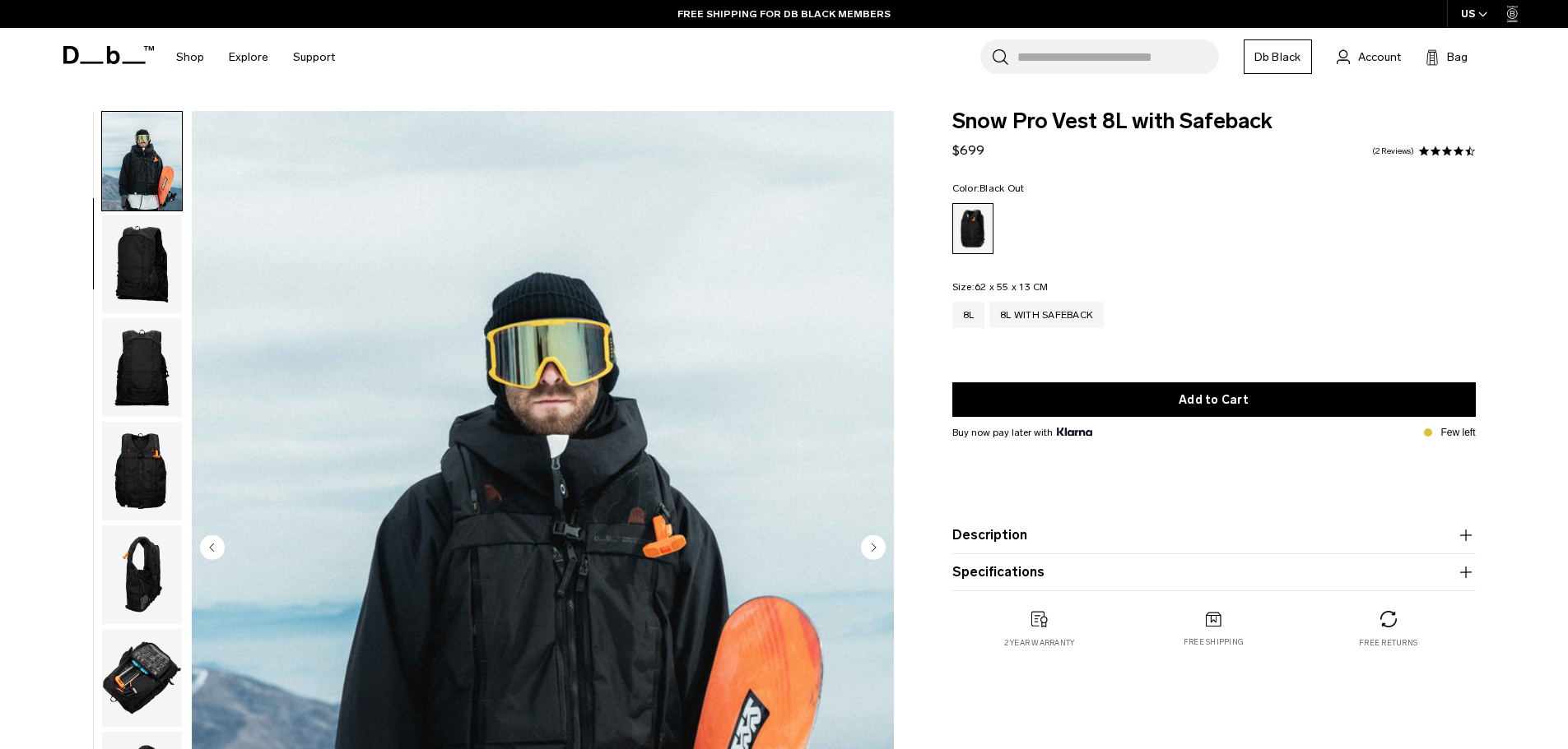
click at [151, 269] on img "button" at bounding box center [142, 264] width 80 height 99
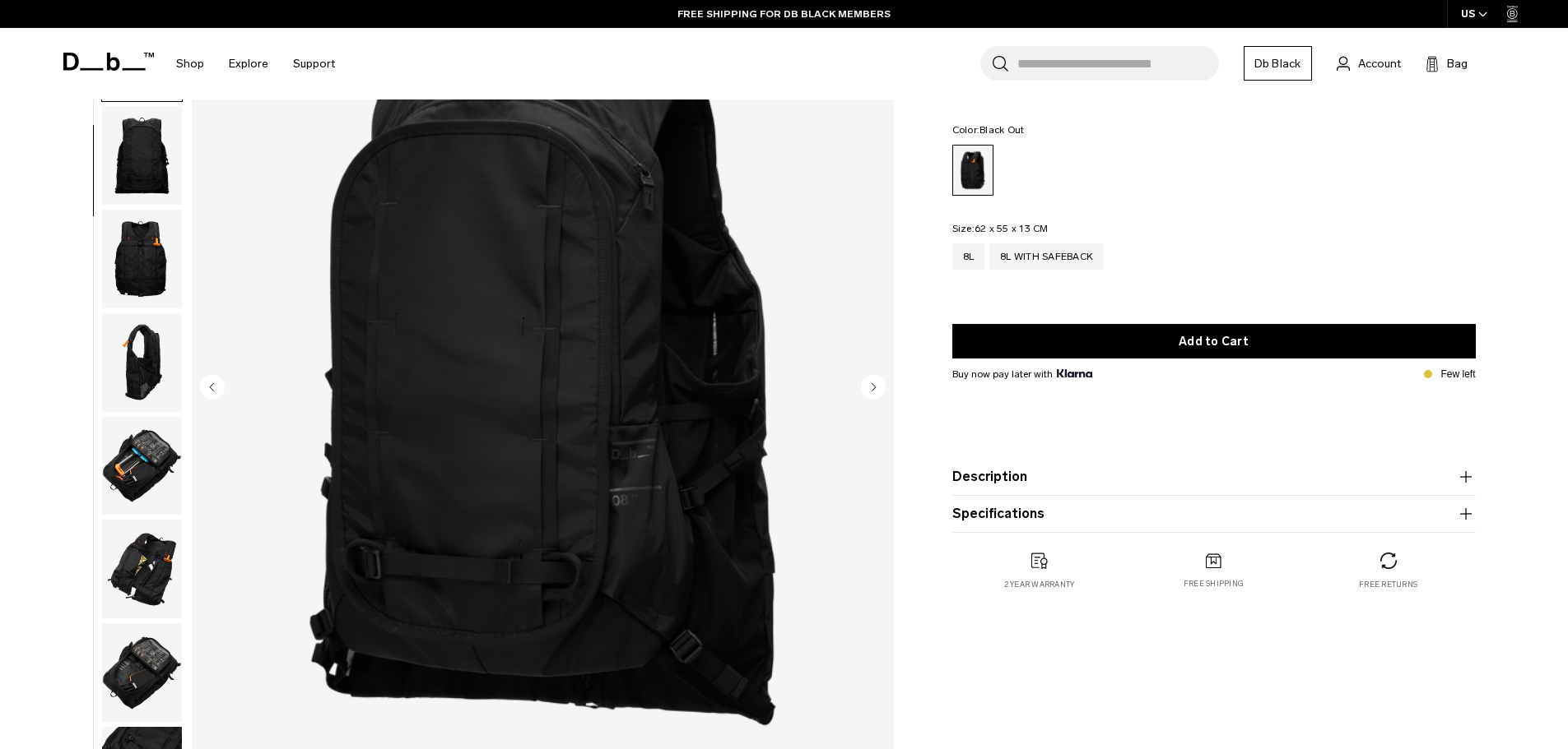
scroll to position [165, 0]
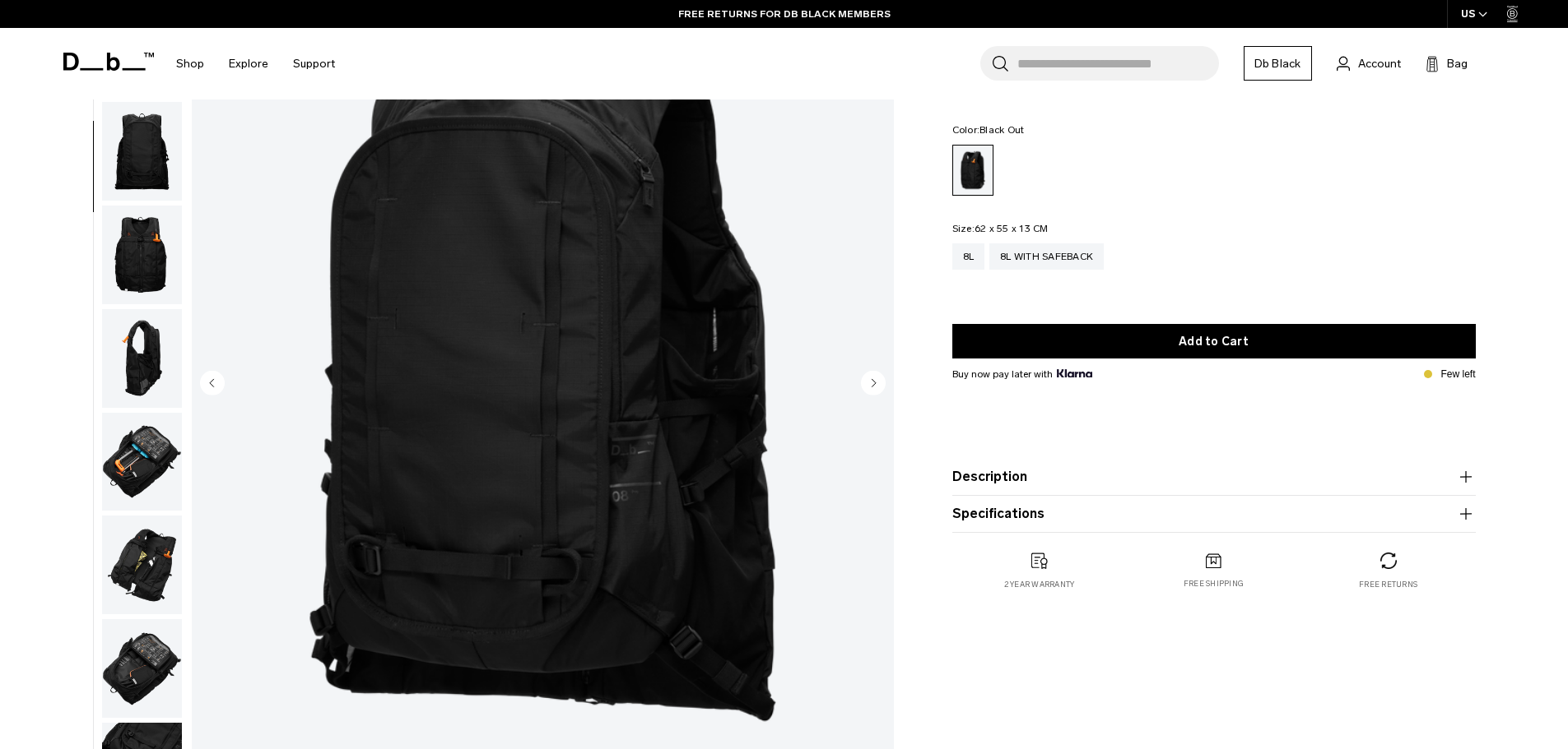
click at [150, 235] on img "button" at bounding box center [142, 254] width 80 height 99
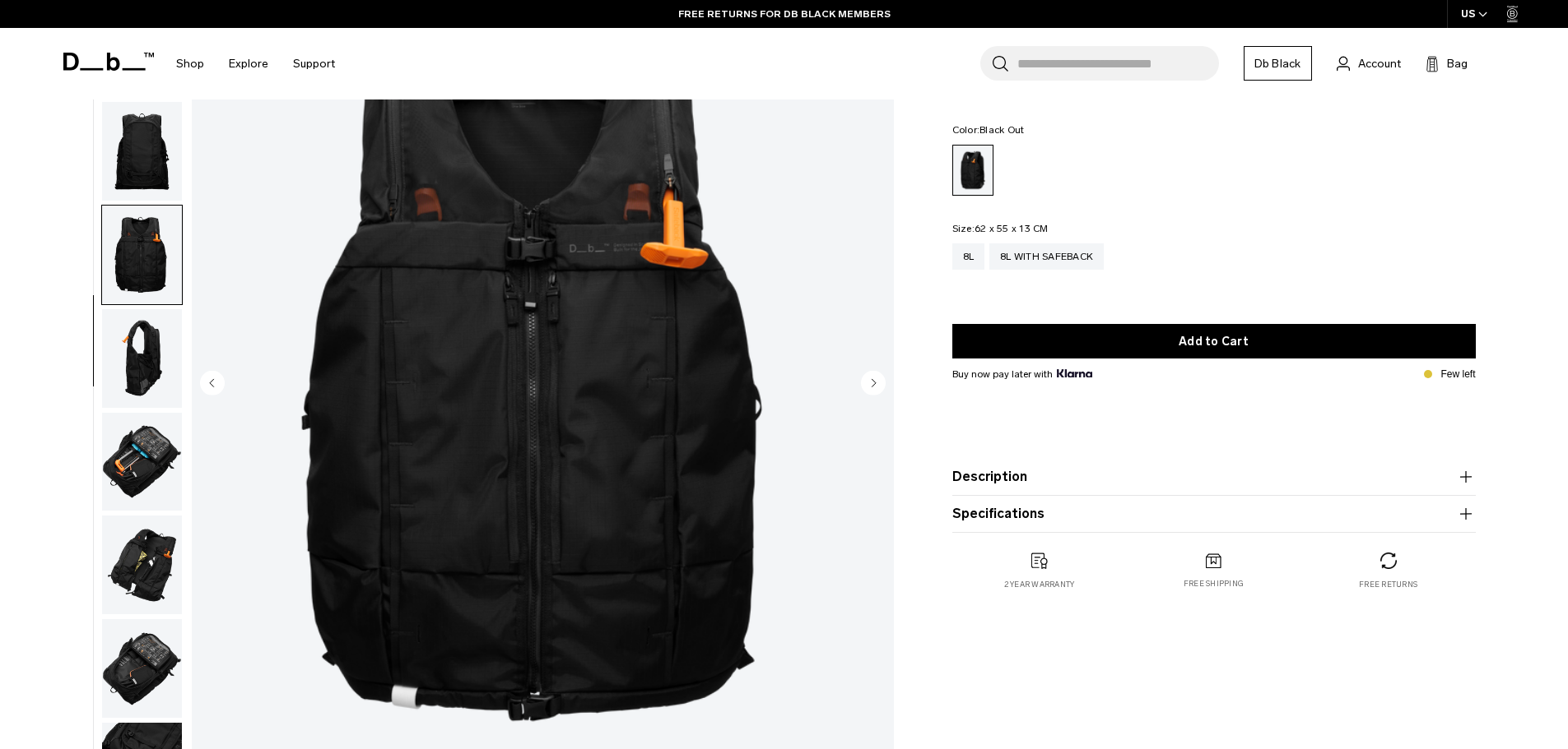
click at [146, 309] on img "button" at bounding box center [142, 358] width 80 height 99
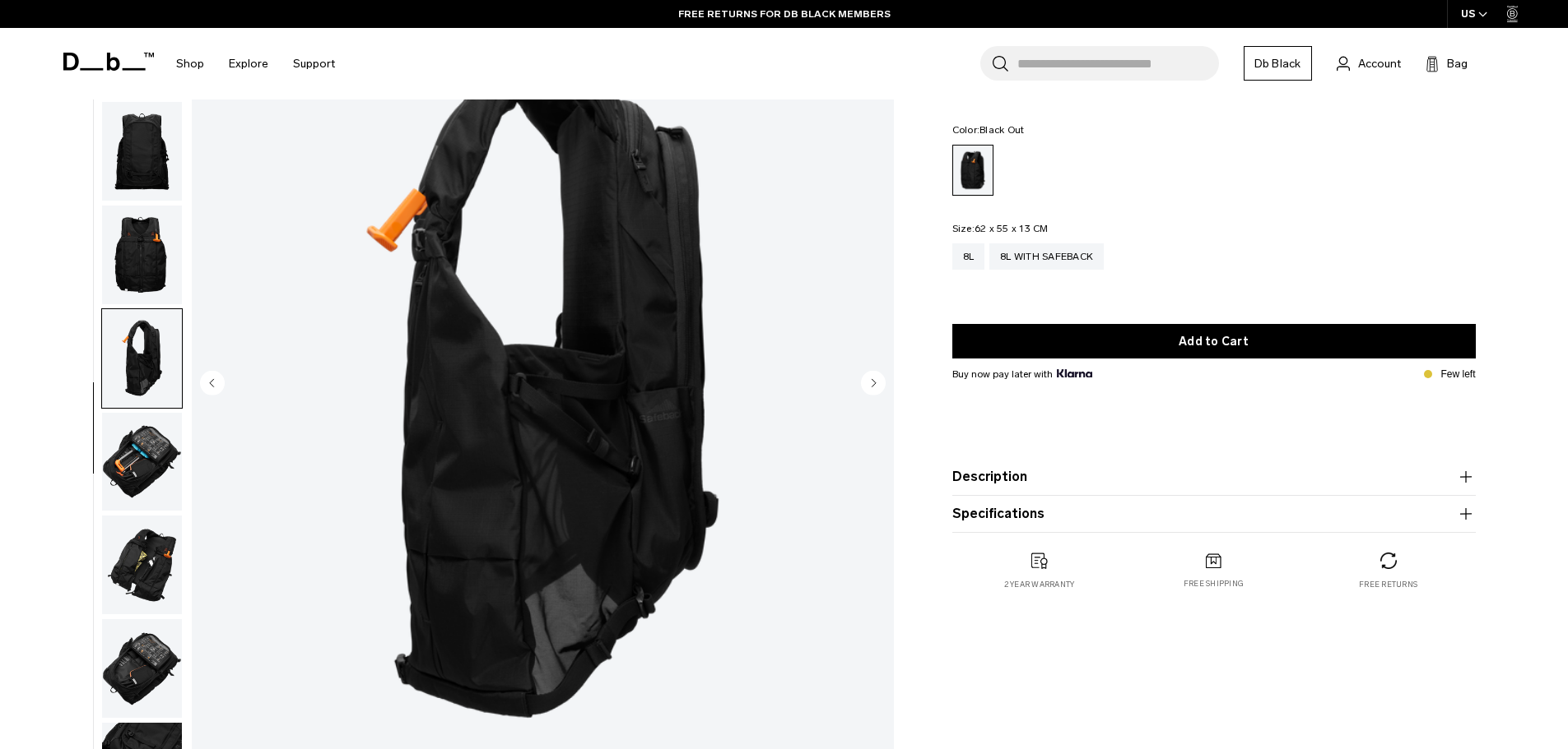
click at [143, 434] on img "button" at bounding box center [142, 462] width 80 height 99
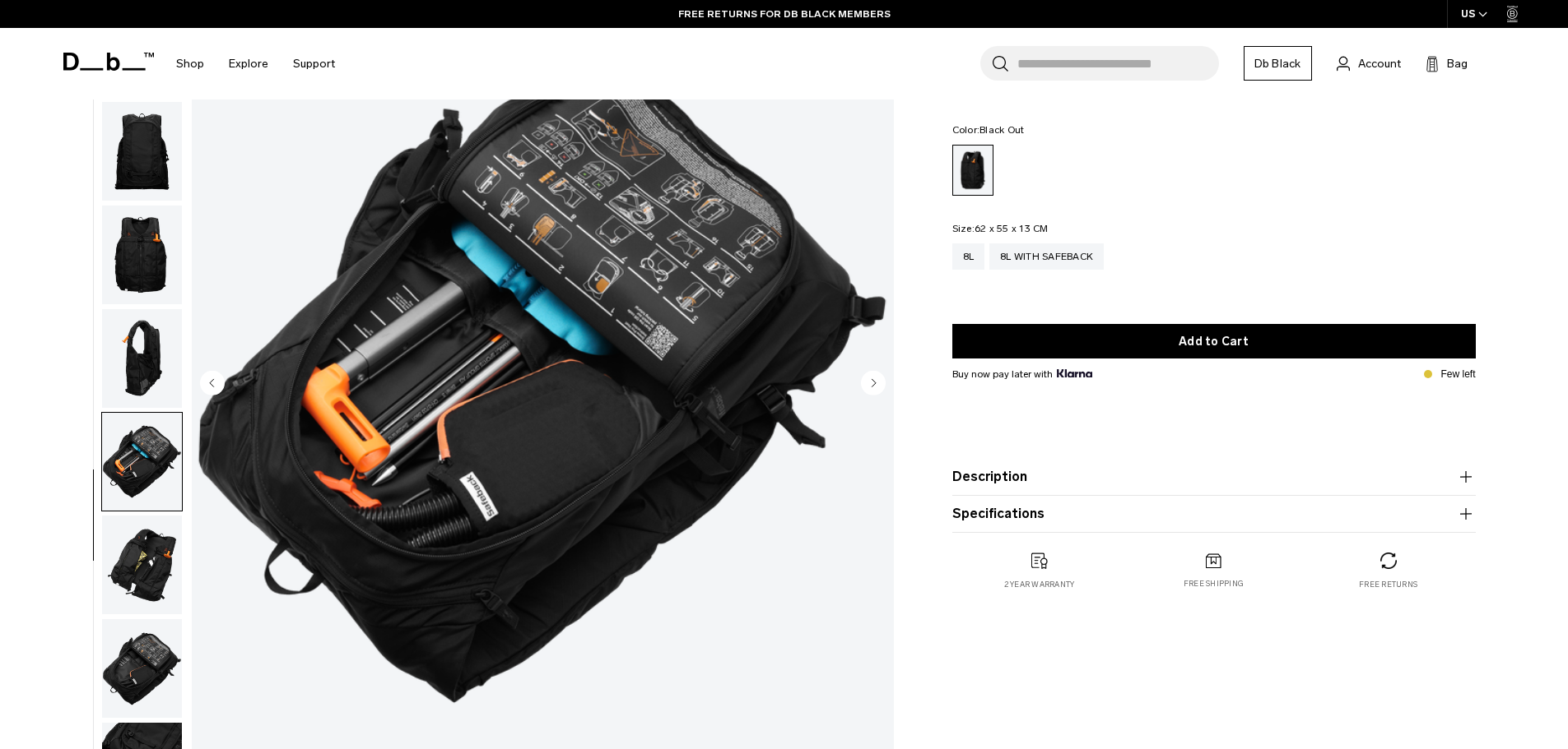
click at [149, 316] on img "button" at bounding box center [142, 358] width 80 height 99
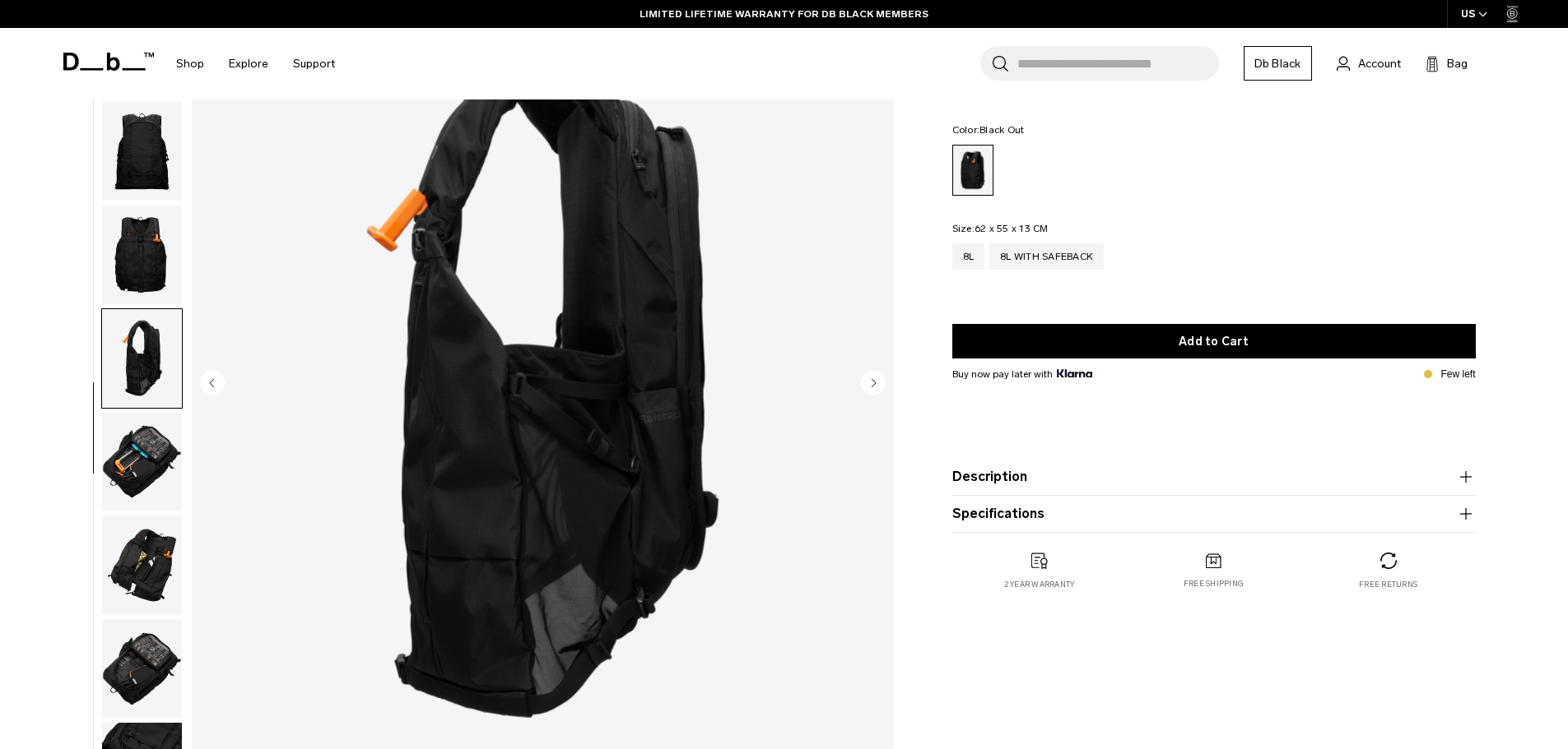
click at [139, 405] on img "button" at bounding box center [142, 358] width 80 height 99
click at [145, 448] on img "button" at bounding box center [142, 462] width 80 height 99
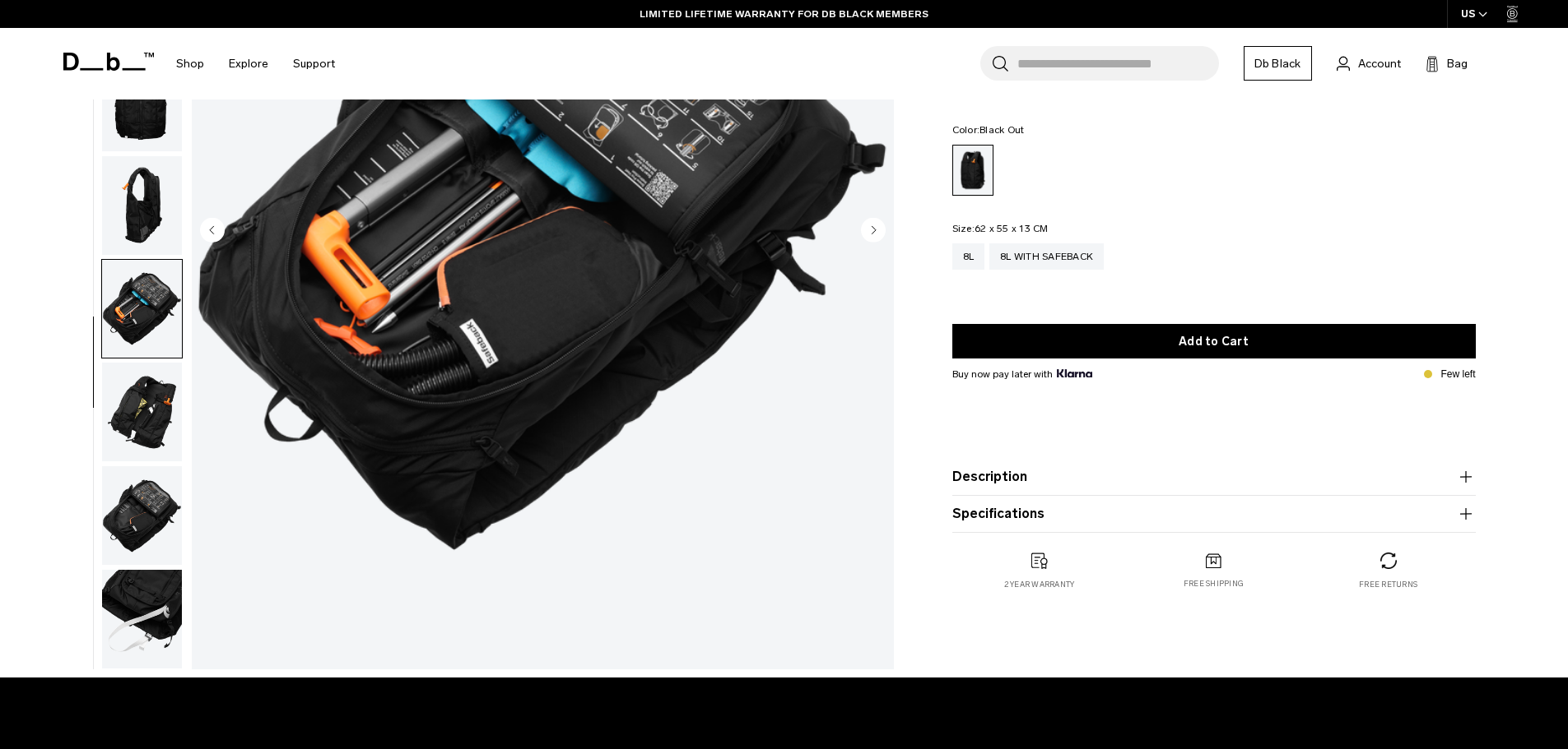
scroll to position [329, 0]
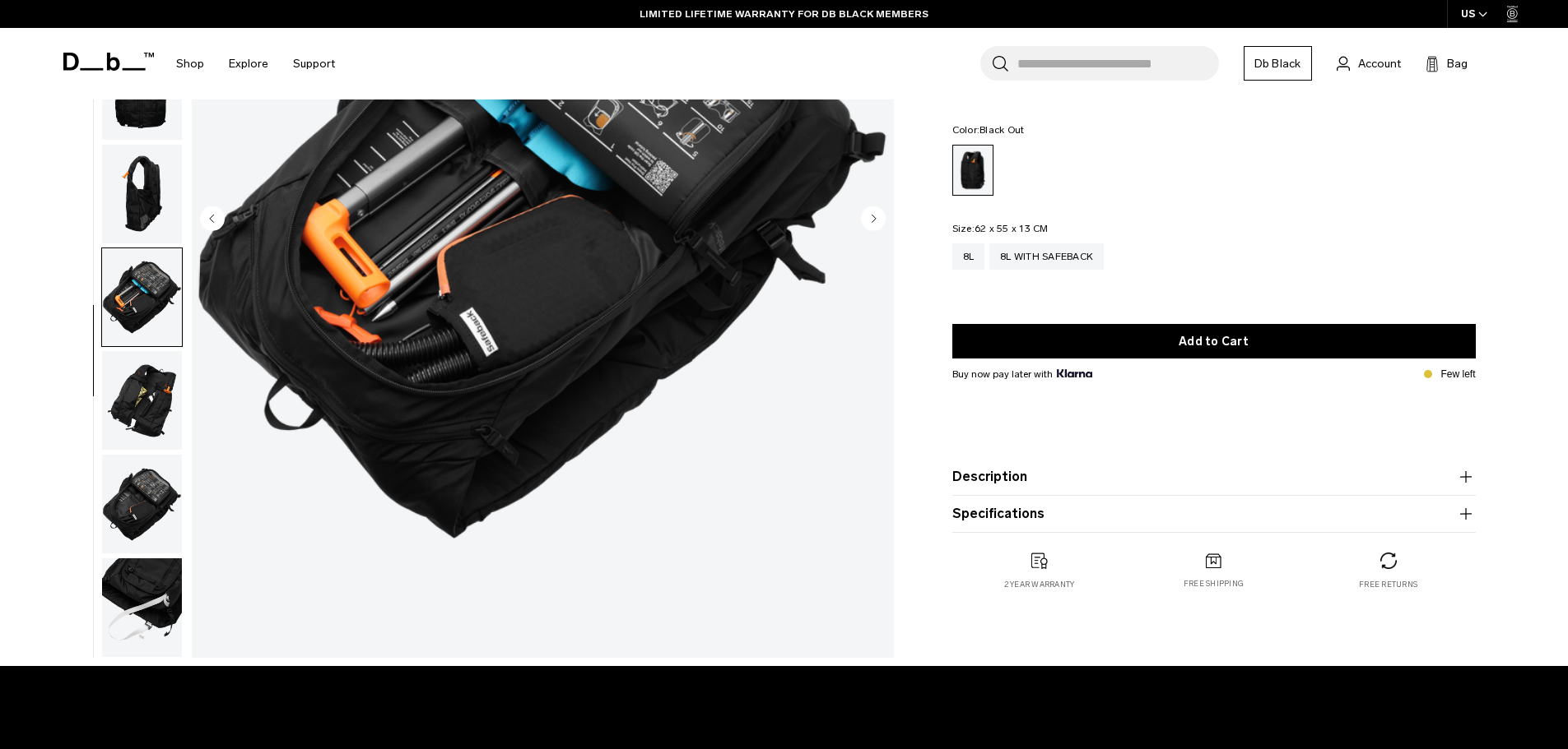
click at [1016, 486] on button "Description" at bounding box center [1214, 477] width 523 height 20
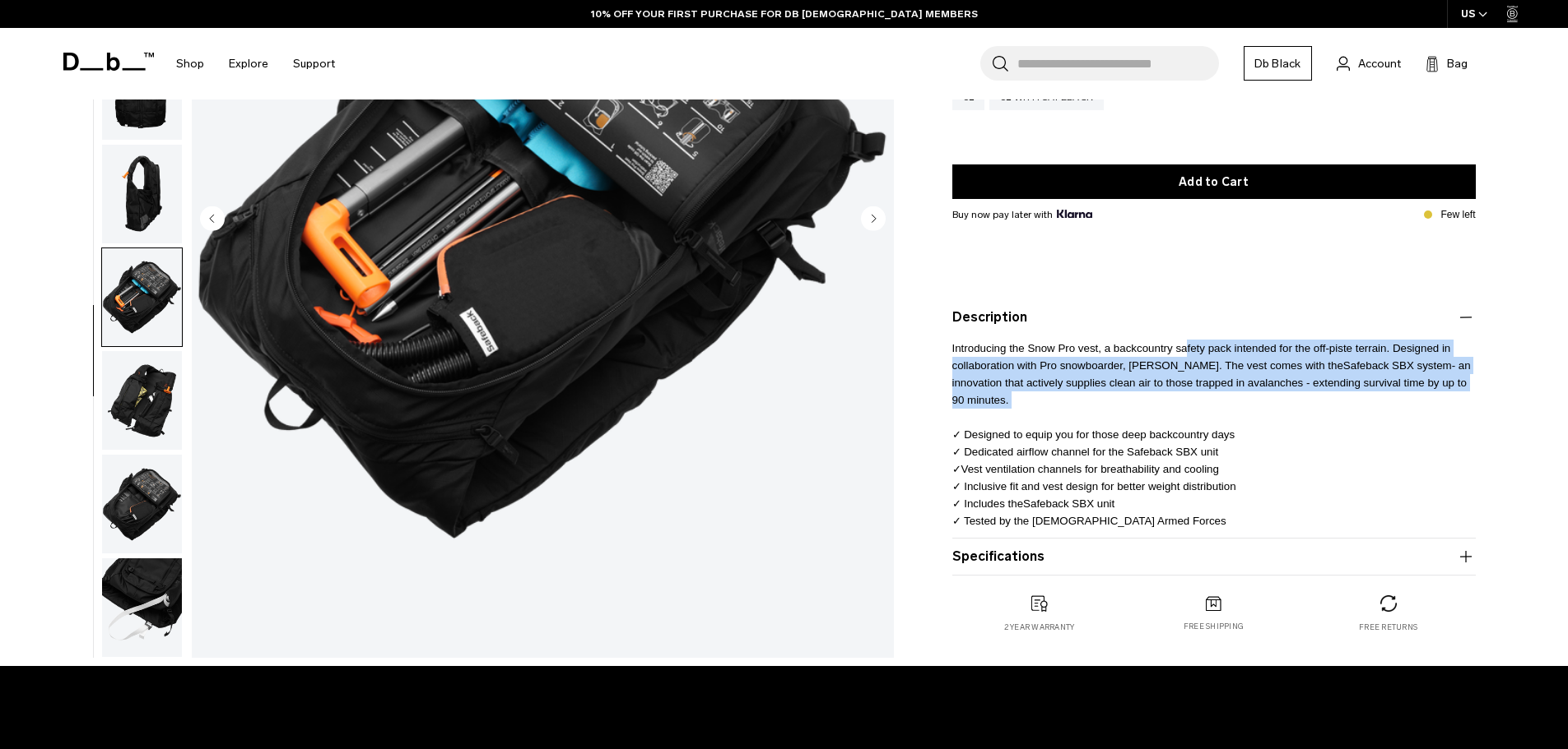
drag, startPoint x: 1188, startPoint y: 350, endPoint x: 1074, endPoint y: 411, distance: 129.3
click at [1081, 411] on p "Introducing the Snow Pro vest, a backcountry safety pack intended for the off-p…" at bounding box center [1214, 428] width 523 height 202
click at [157, 418] on img "button" at bounding box center [142, 401] width 80 height 99
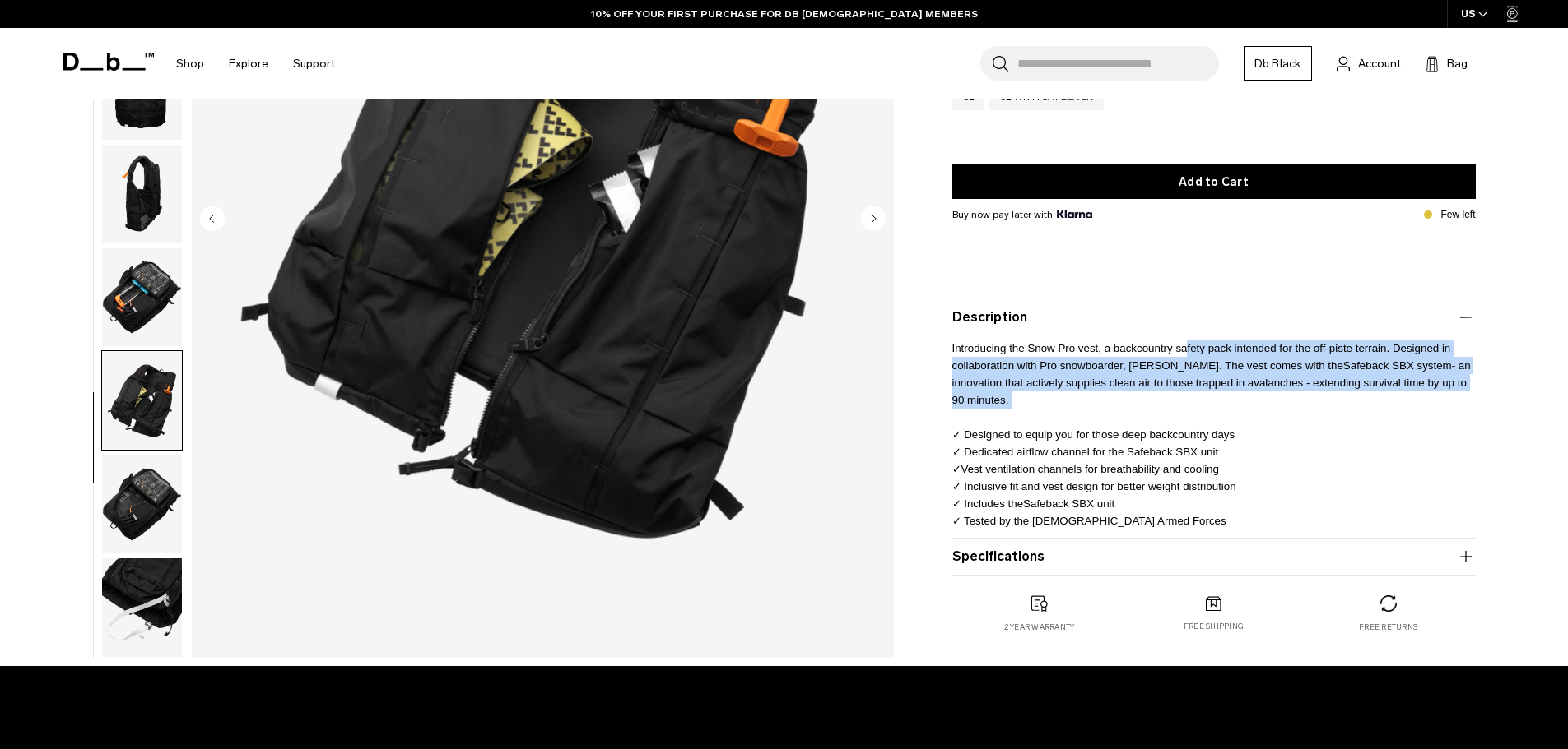
click at [155, 479] on img "button" at bounding box center [142, 504] width 80 height 99
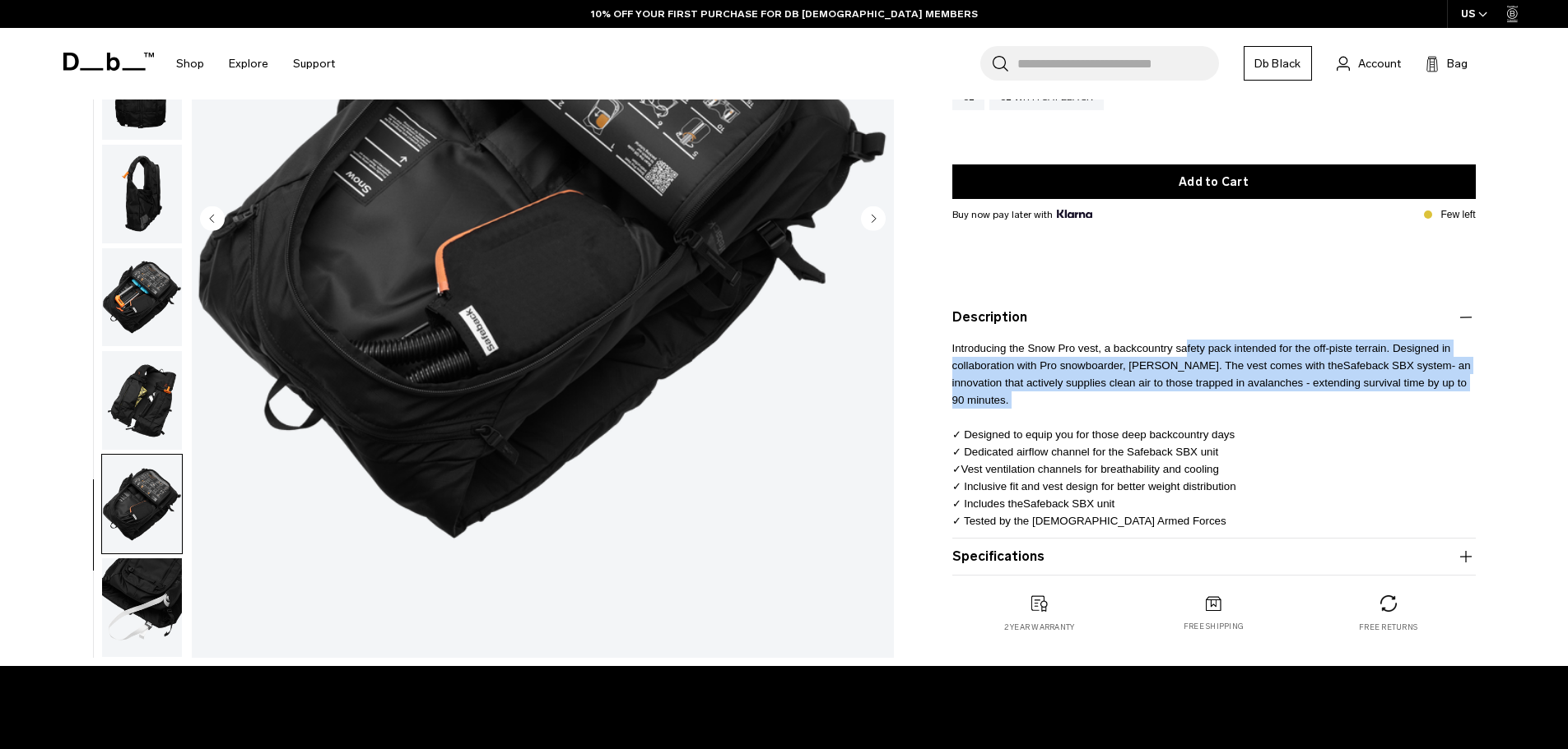
click at [154, 559] on img "button" at bounding box center [142, 608] width 80 height 99
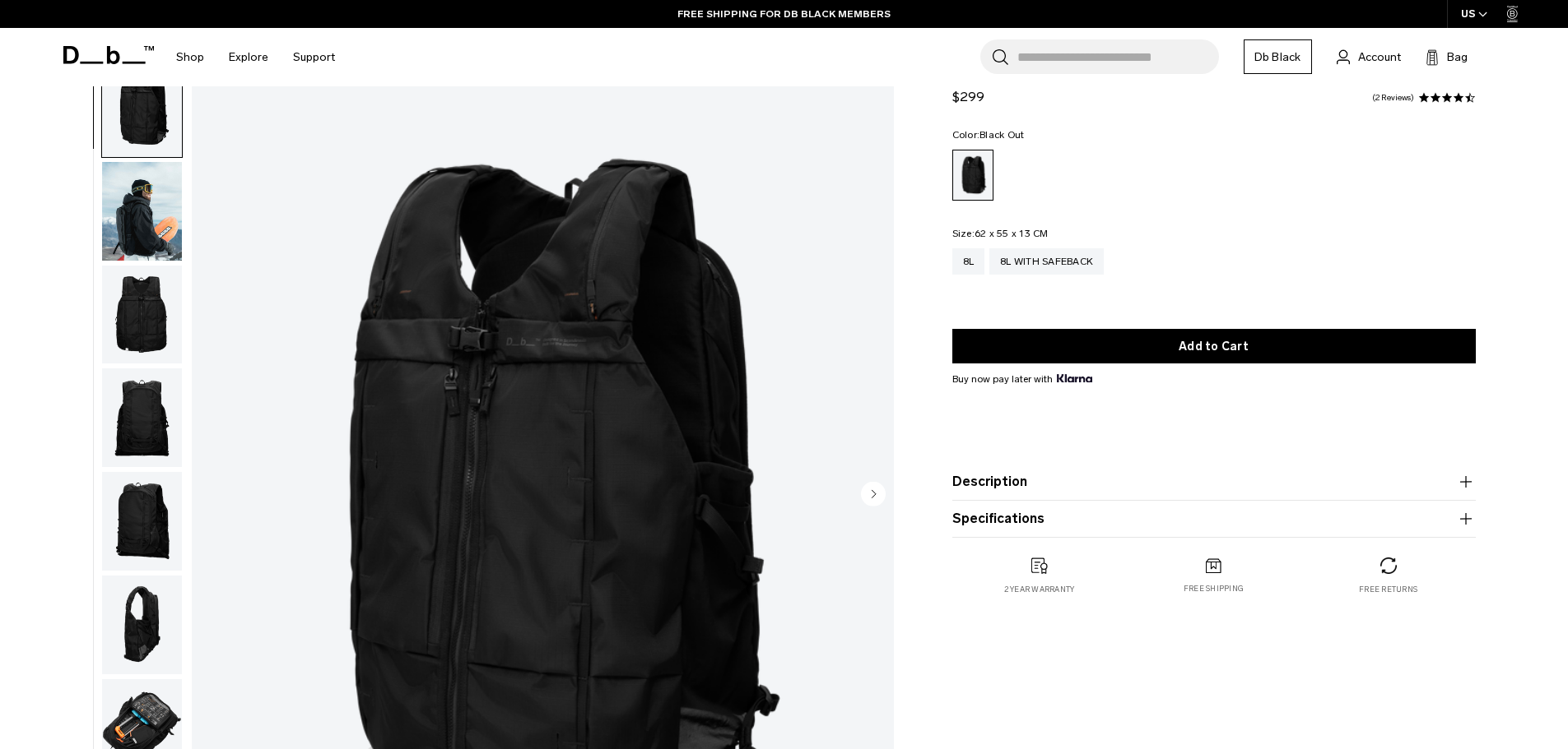
scroll to position [82, 0]
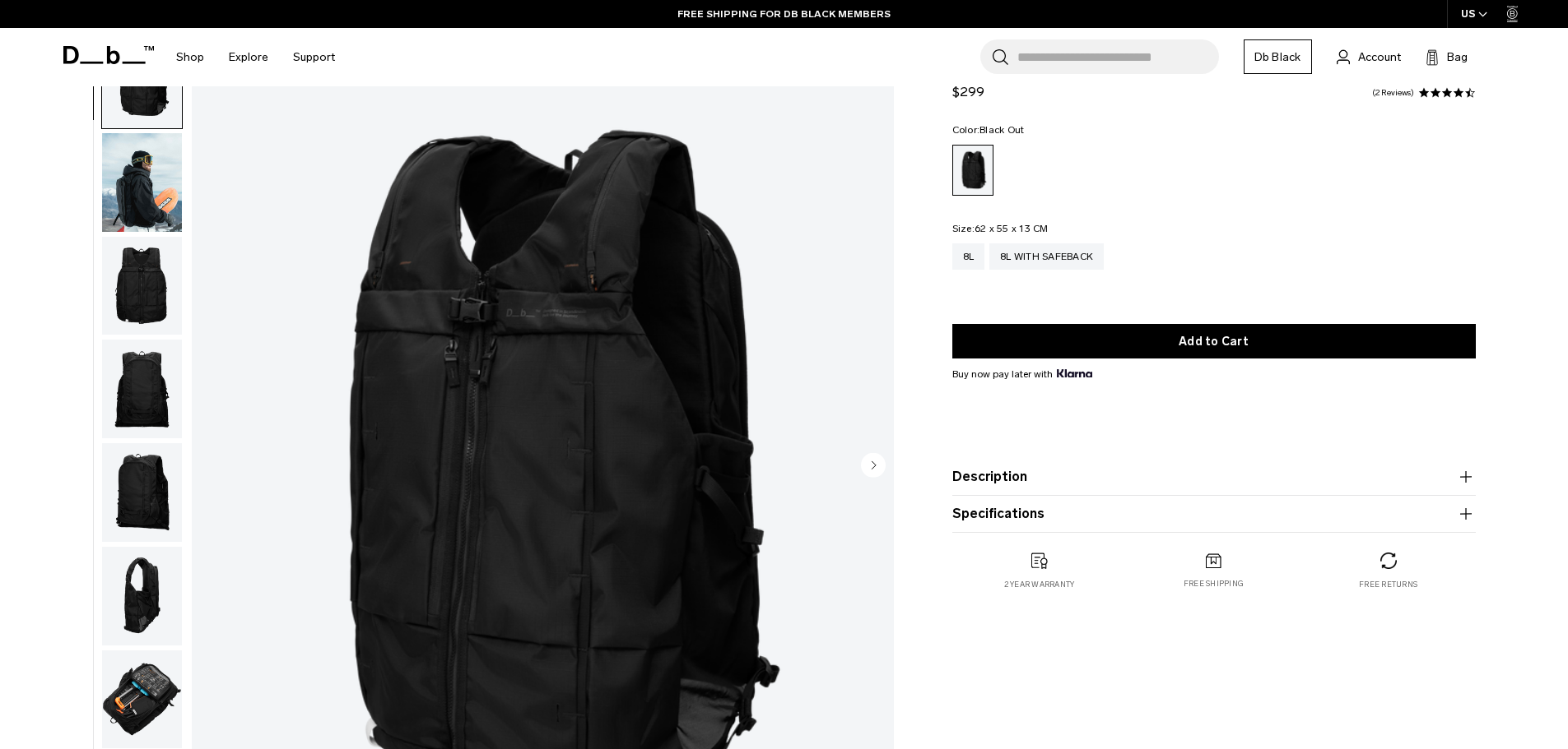
click at [166, 178] on img "button" at bounding box center [142, 182] width 80 height 99
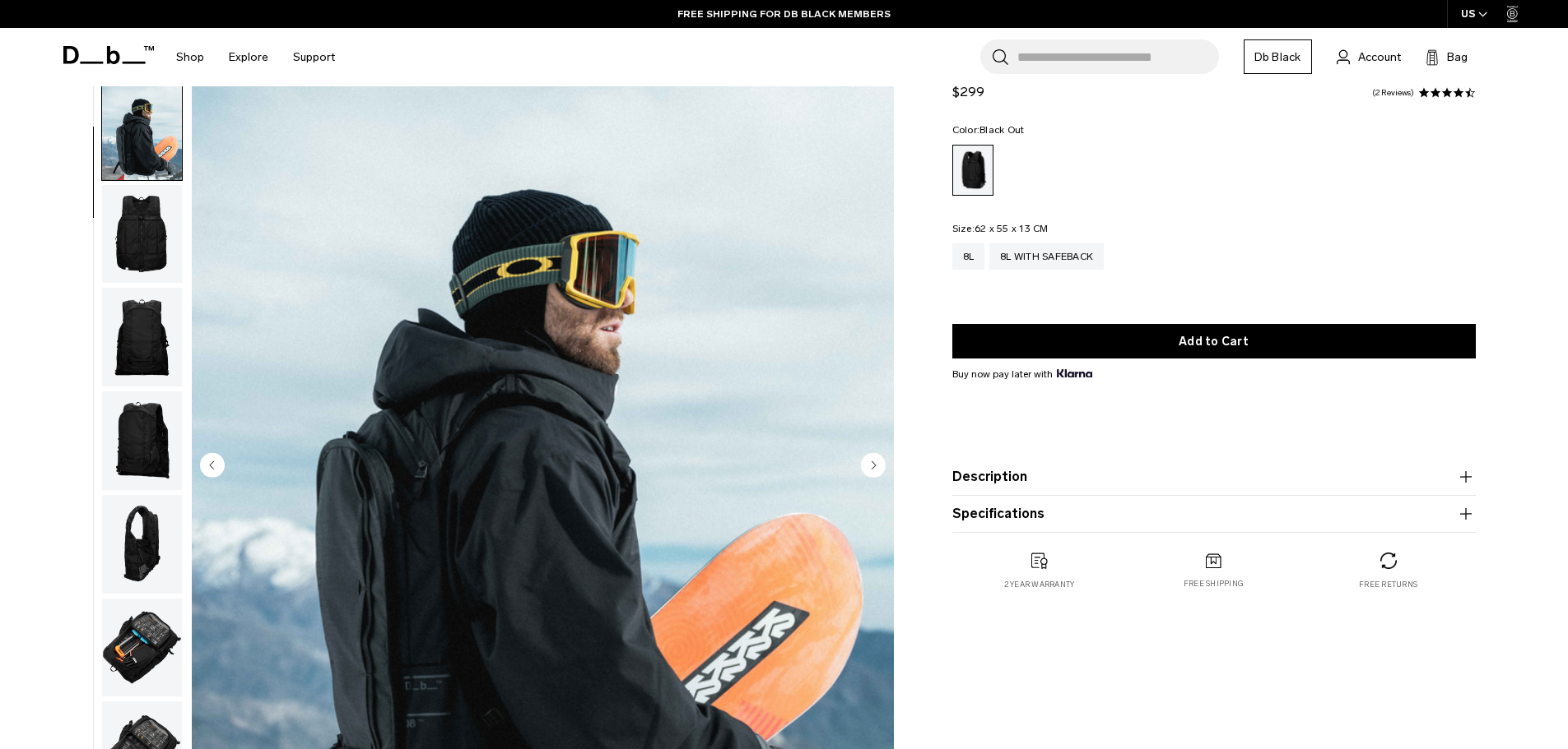
click at [157, 244] on img "button" at bounding box center [142, 234] width 80 height 99
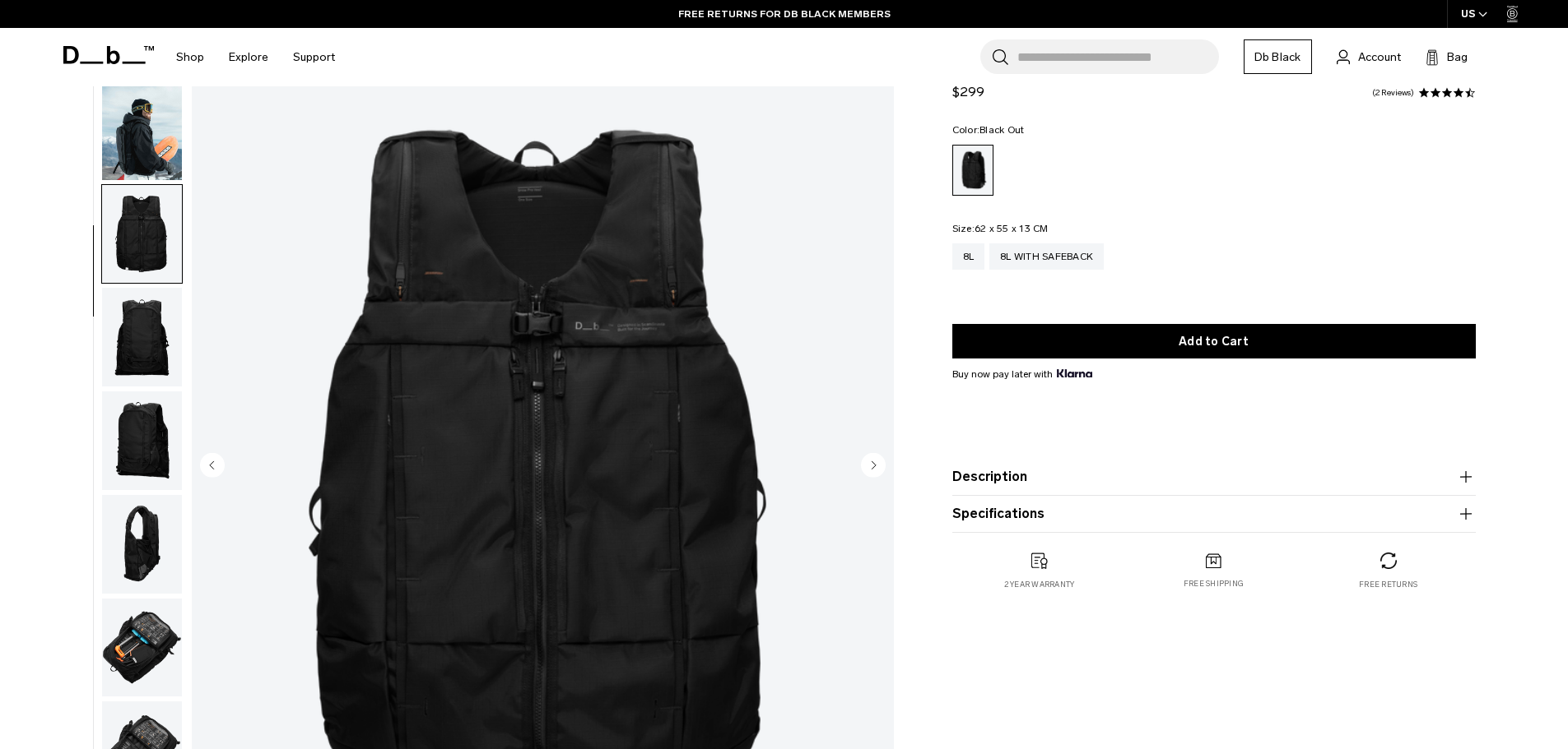
click at [154, 323] on img "button" at bounding box center [142, 337] width 80 height 99
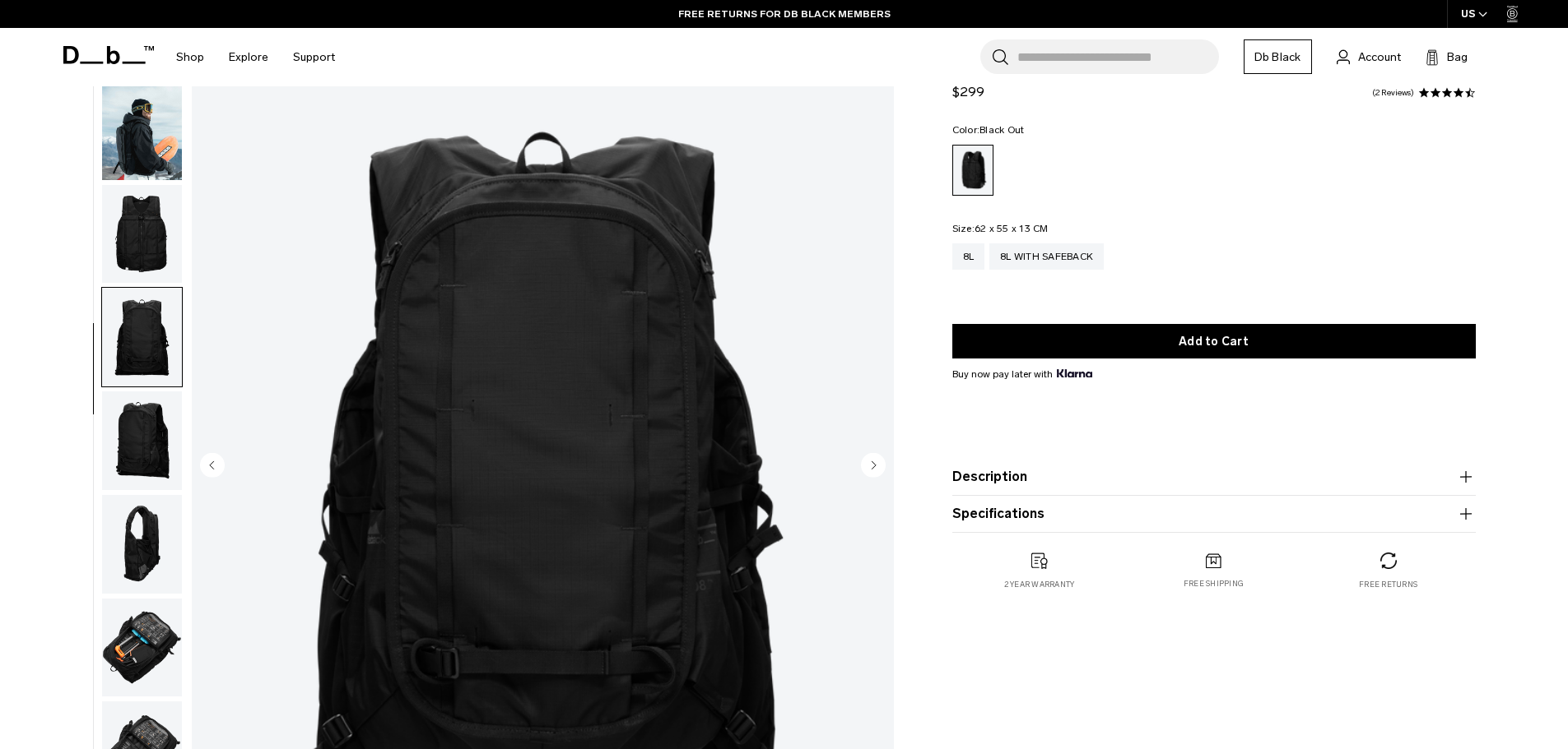
click at [151, 402] on img "button" at bounding box center [142, 441] width 80 height 99
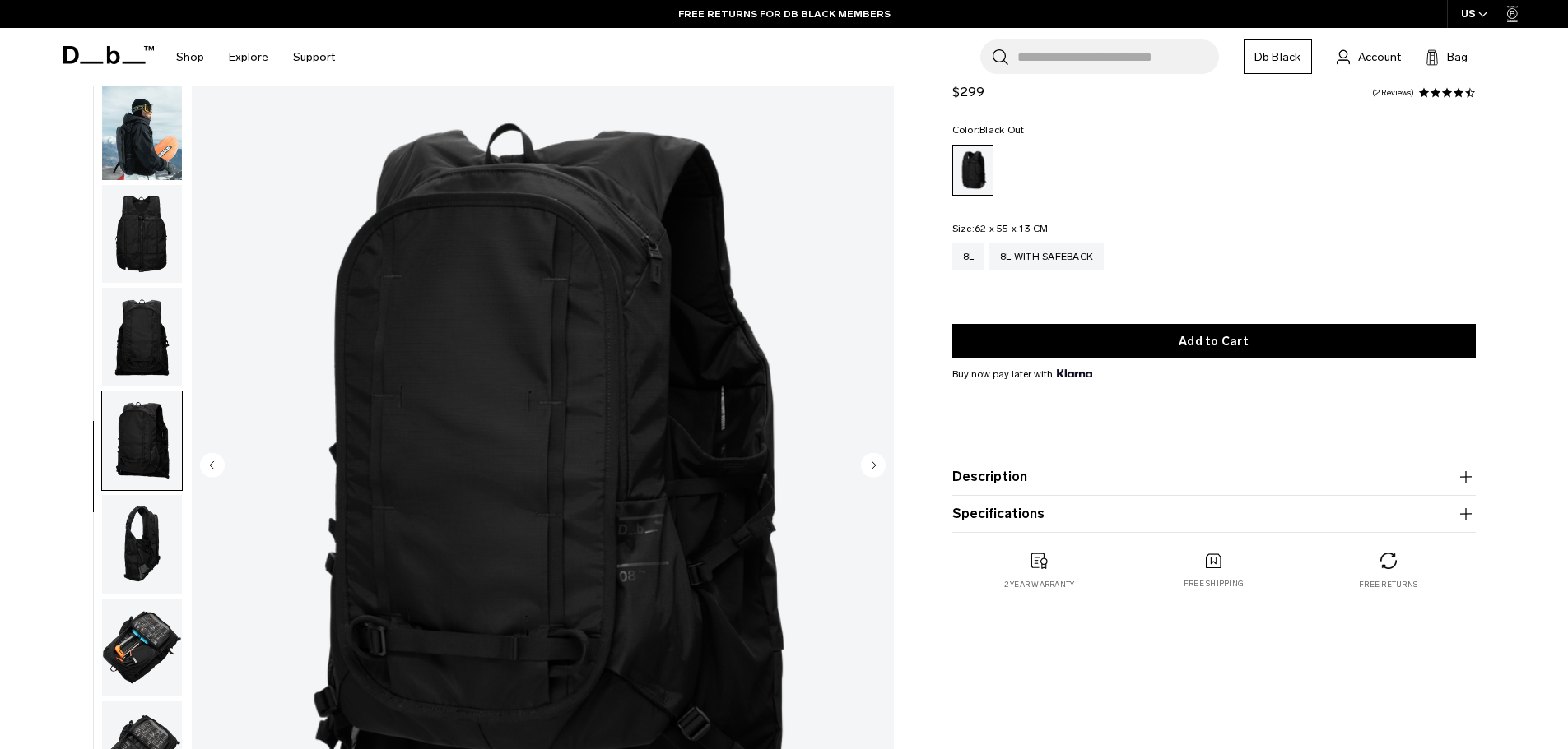
click at [142, 540] on img "button" at bounding box center [142, 545] width 80 height 99
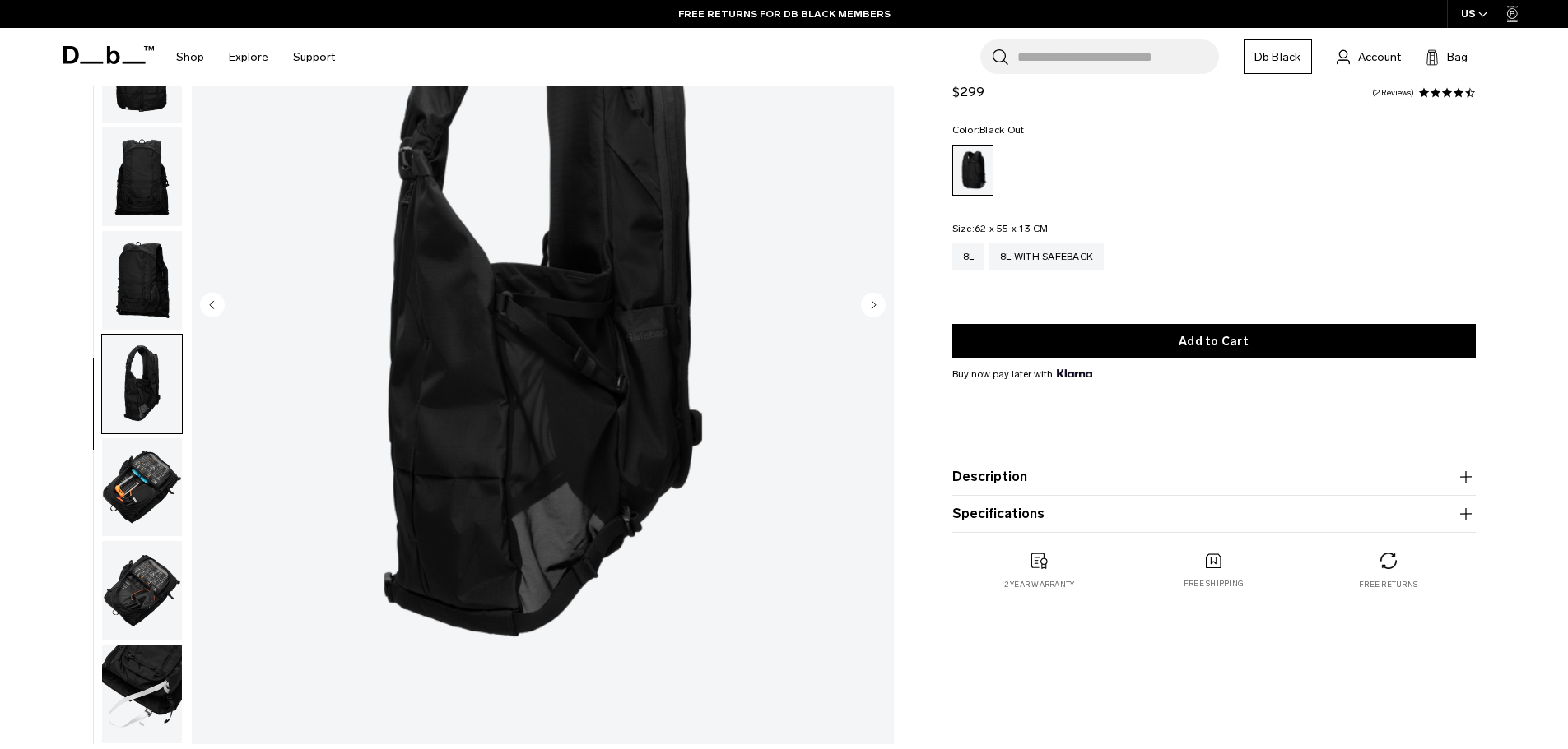
scroll to position [247, 0]
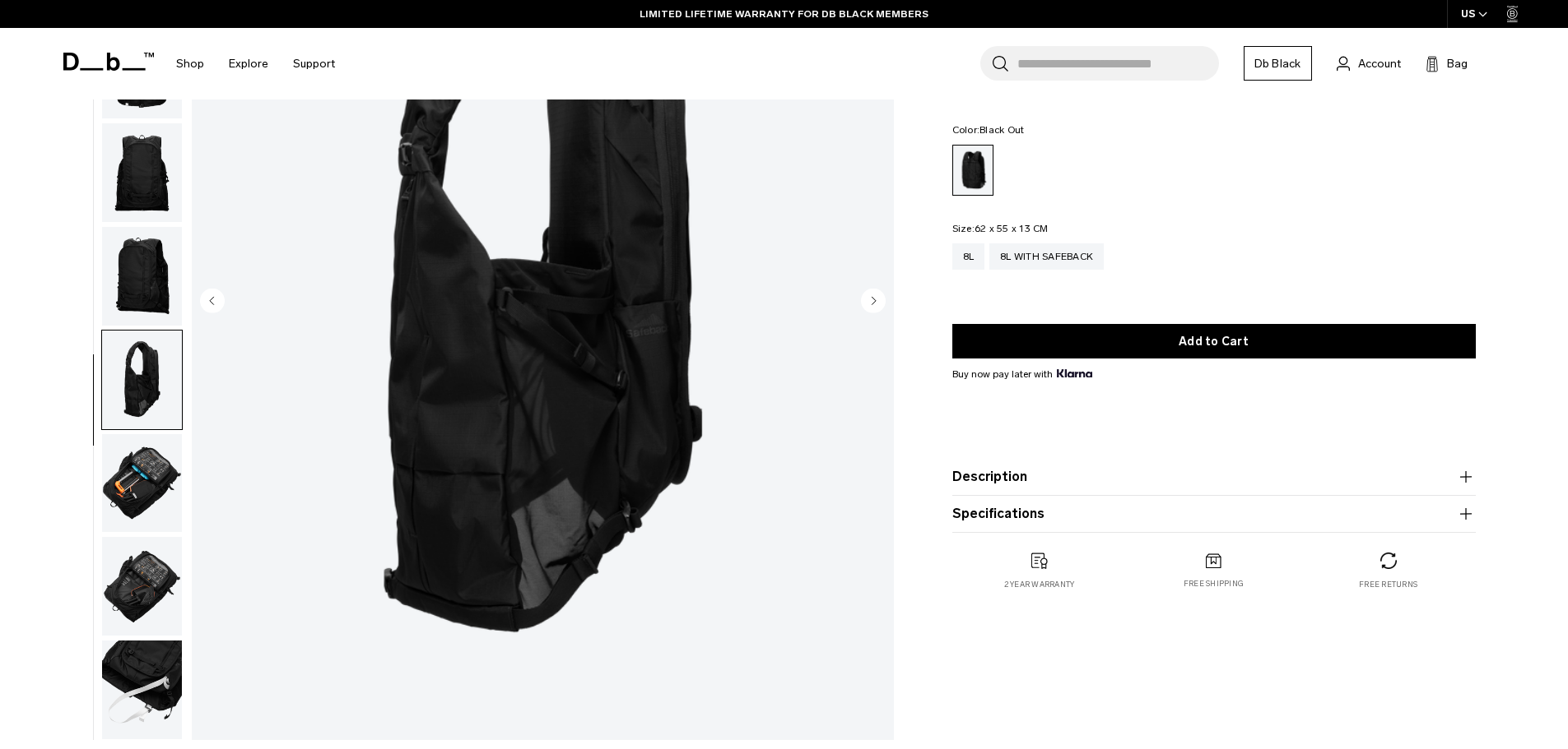
click at [141, 479] on img "button" at bounding box center [142, 483] width 80 height 99
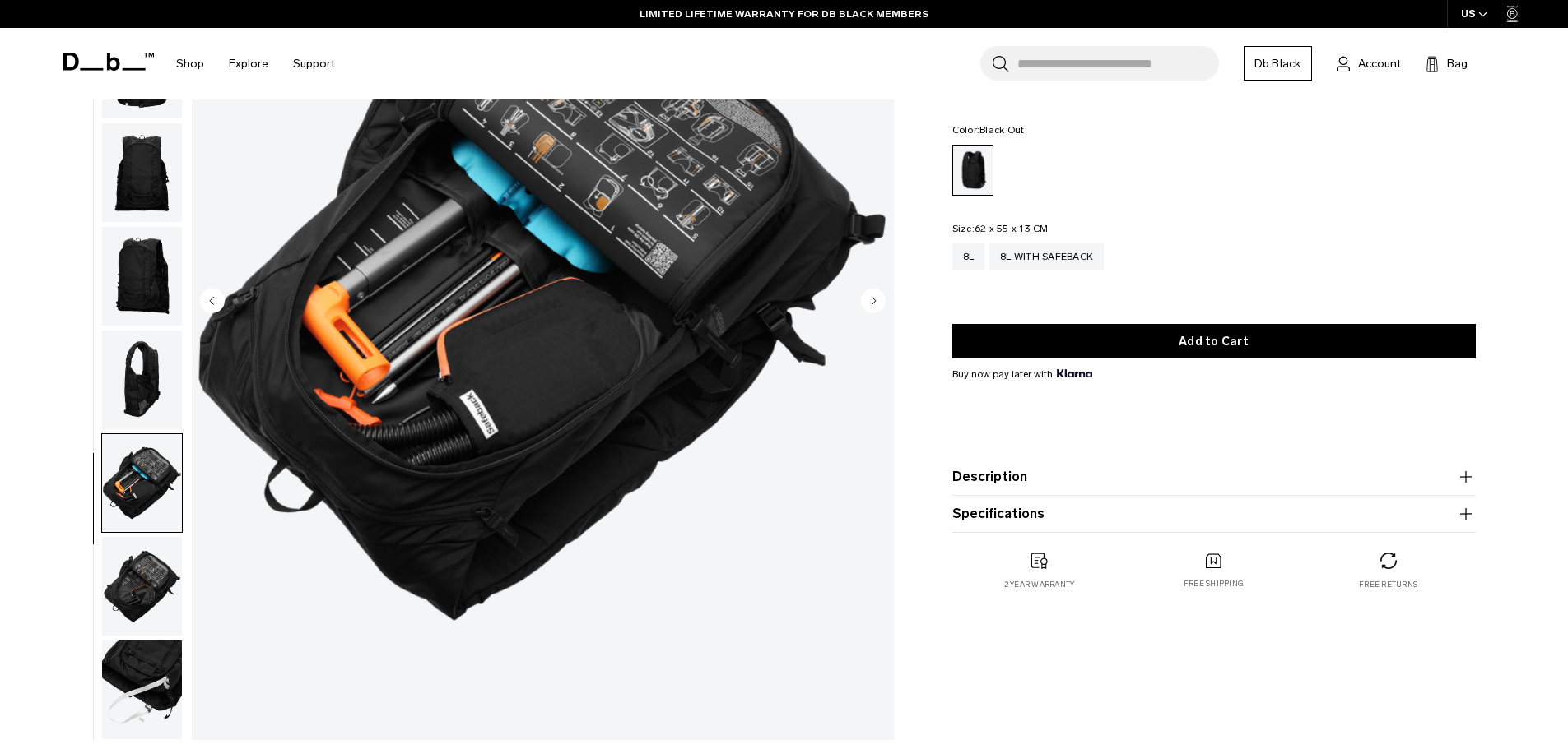
click at [998, 471] on button "Description" at bounding box center [1214, 477] width 523 height 20
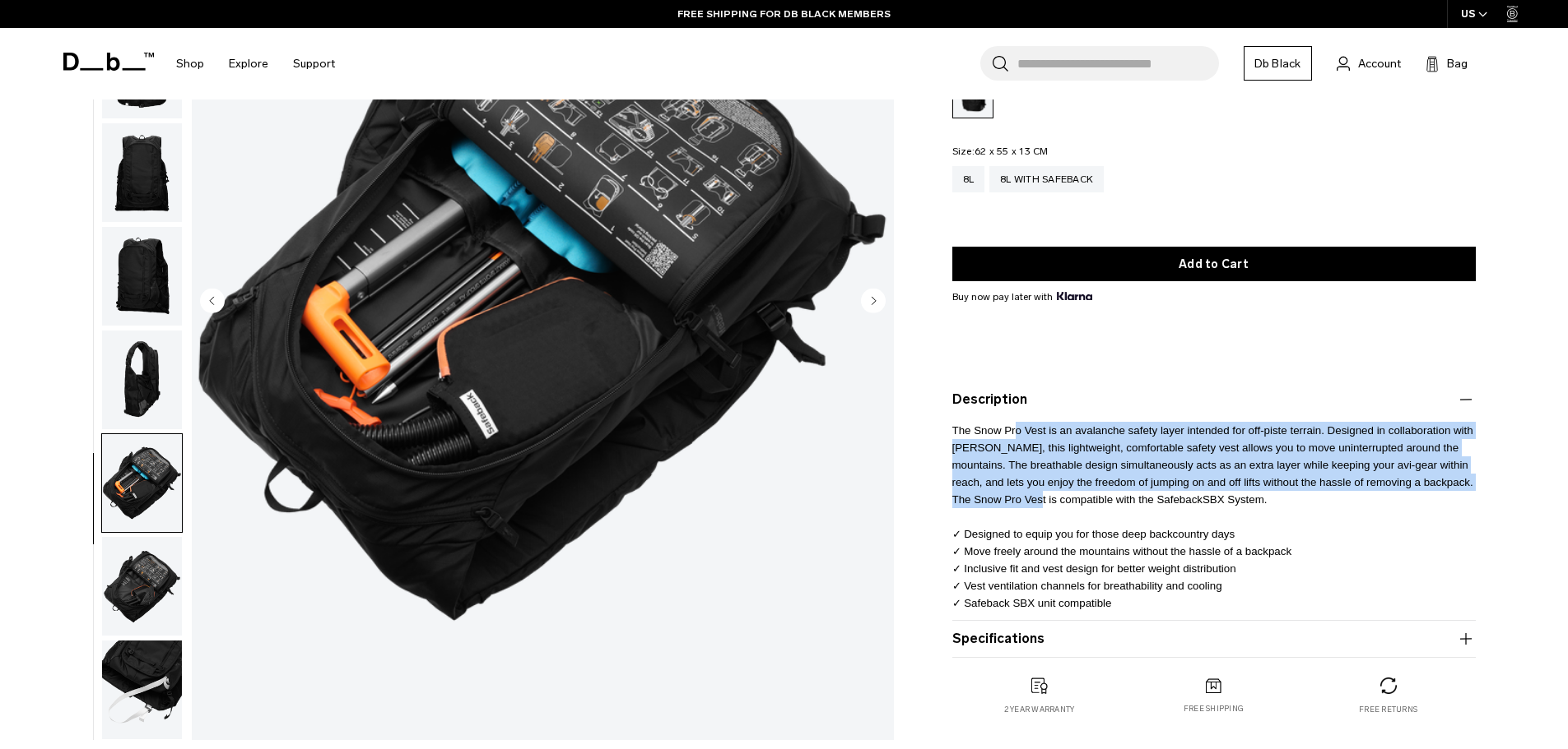
drag, startPoint x: 1016, startPoint y: 423, endPoint x: 1032, endPoint y: 500, distance: 78.6
click at [1032, 500] on p "The Snow Pro Vest is an avalanche safety layer intended for off-piste terrain. …" at bounding box center [1214, 510] width 523 height 202
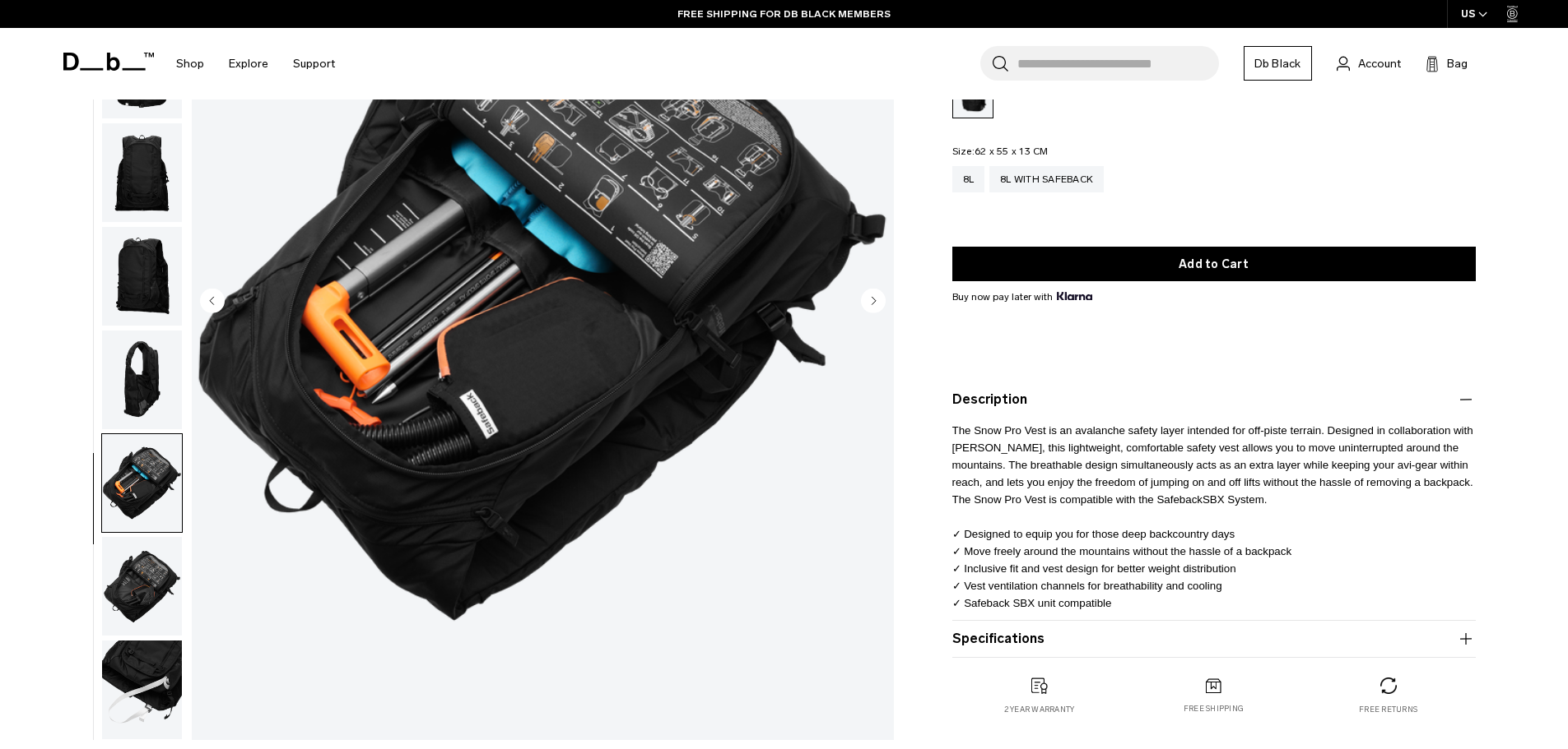
click at [1106, 510] on p "The Snow Pro Vest is an avalanche safety layer intended for off-piste terrain. …" at bounding box center [1214, 510] width 523 height 202
click at [1059, 633] on button "Specifications" at bounding box center [1214, 639] width 523 height 20
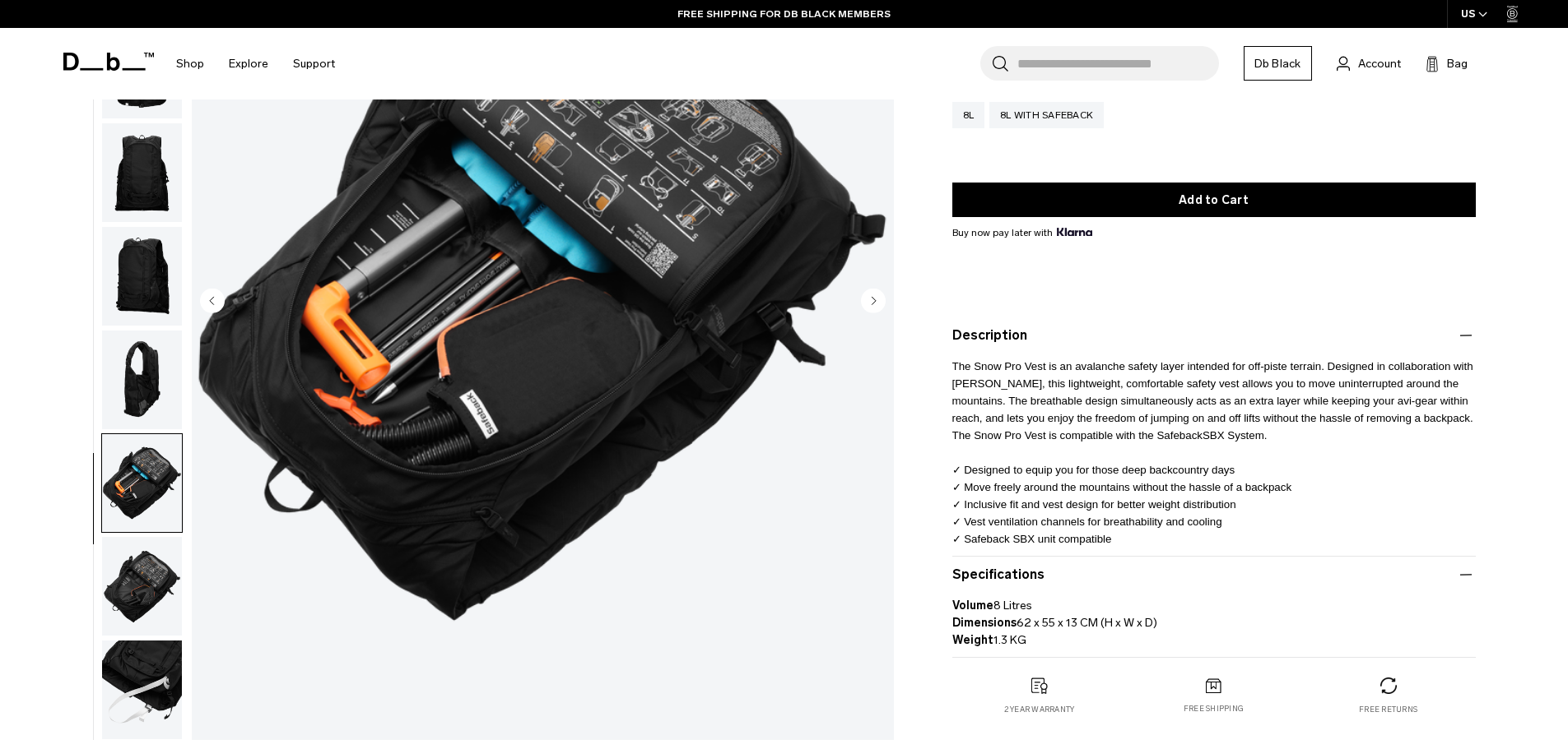
click at [136, 664] on img "button" at bounding box center [142, 690] width 80 height 99
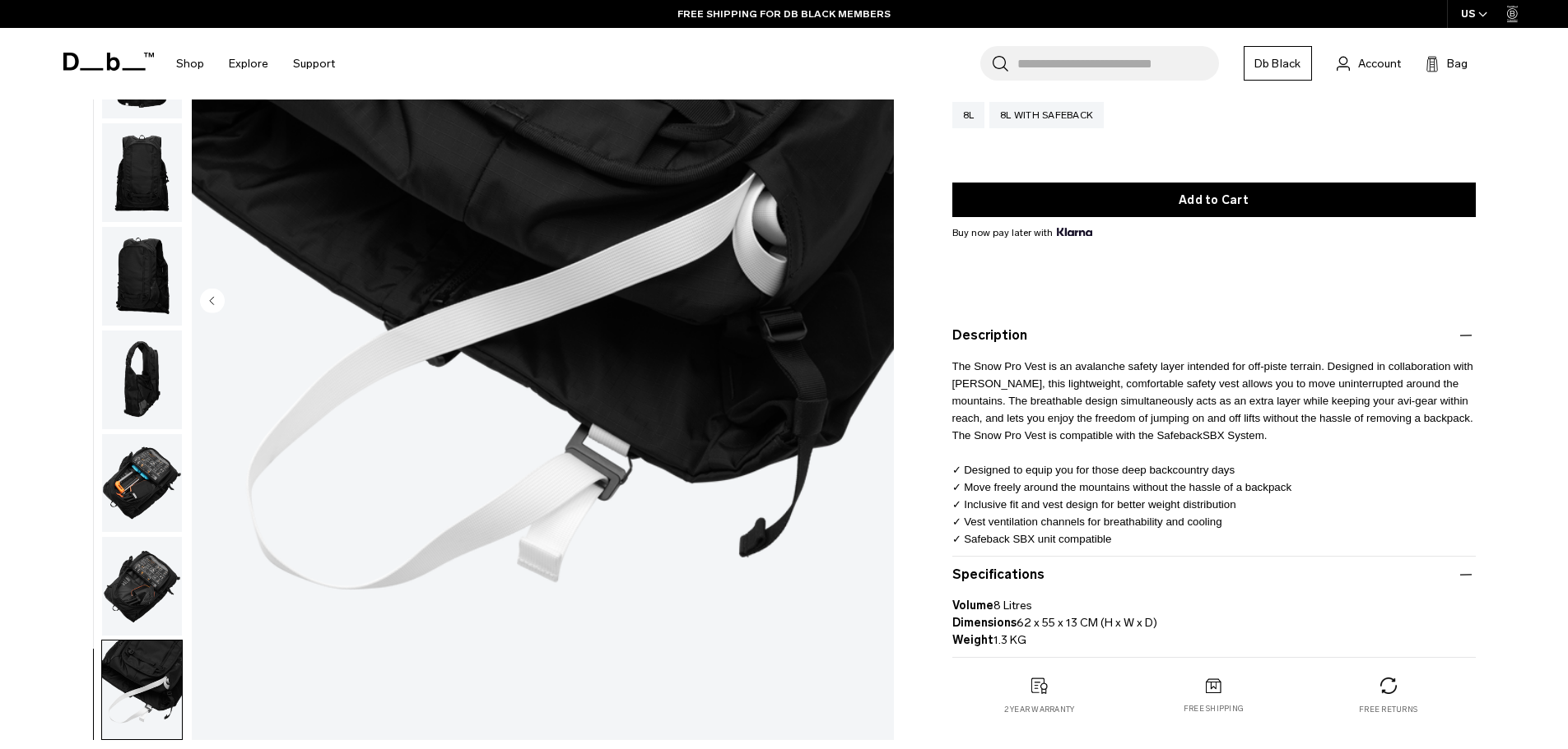
click at [151, 595] on img "button" at bounding box center [142, 586] width 80 height 99
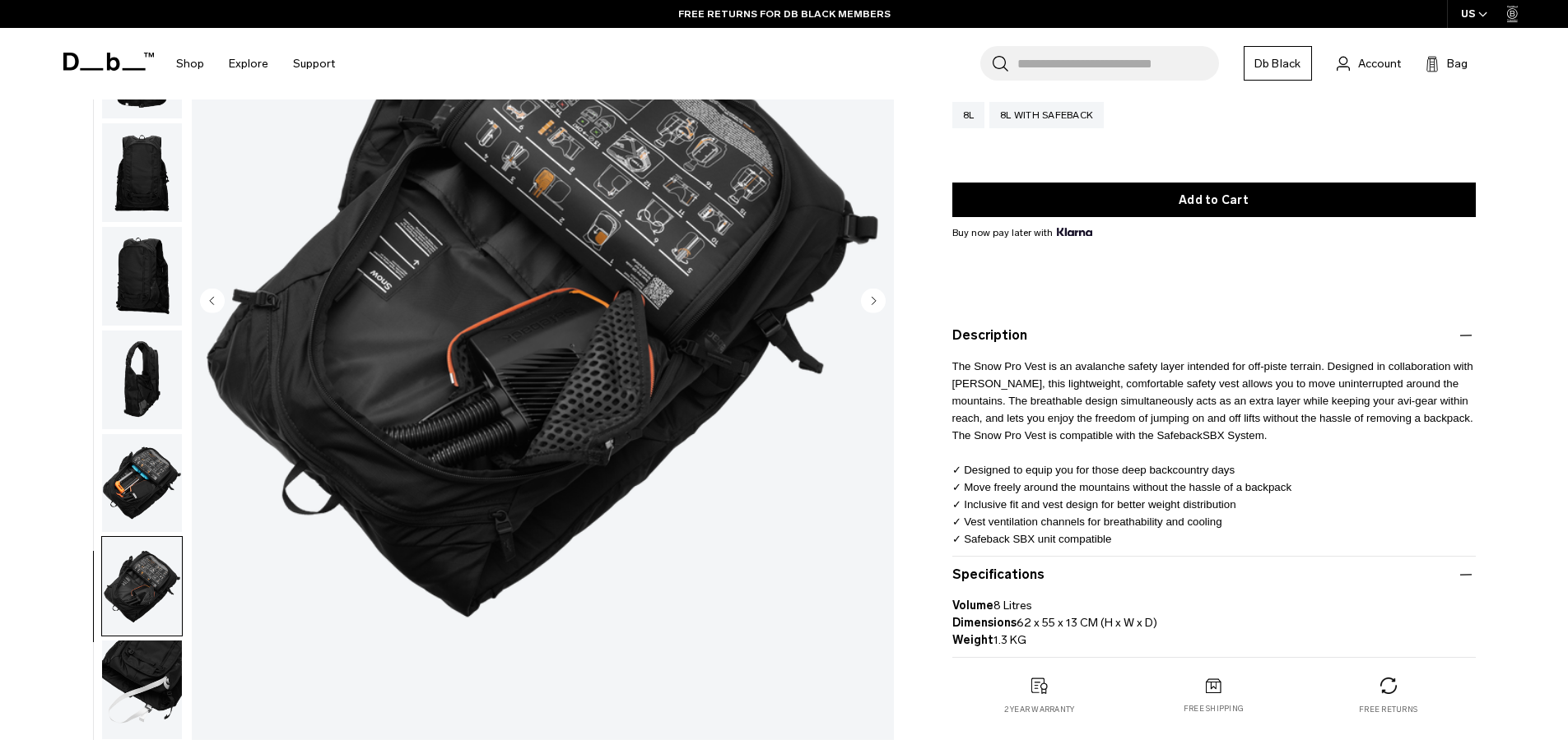
click at [145, 512] on img "button" at bounding box center [142, 483] width 80 height 99
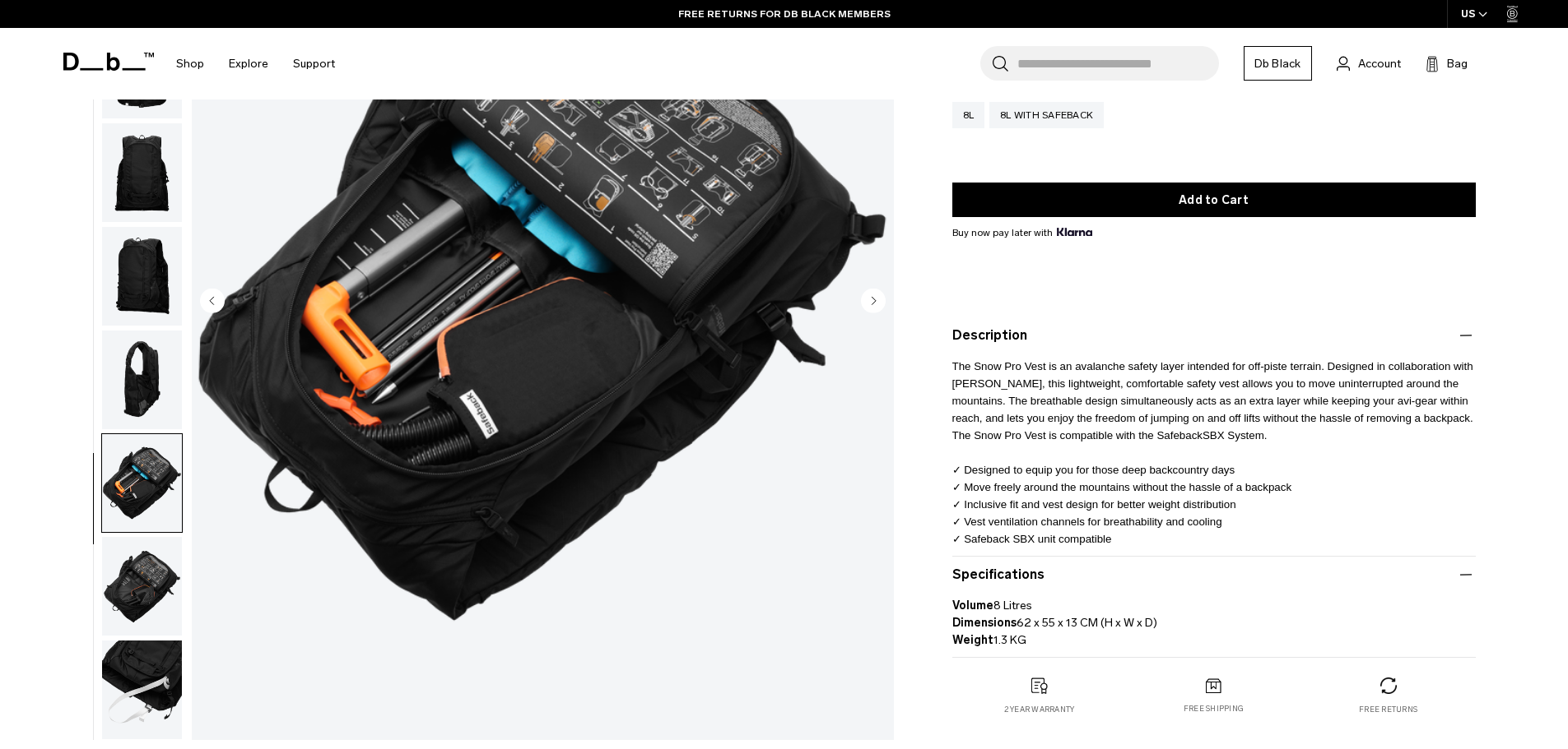
scroll to position [0, 0]
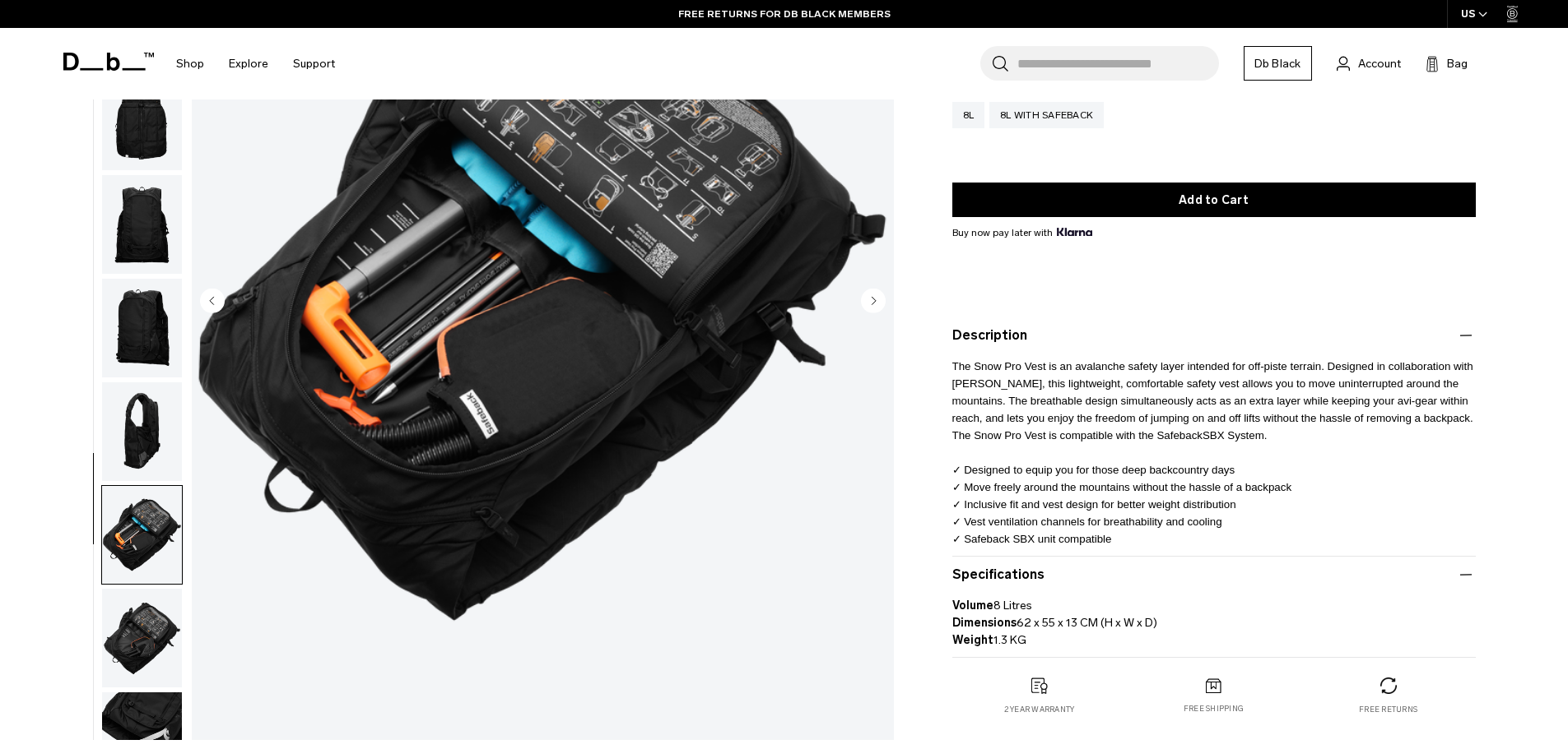
click at [123, 431] on img "button" at bounding box center [142, 431] width 80 height 99
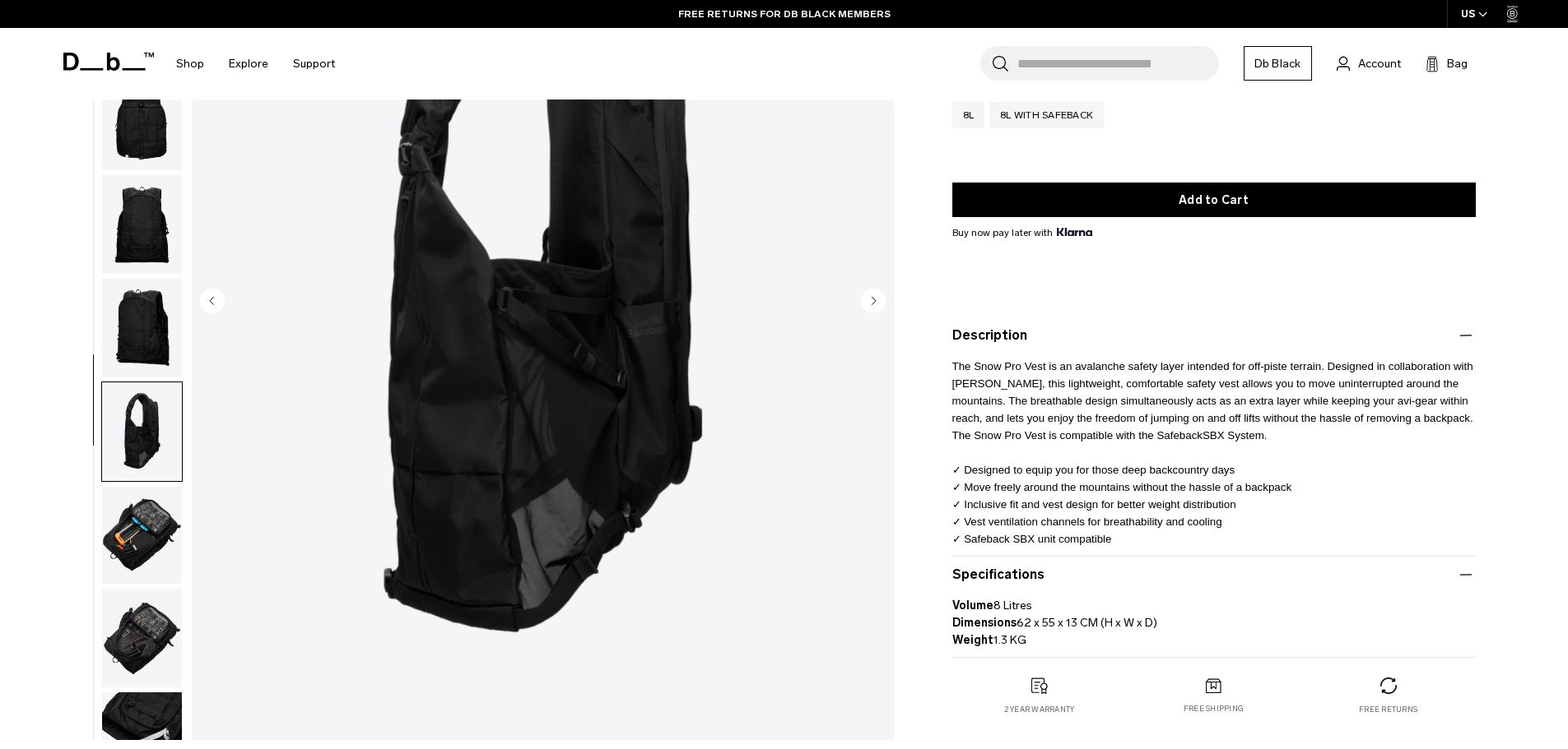
click at [150, 327] on img "button" at bounding box center [142, 328] width 80 height 99
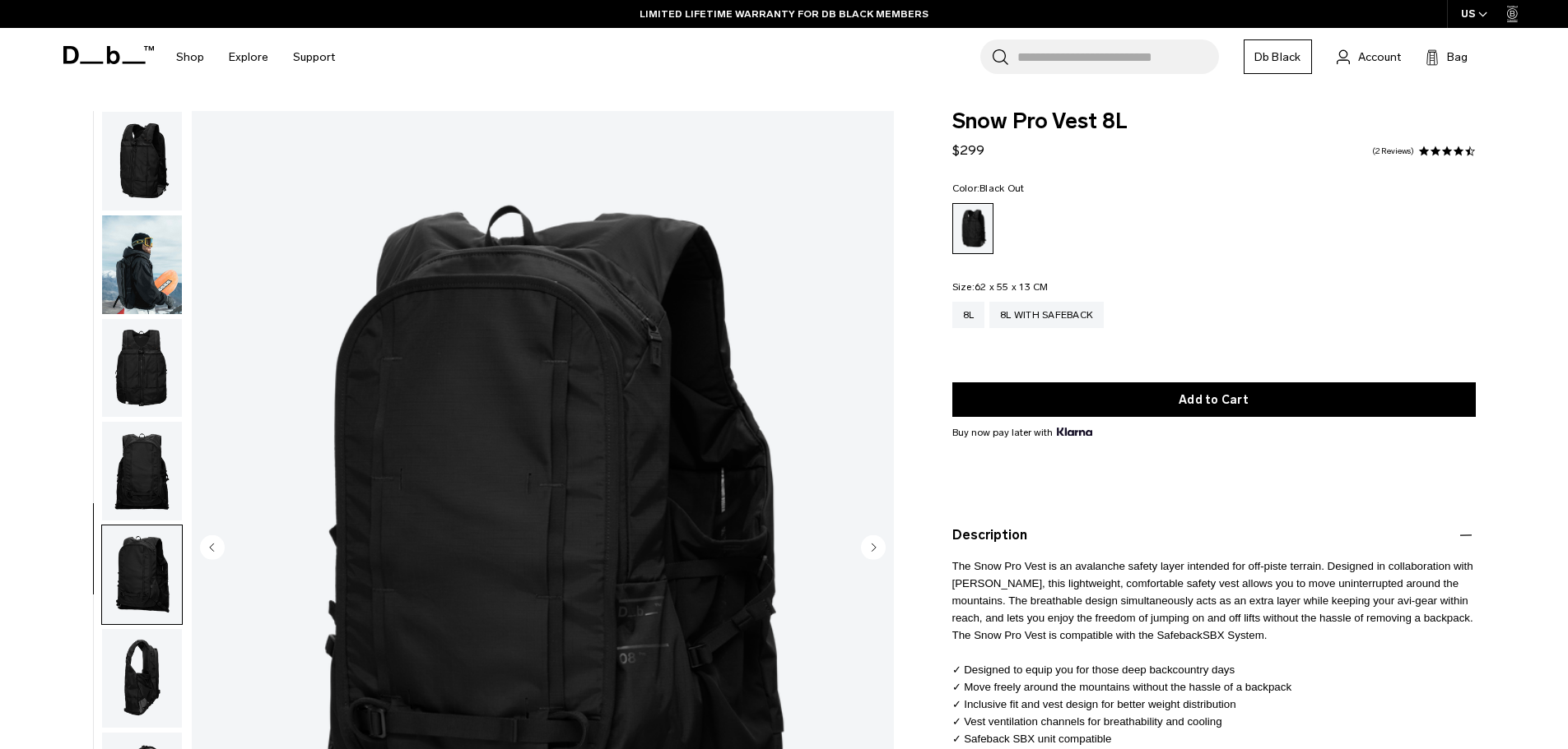
click at [159, 390] on img "button" at bounding box center [142, 368] width 80 height 99
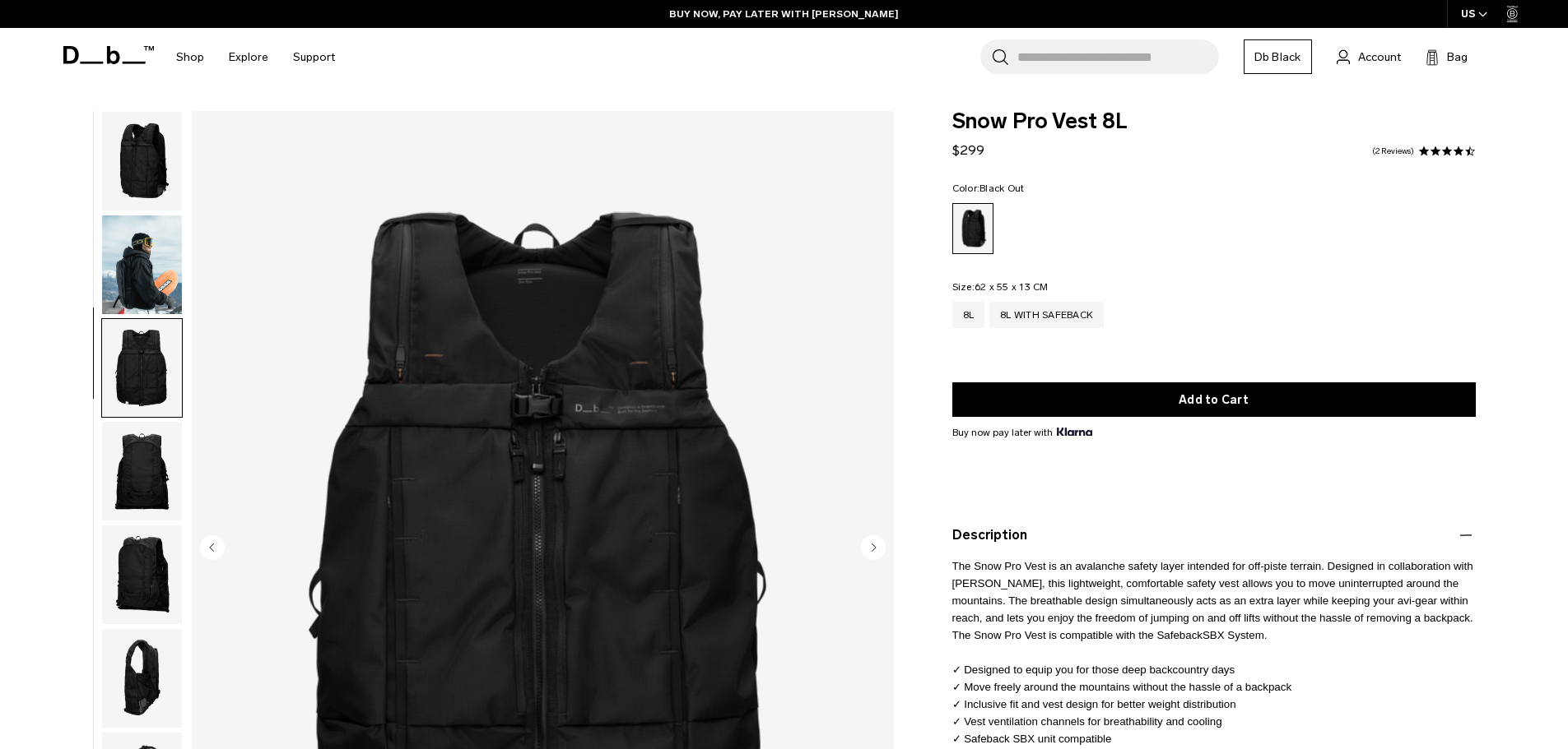
click at [160, 273] on img "button" at bounding box center [142, 264] width 80 height 99
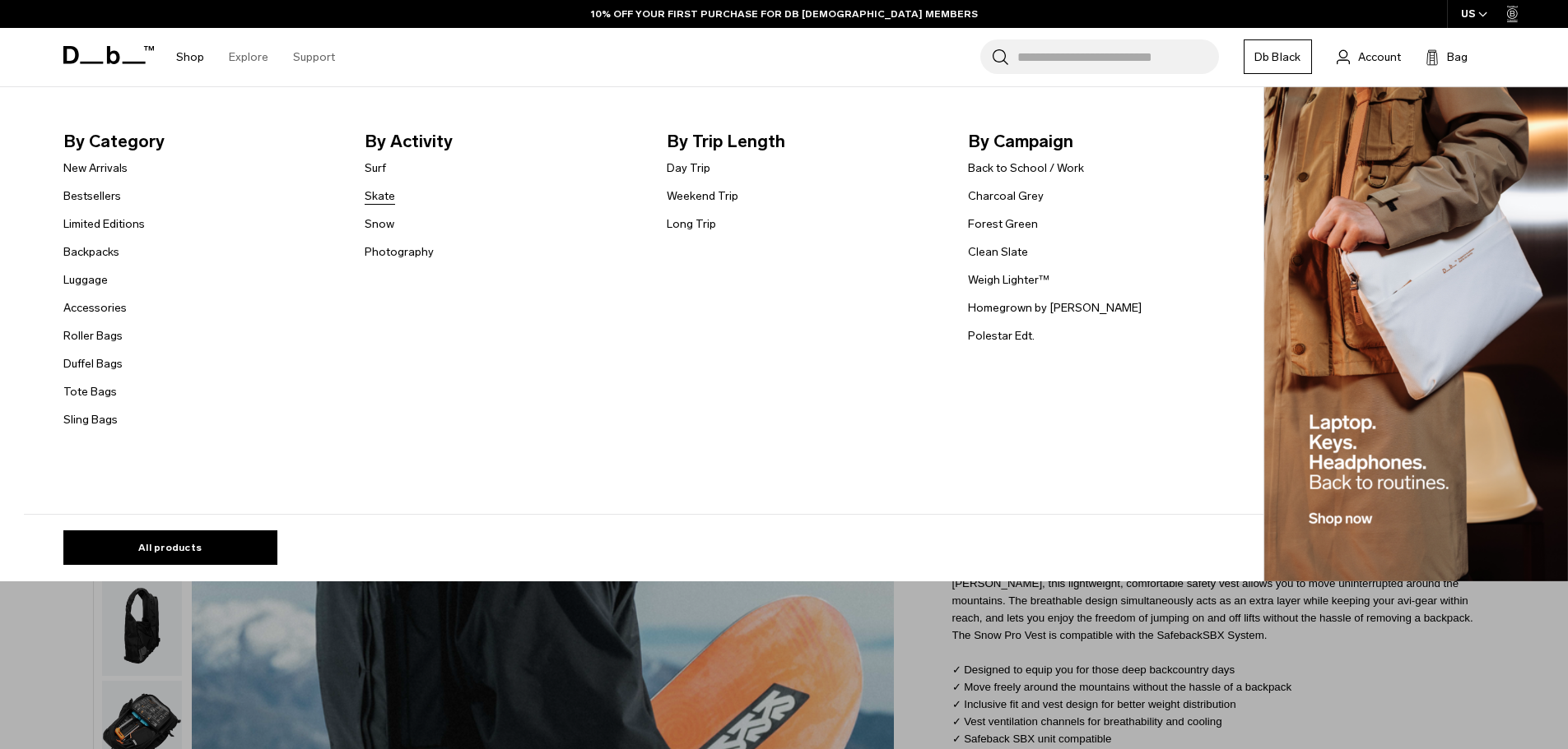
click at [390, 199] on link "Skate" at bounding box center [379, 196] width 31 height 17
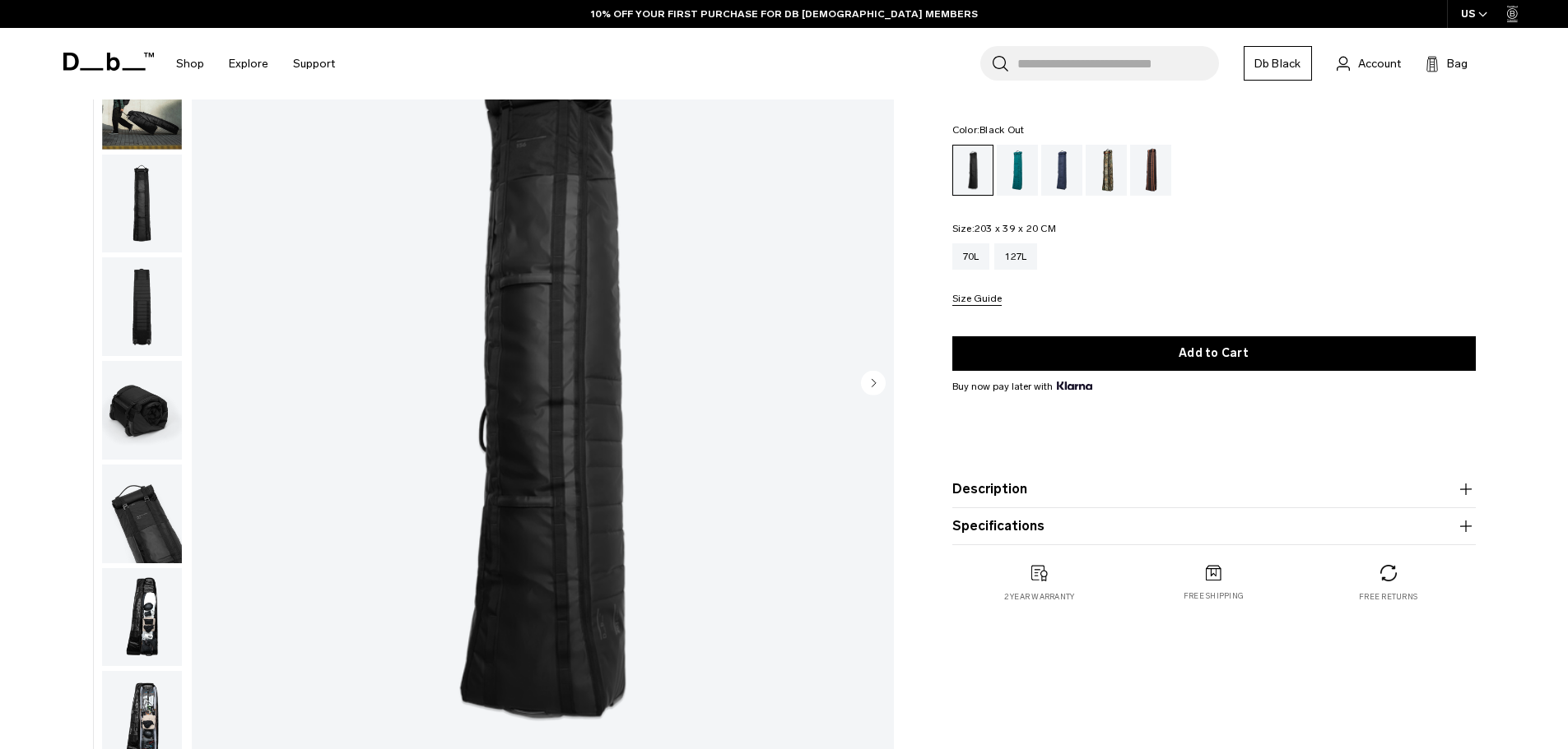
scroll to position [494, 0]
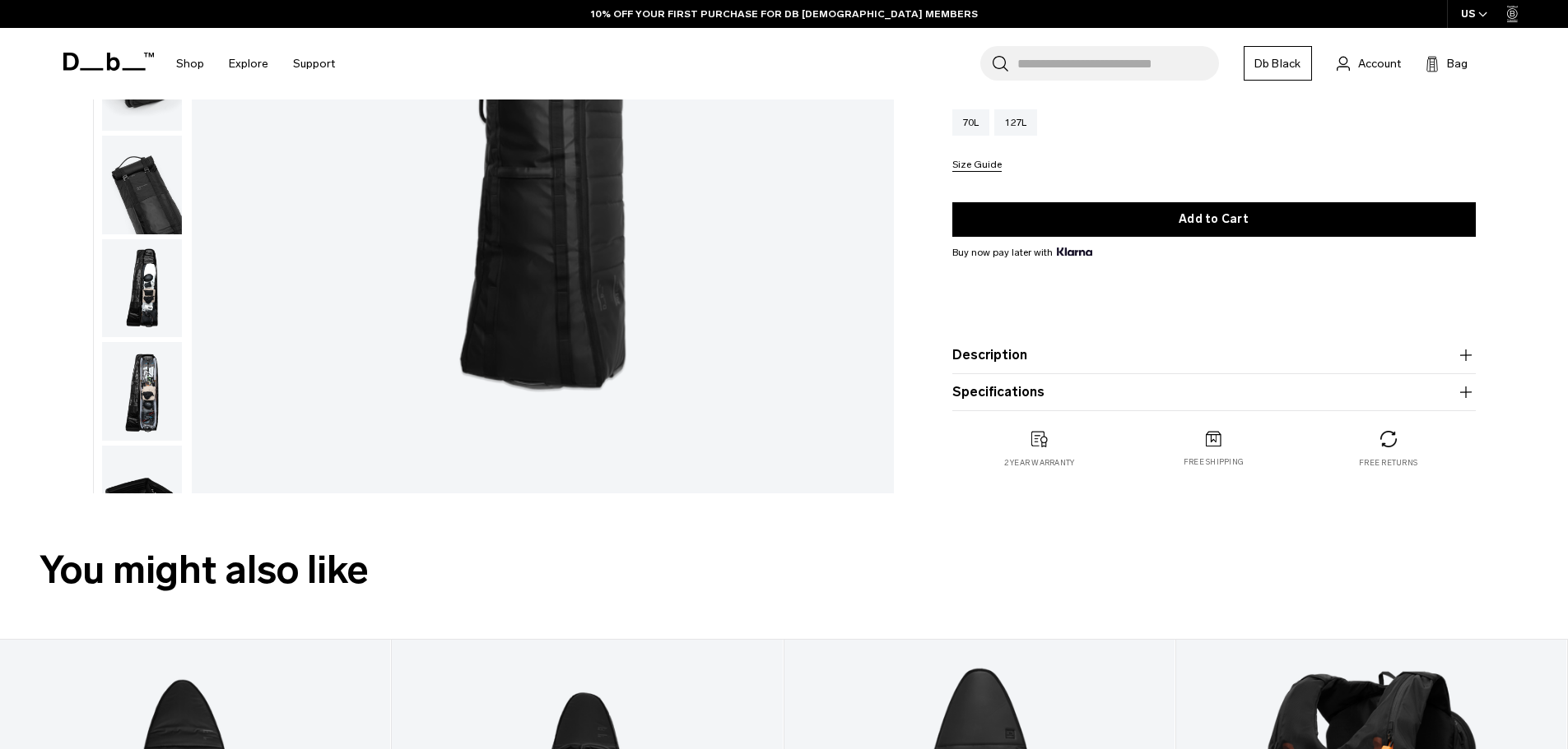
click at [162, 392] on img "button" at bounding box center [142, 392] width 80 height 99
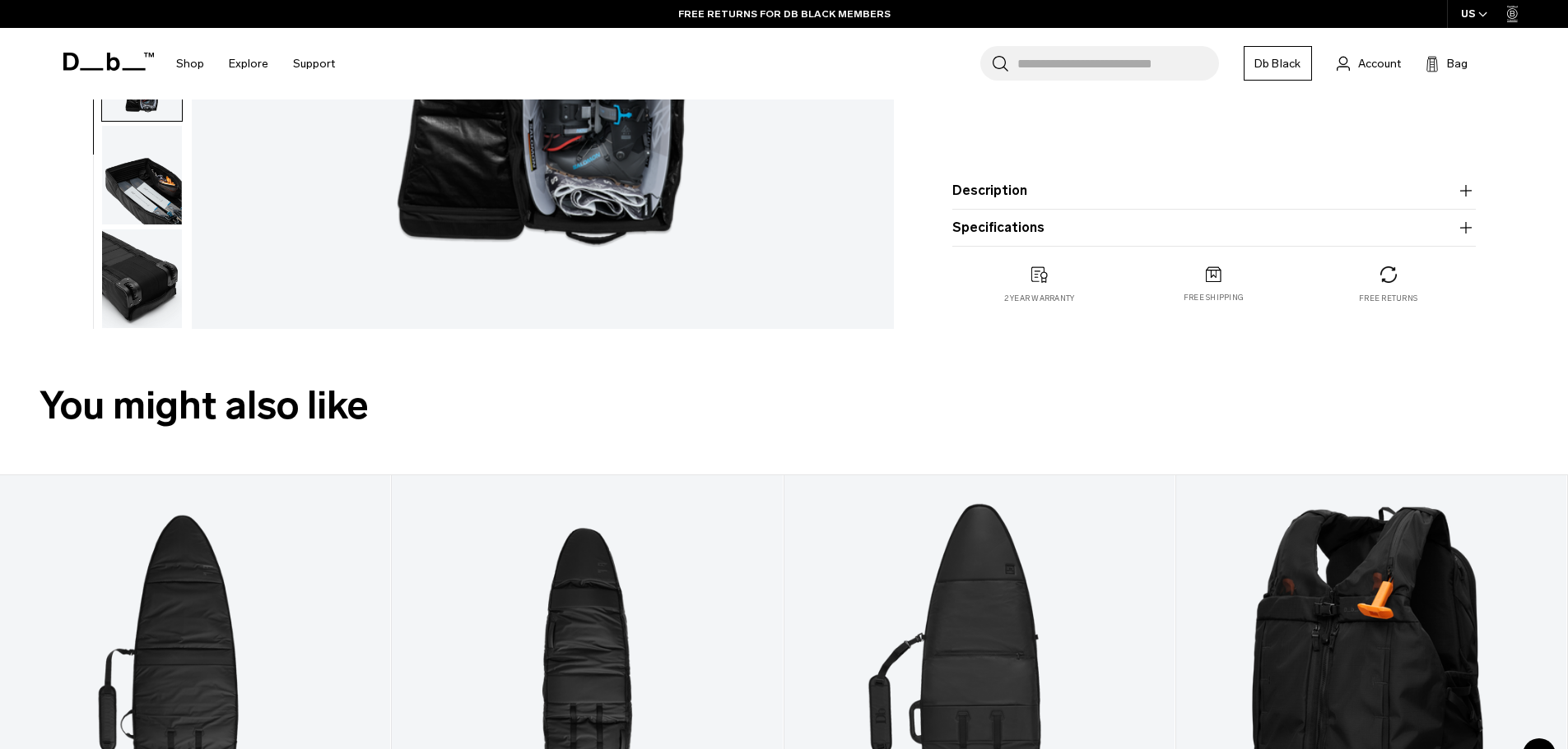
scroll to position [987, 0]
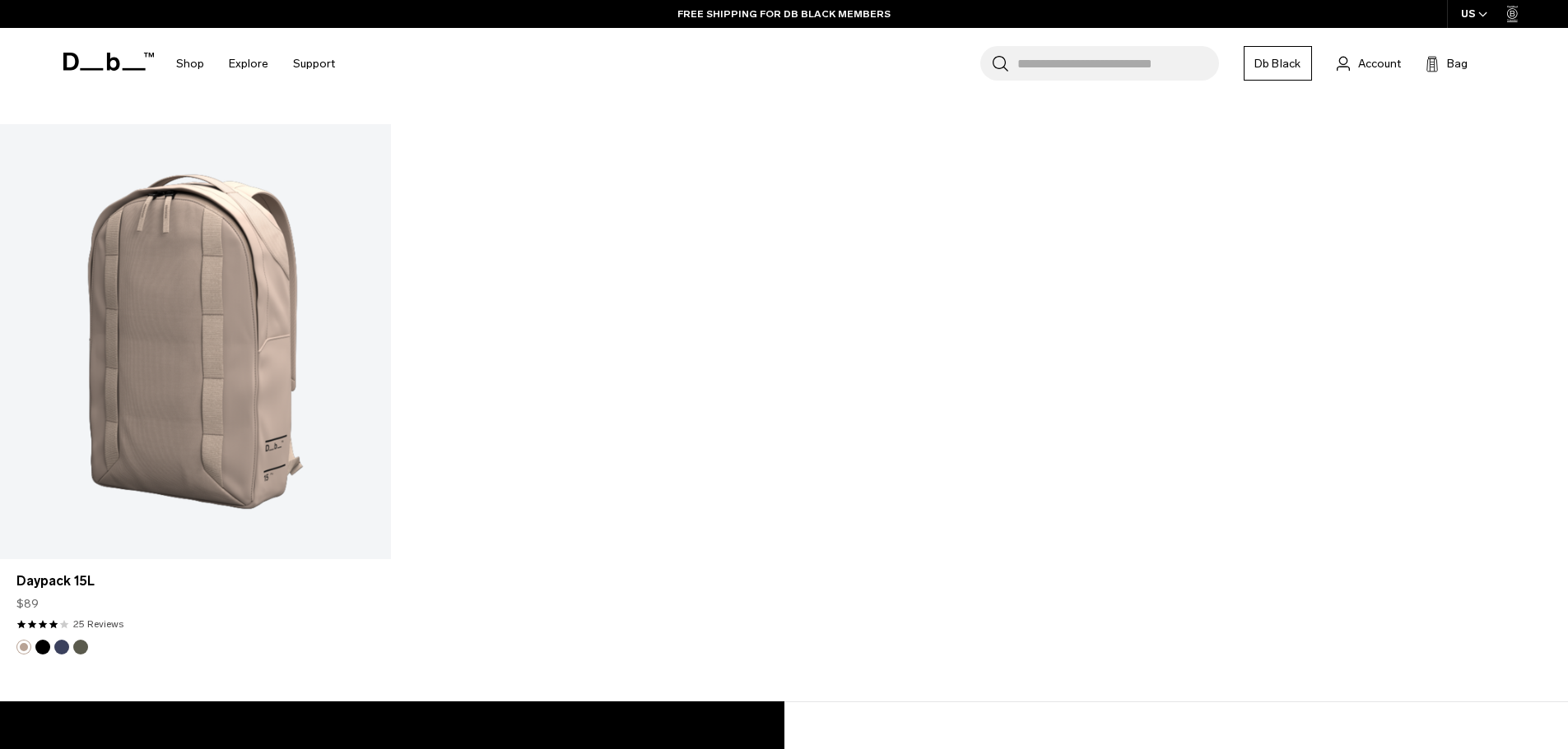
scroll to position [2221, 0]
